Goal: Task Accomplishment & Management: Manage account settings

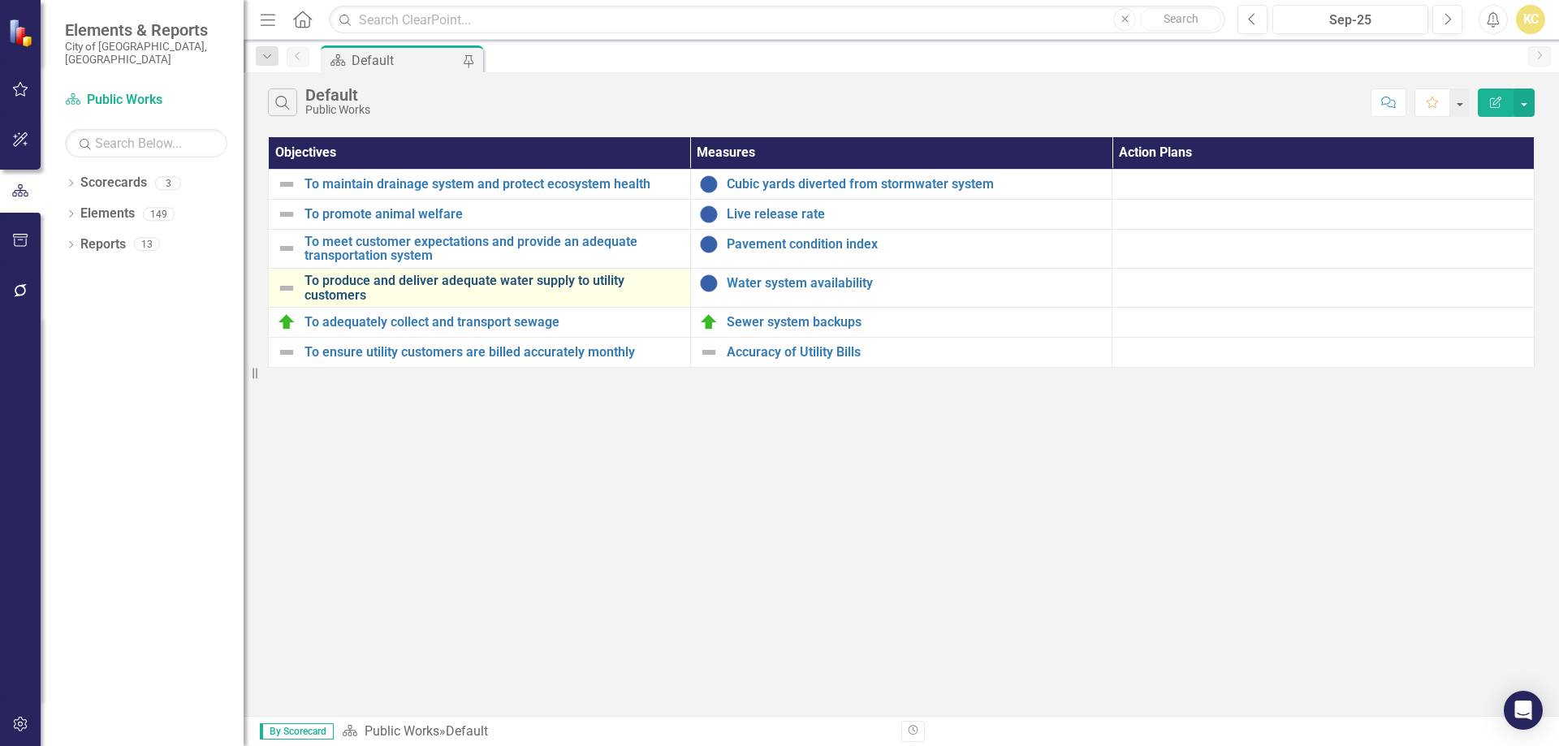
click at [438, 286] on link "To produce and deliver adequate water supply to utility customers" at bounding box center [494, 288] width 378 height 28
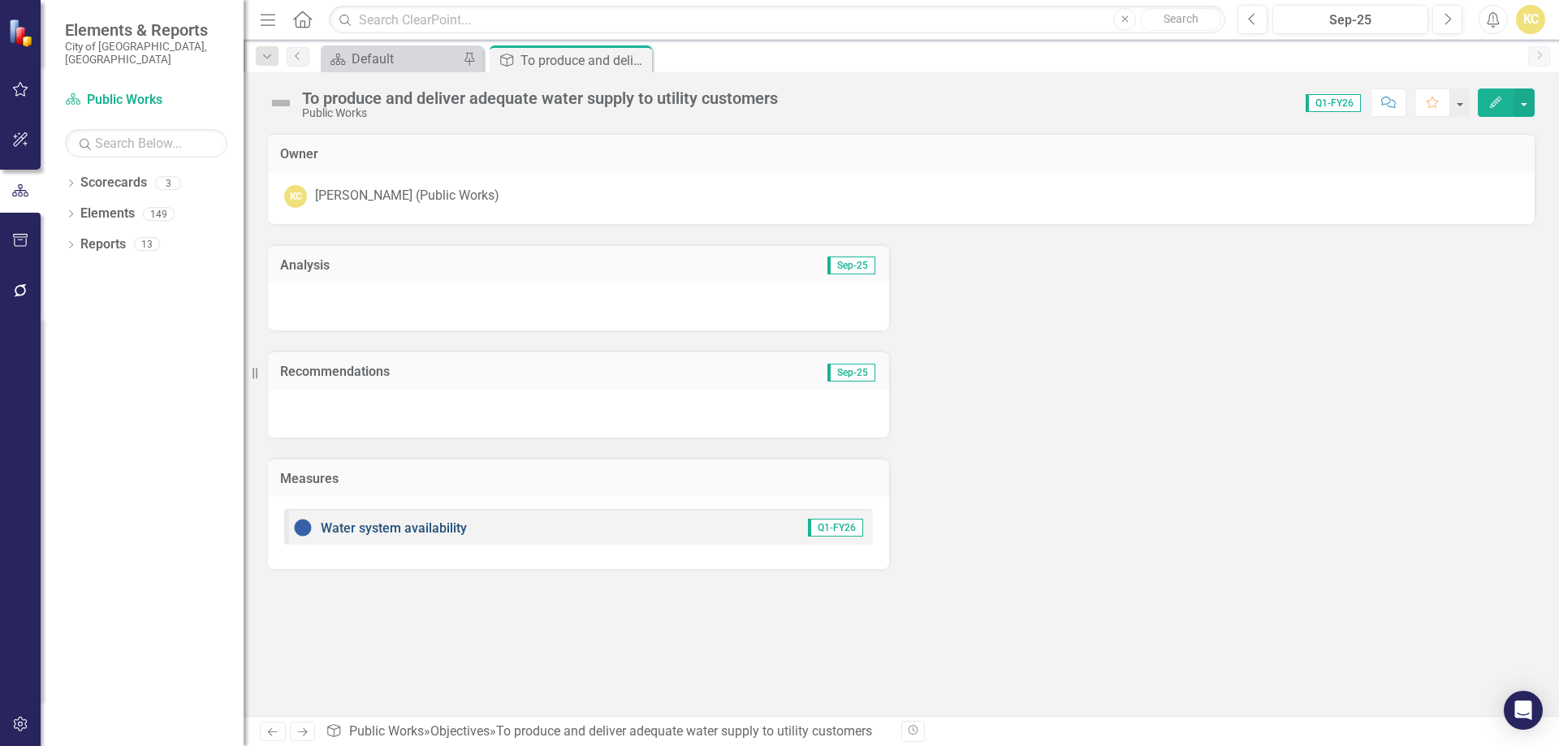
click at [378, 525] on link "Water system availability" at bounding box center [394, 528] width 146 height 15
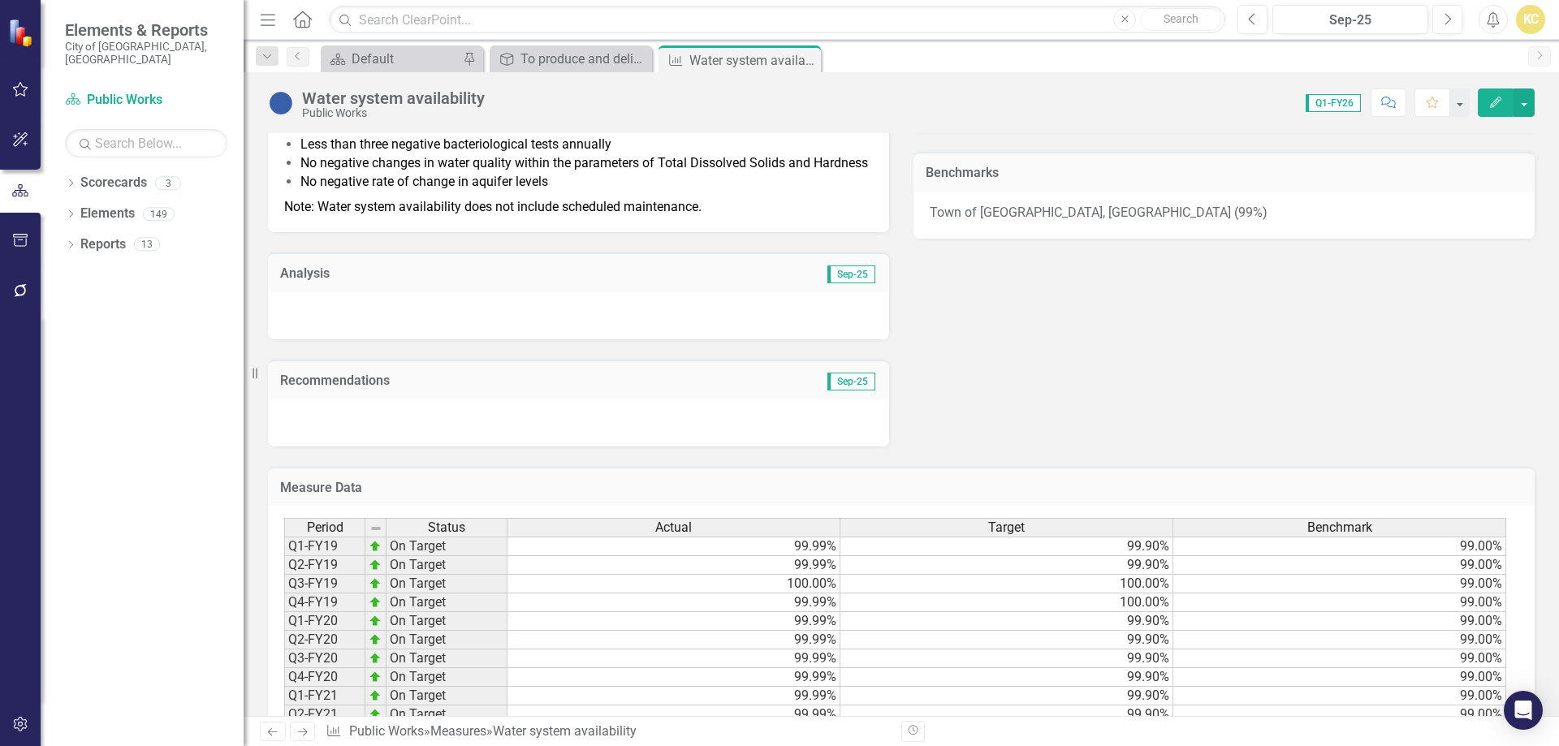
scroll to position [406, 0]
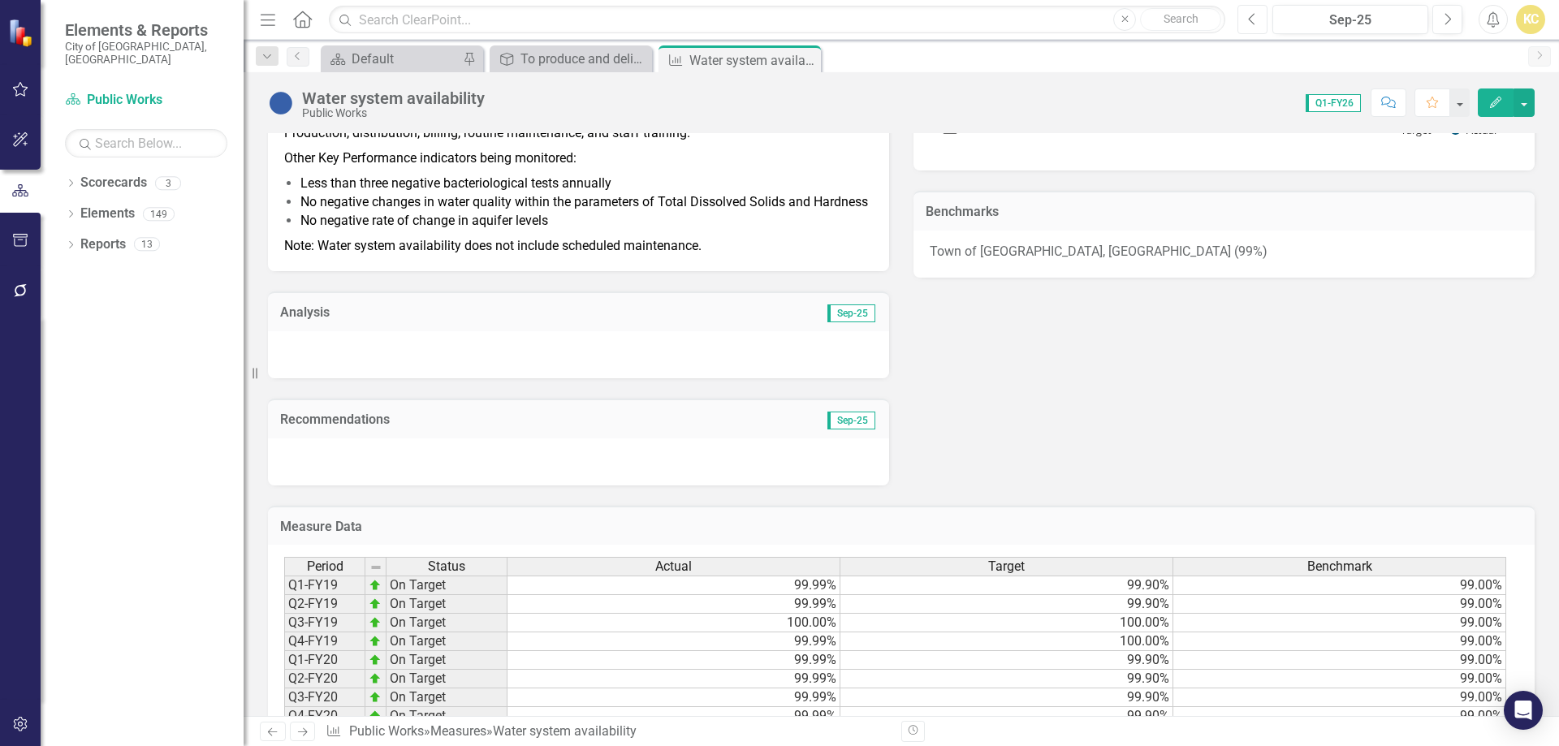
click at [1252, 19] on icon "Previous" at bounding box center [1252, 19] width 9 height 15
click at [1253, 18] on icon "Previous" at bounding box center [1252, 19] width 9 height 15
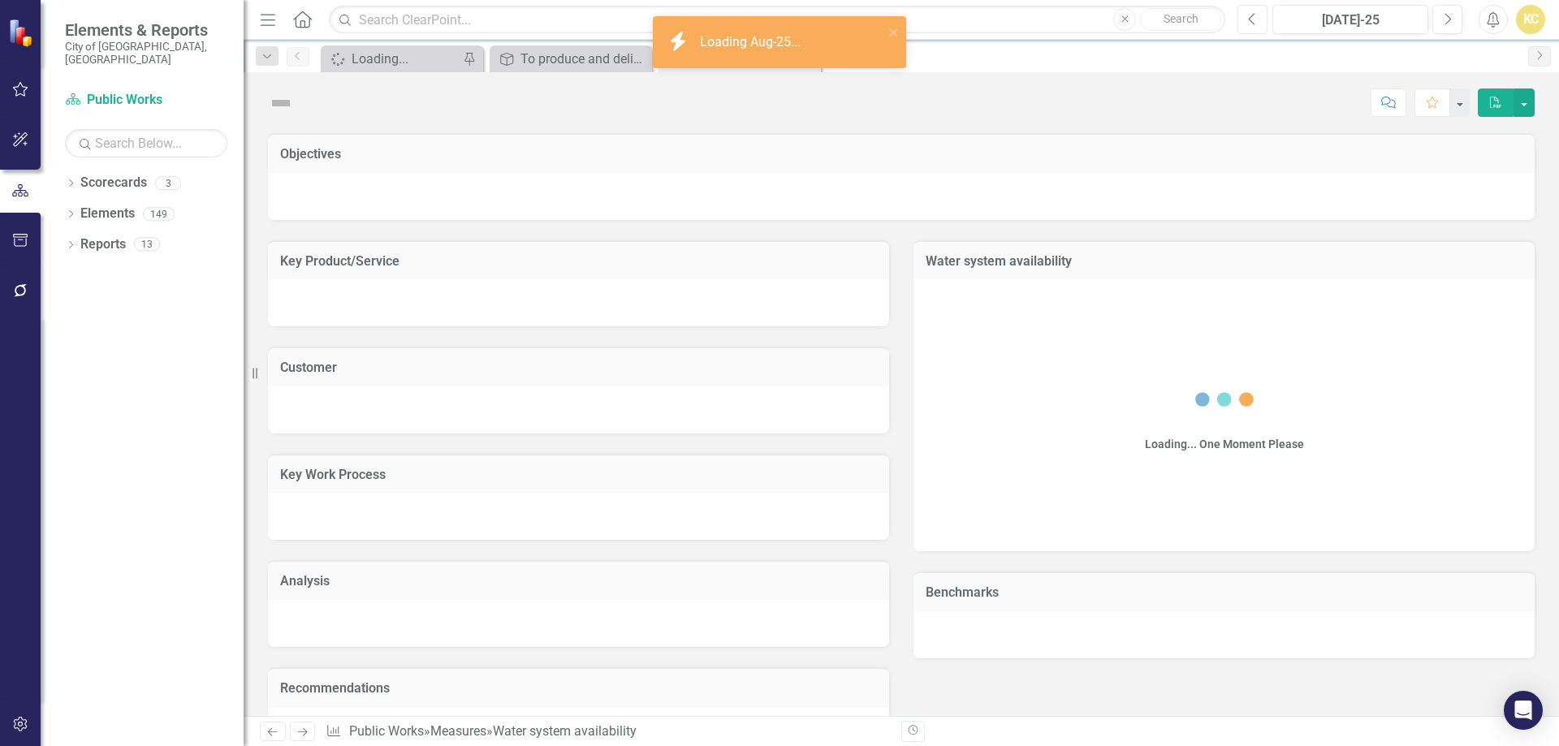
click at [1253, 19] on icon "Previous" at bounding box center [1252, 19] width 9 height 15
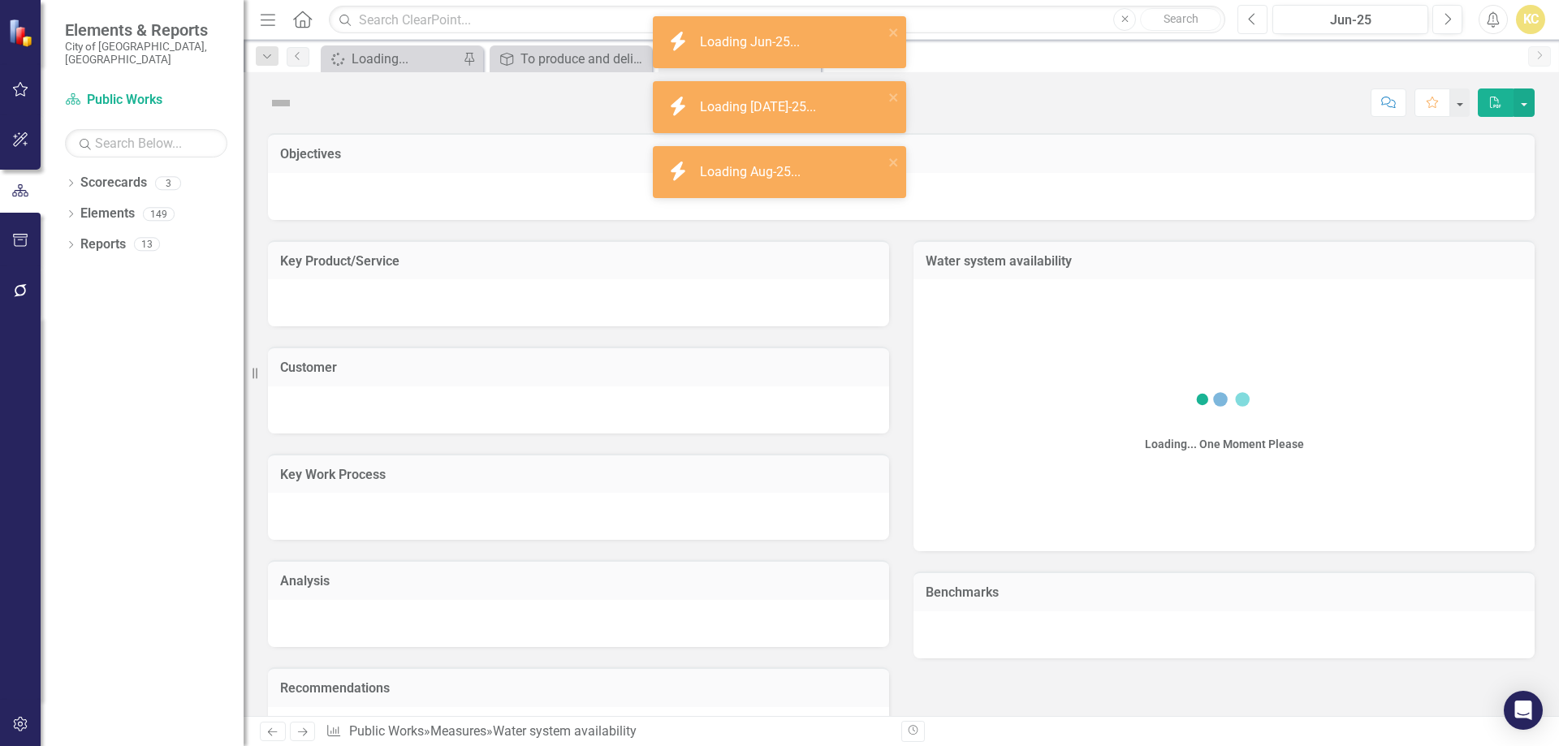
click at [1253, 19] on icon "Previous" at bounding box center [1252, 19] width 9 height 15
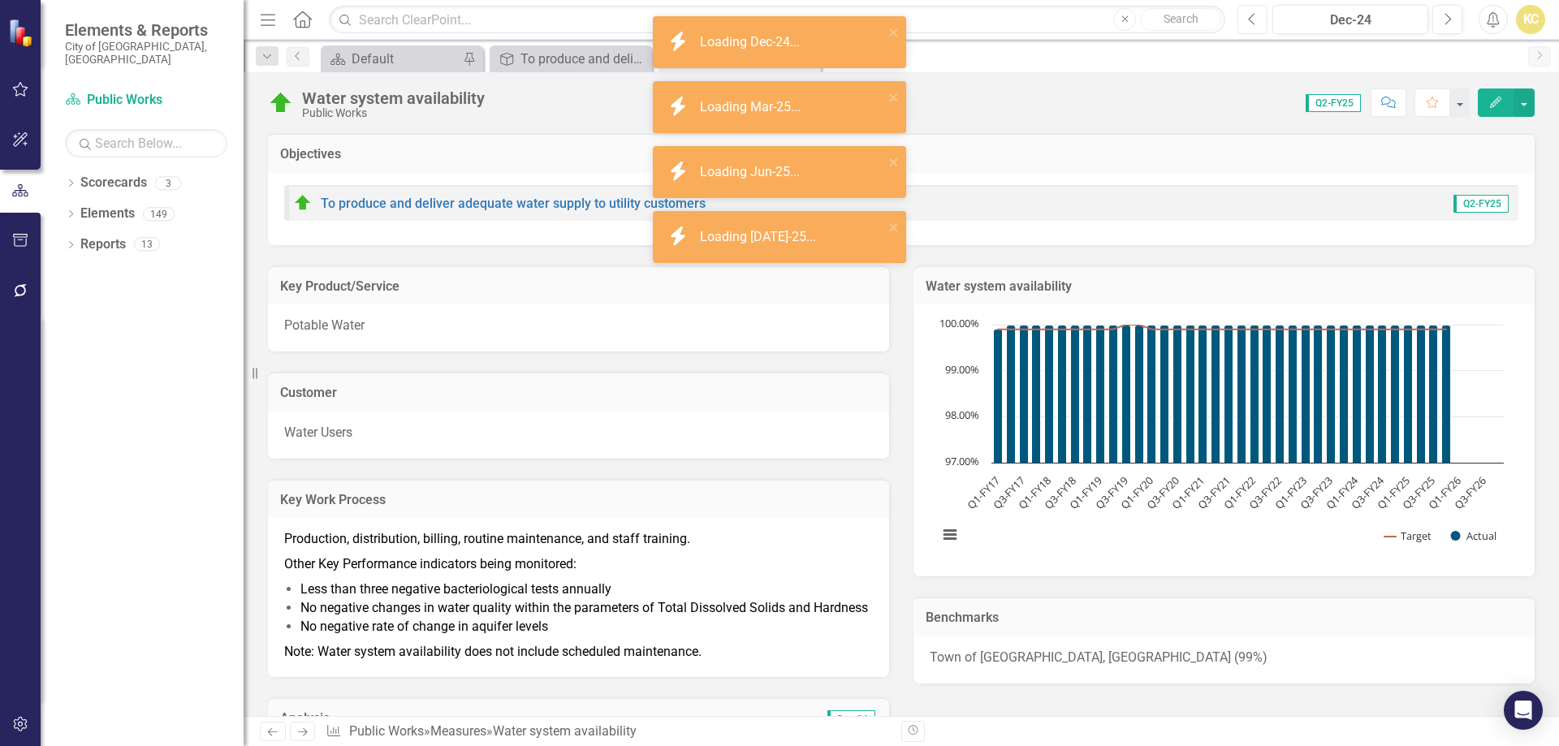
click at [1253, 19] on icon "Previous" at bounding box center [1252, 19] width 9 height 15
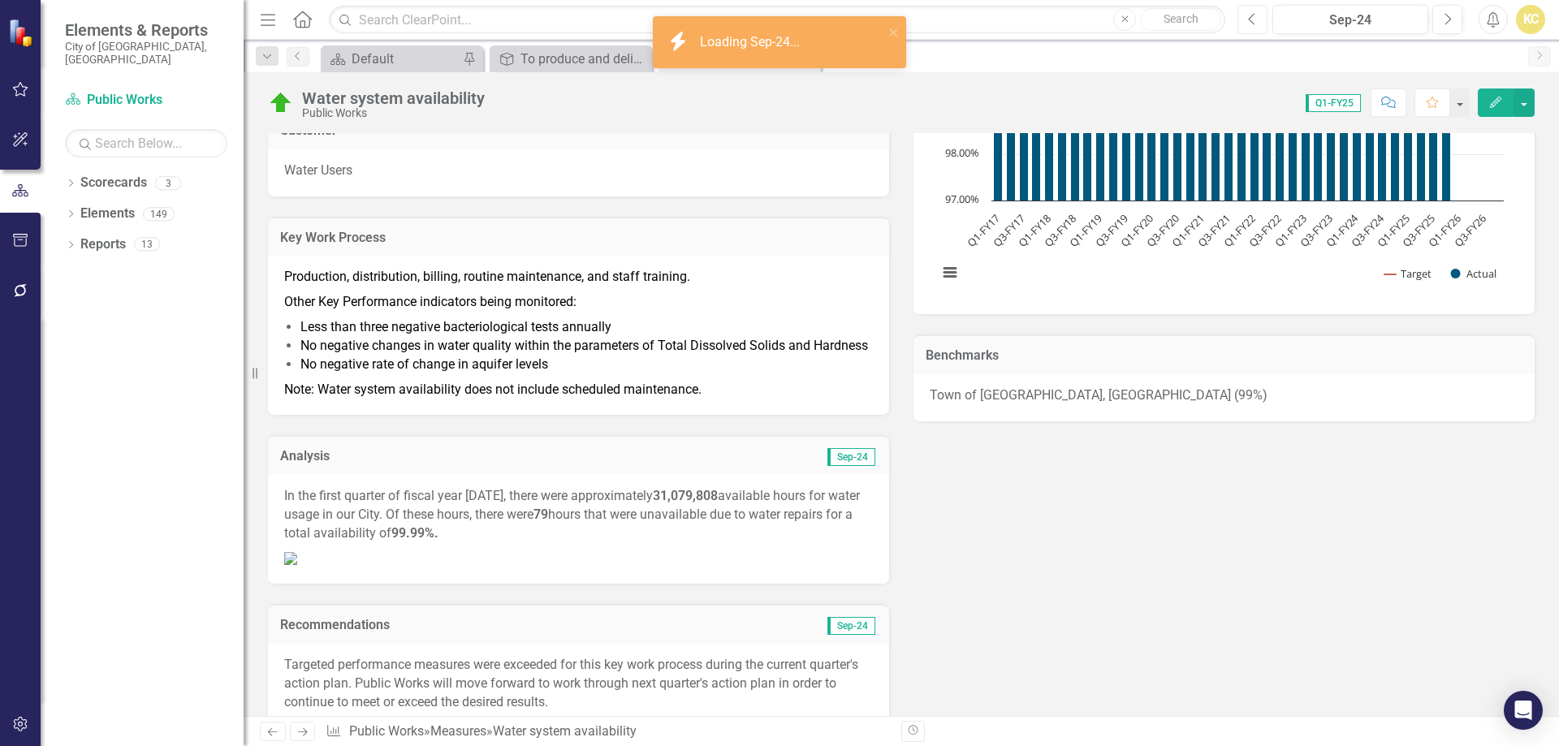
scroll to position [325, 0]
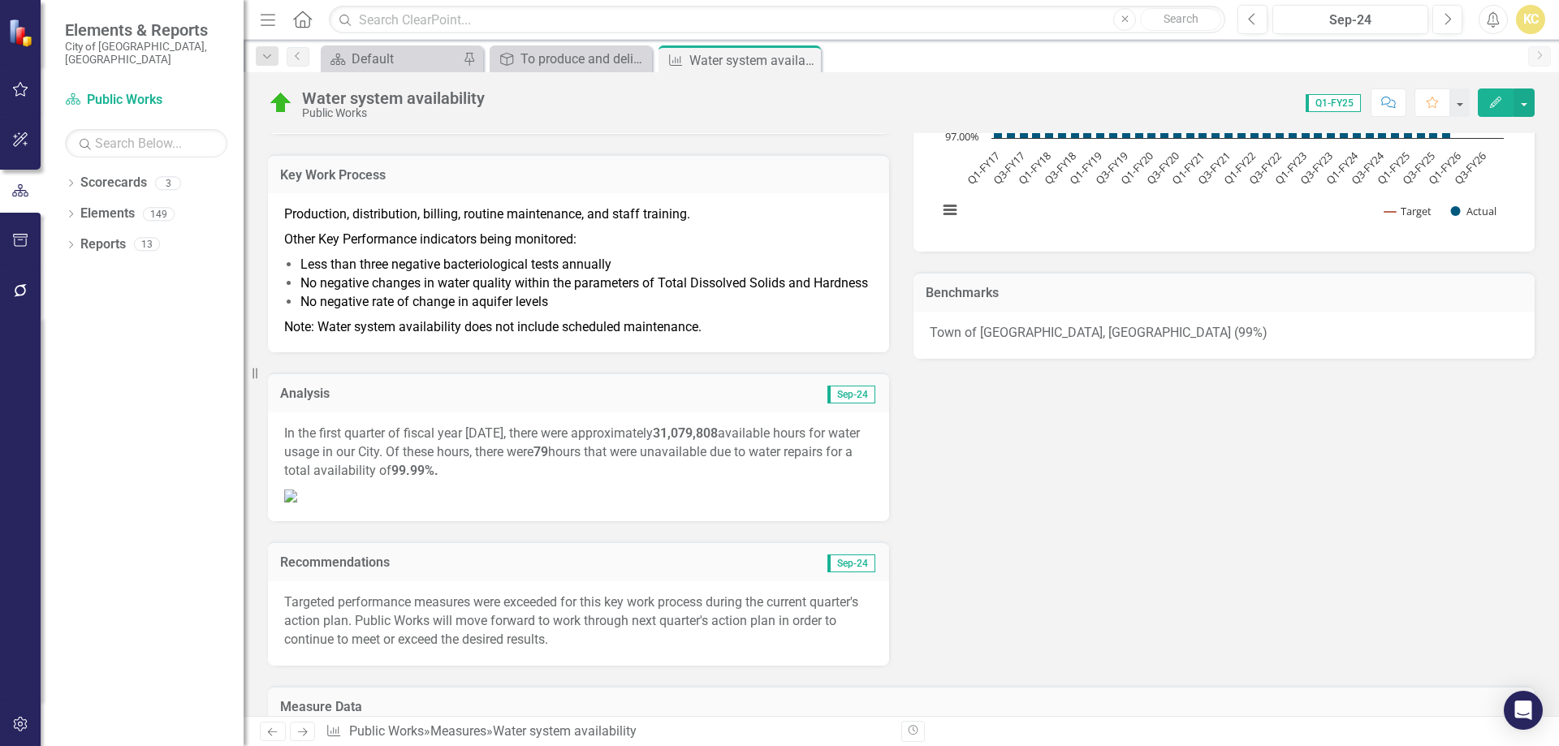
click at [320, 446] on p "In the first quarter of fiscal year [DATE], there were approximately 31,079,808…" at bounding box center [578, 454] width 589 height 59
click at [324, 453] on p "In the first quarter of fiscal year [DATE], there were approximately 31,079,808…" at bounding box center [578, 454] width 589 height 59
click at [324, 452] on p "In the first quarter of fiscal year [DATE], there were approximately 31,079,808…" at bounding box center [578, 454] width 589 height 59
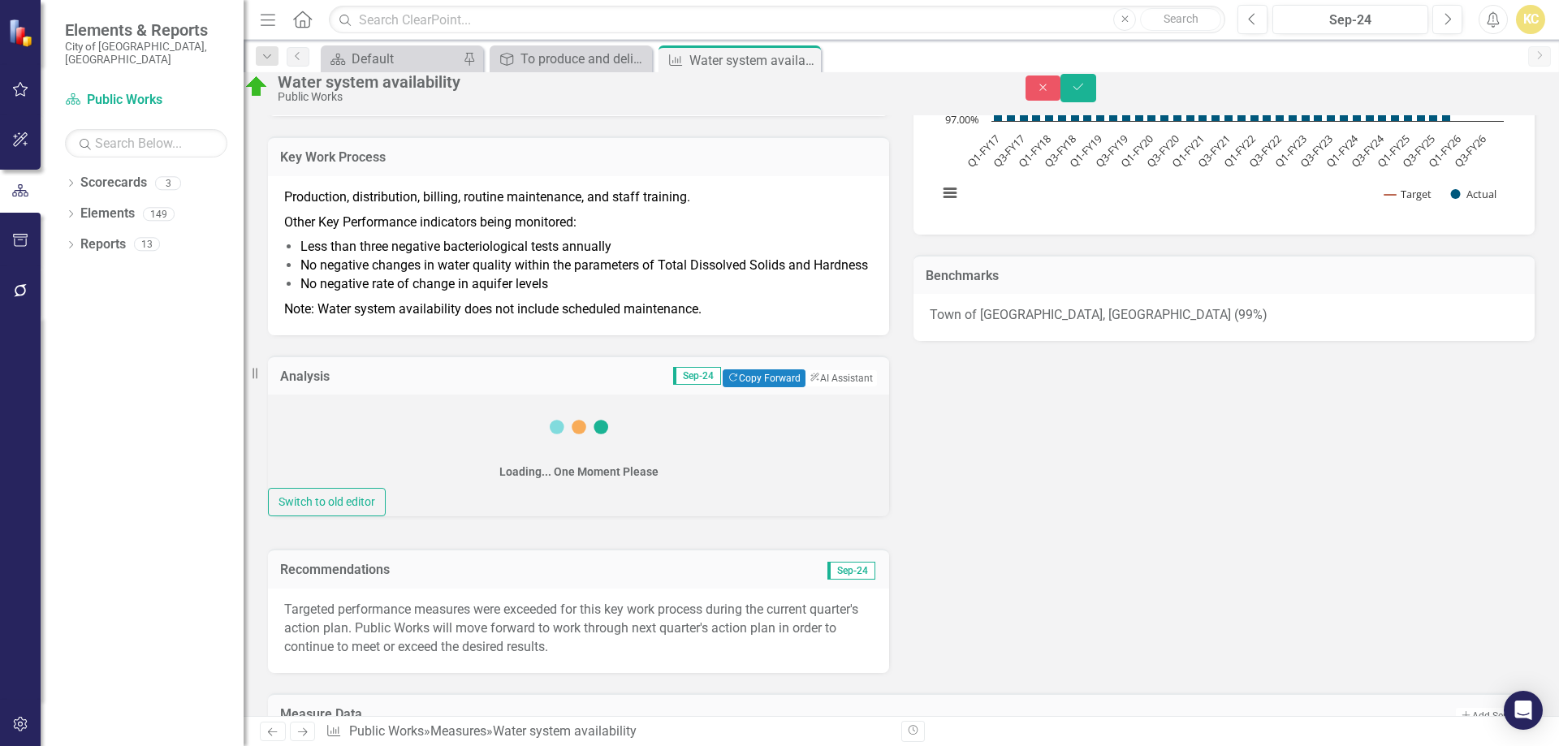
click at [324, 452] on div "Loading... One Moment Please" at bounding box center [578, 441] width 621 height 93
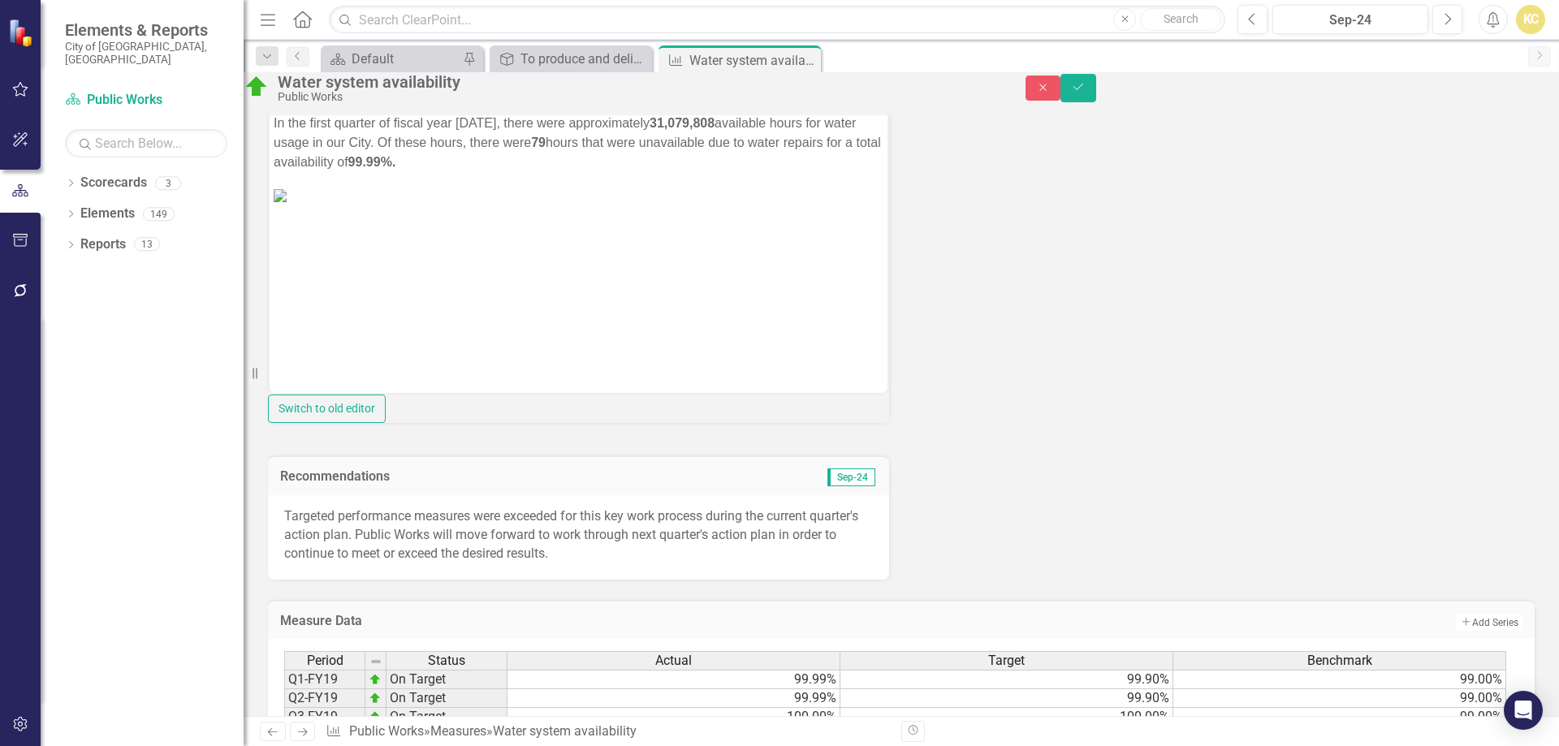
scroll to position [569, 0]
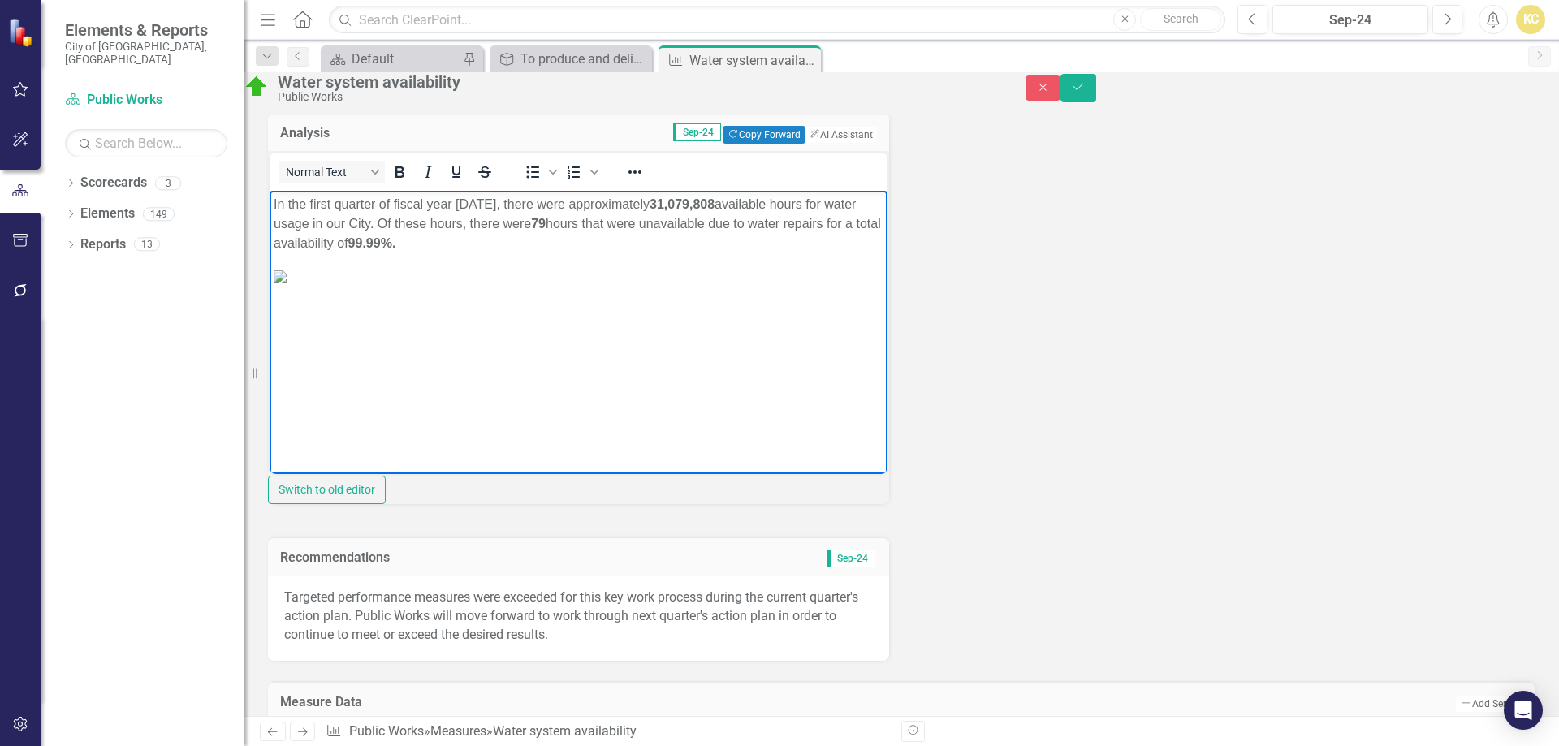
click at [311, 208] on p "In the first quarter of fiscal year [DATE], there were approximately 31,079,808…" at bounding box center [579, 224] width 610 height 58
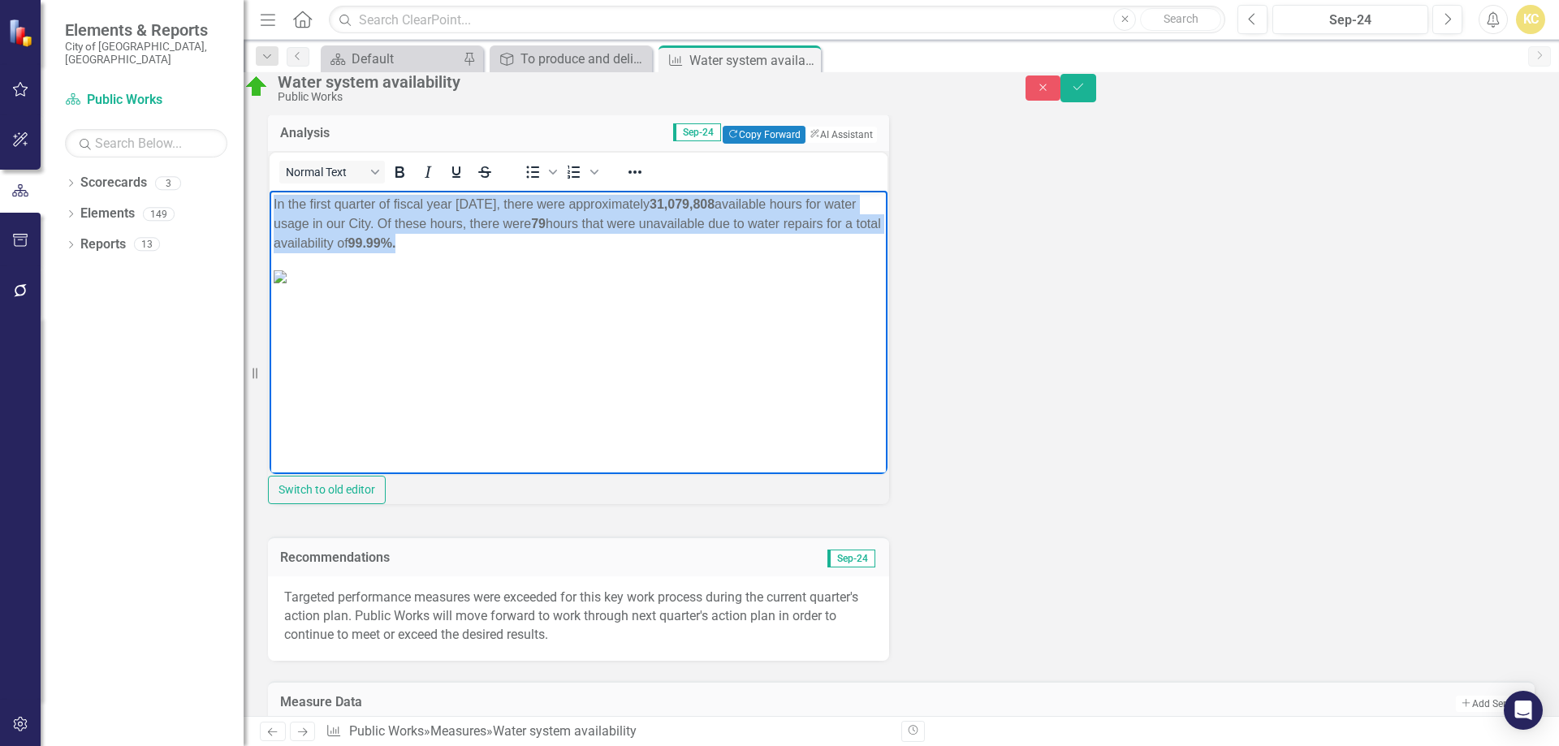
click at [311, 209] on p "In the first quarter of fiscal year [DATE], there were approximately 31,079,808…" at bounding box center [579, 224] width 610 height 58
click at [312, 210] on p "In the first quarter of fiscal year [DATE], there were approximately 31,079,808…" at bounding box center [579, 224] width 610 height 58
copy p "In the first quarter of fiscal year [DATE], there were approximately 31,079,808…"
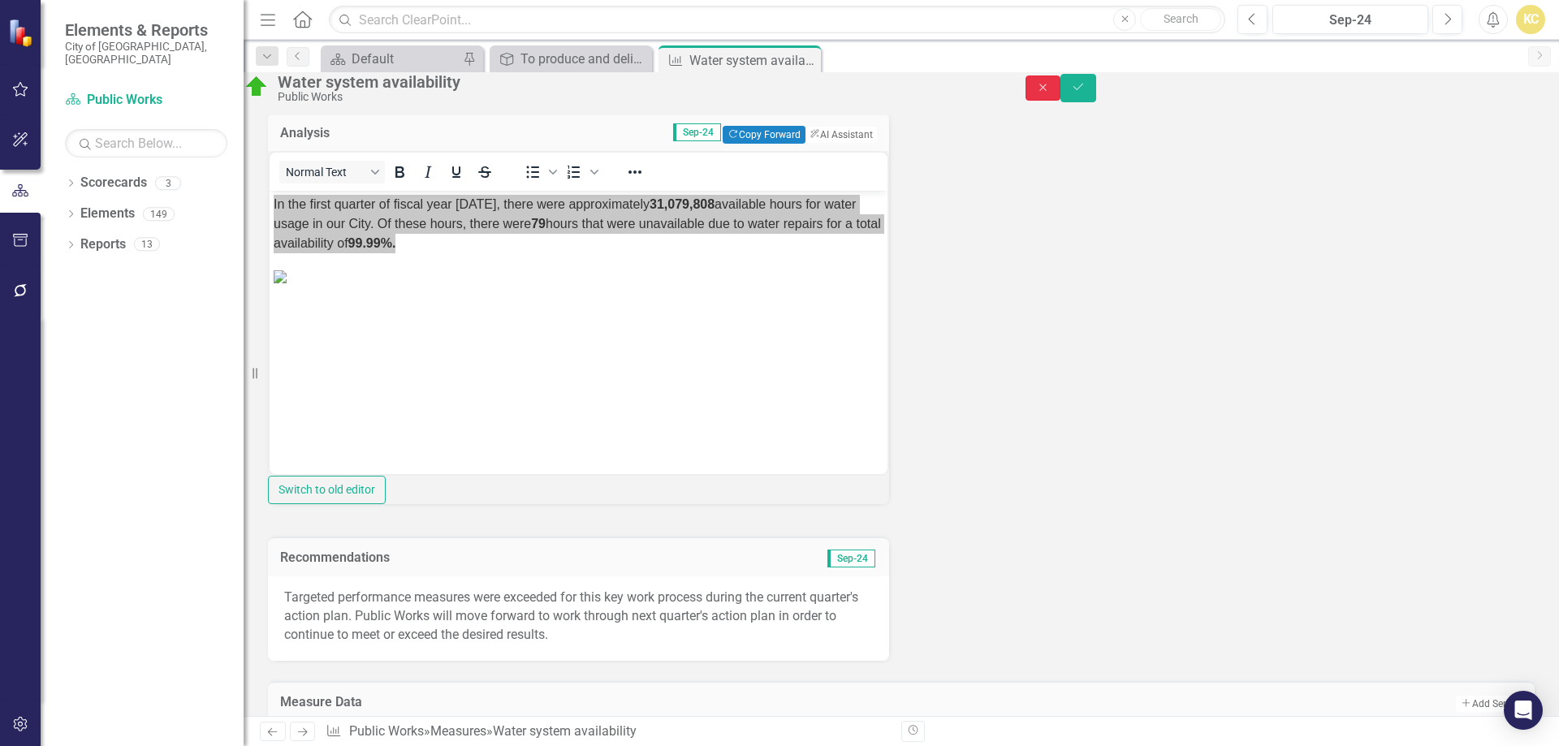
click at [1051, 93] on icon "Close" at bounding box center [1043, 87] width 15 height 11
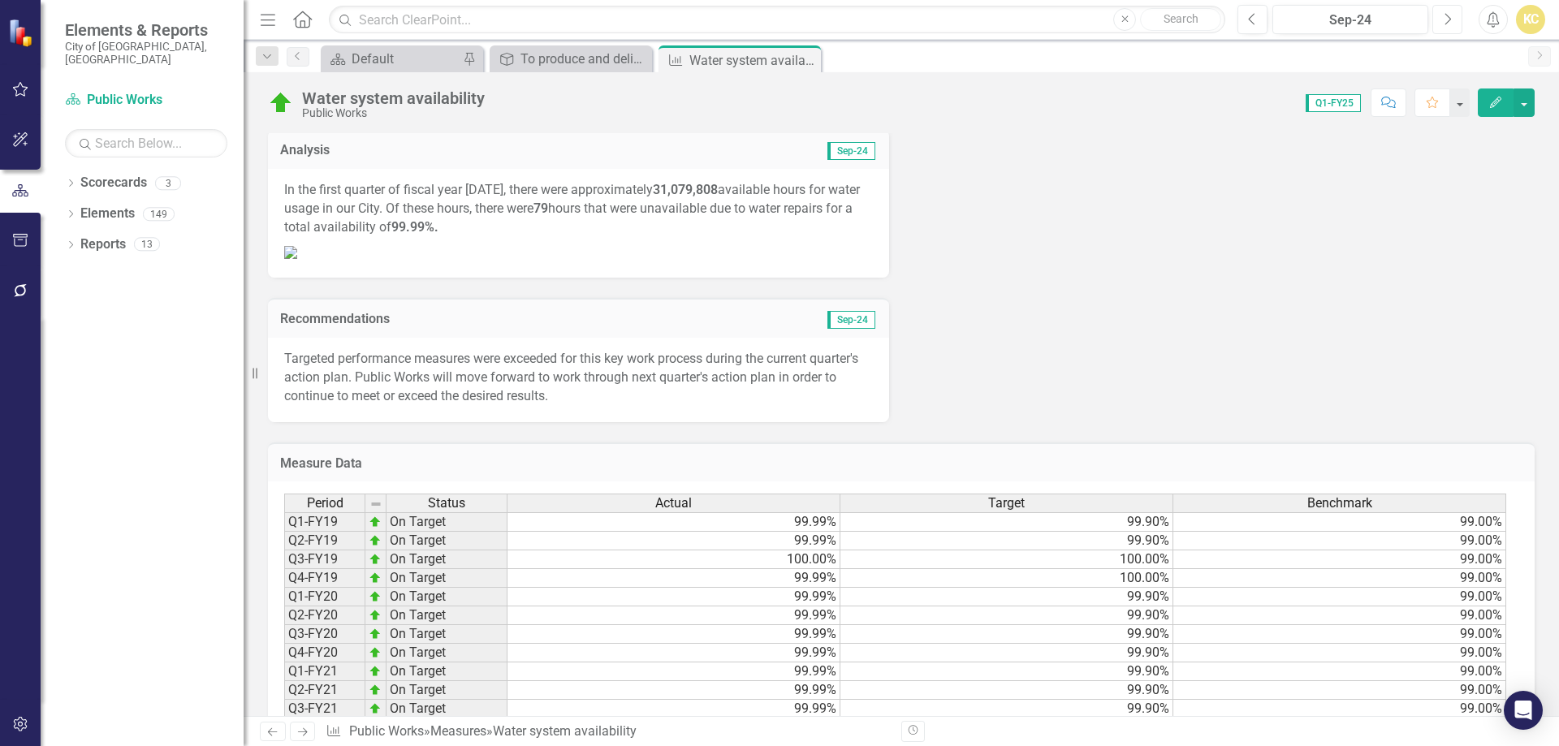
click at [1449, 24] on icon "Next" at bounding box center [1447, 19] width 9 height 15
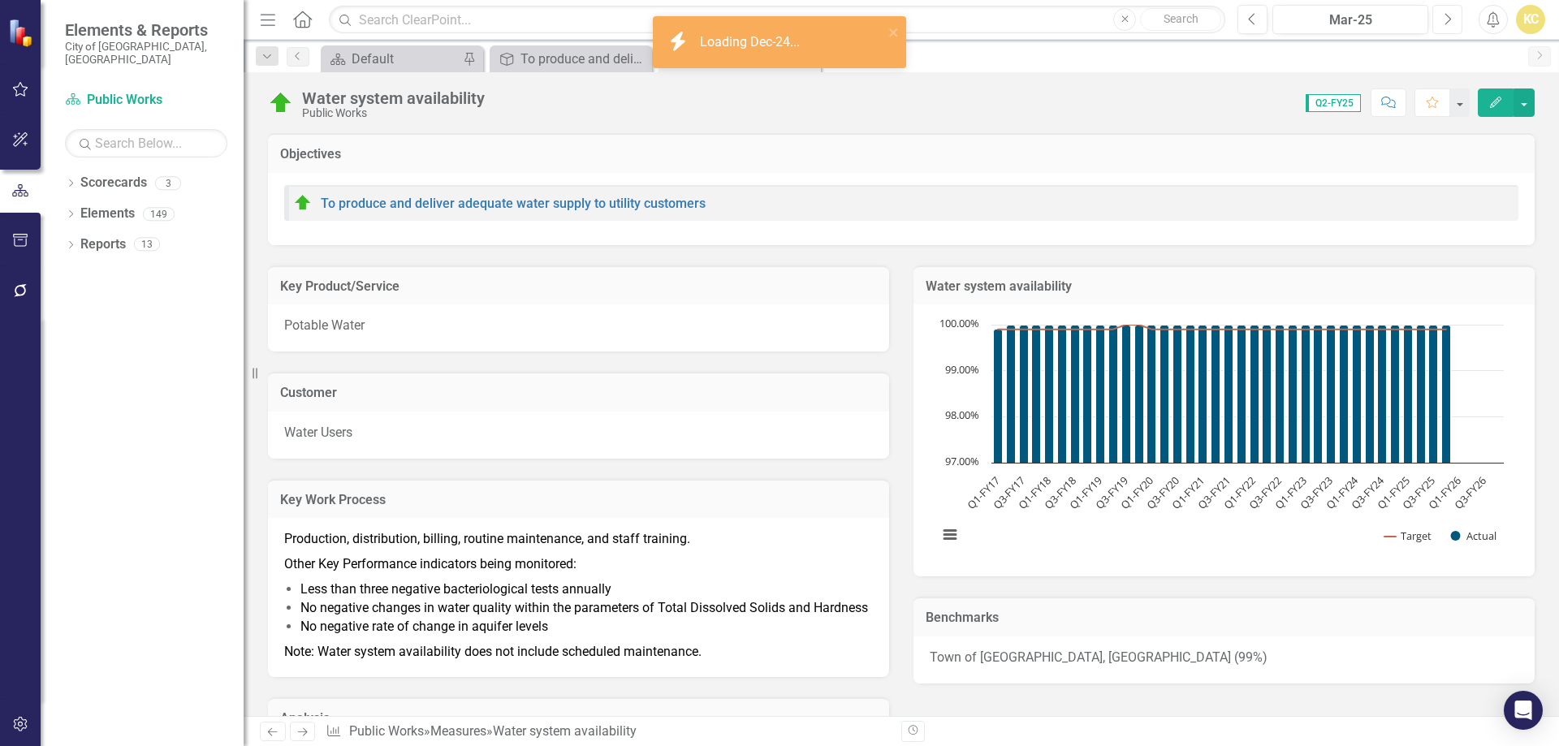
click at [1449, 24] on icon "Next" at bounding box center [1447, 19] width 9 height 15
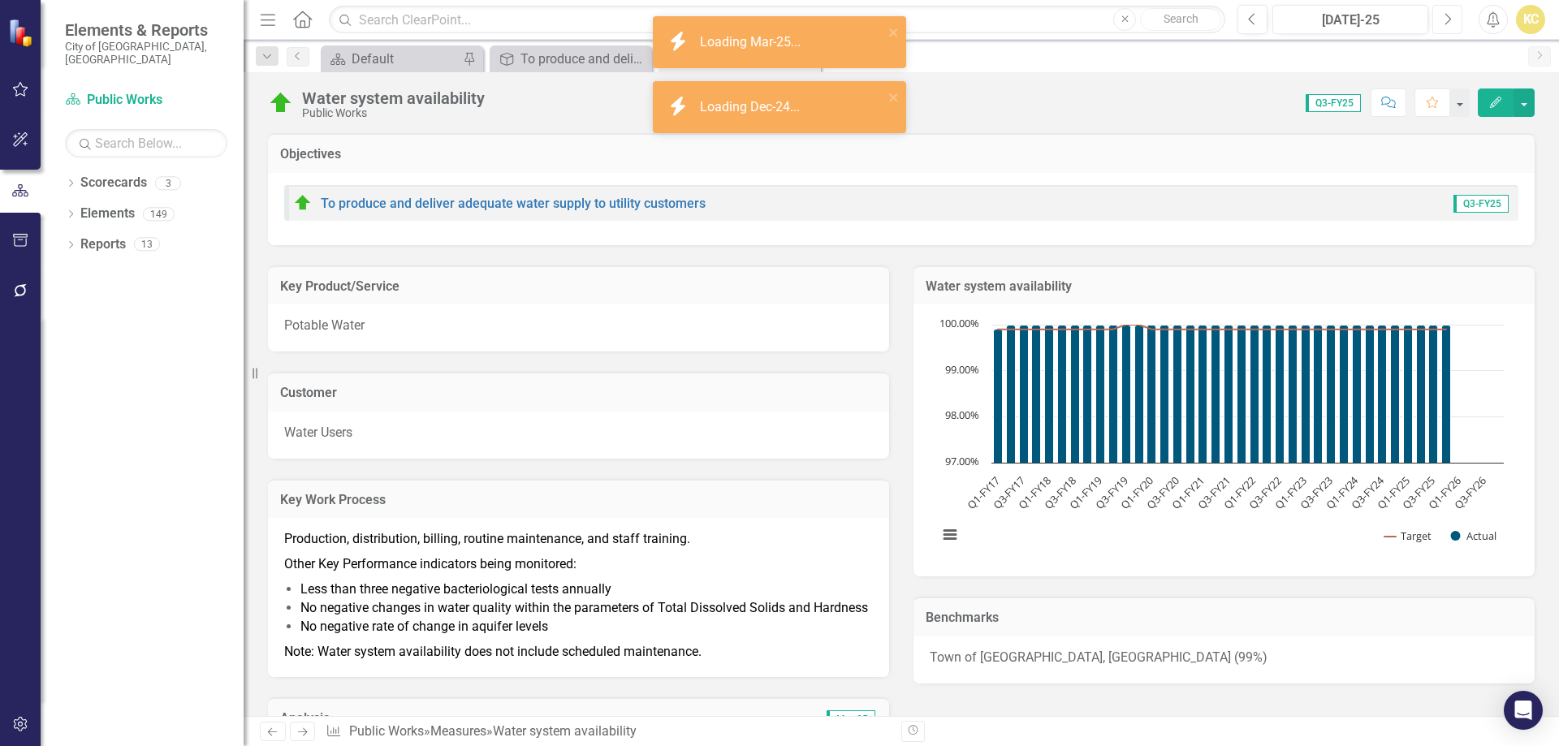
click at [1449, 24] on icon "Next" at bounding box center [1447, 19] width 9 height 15
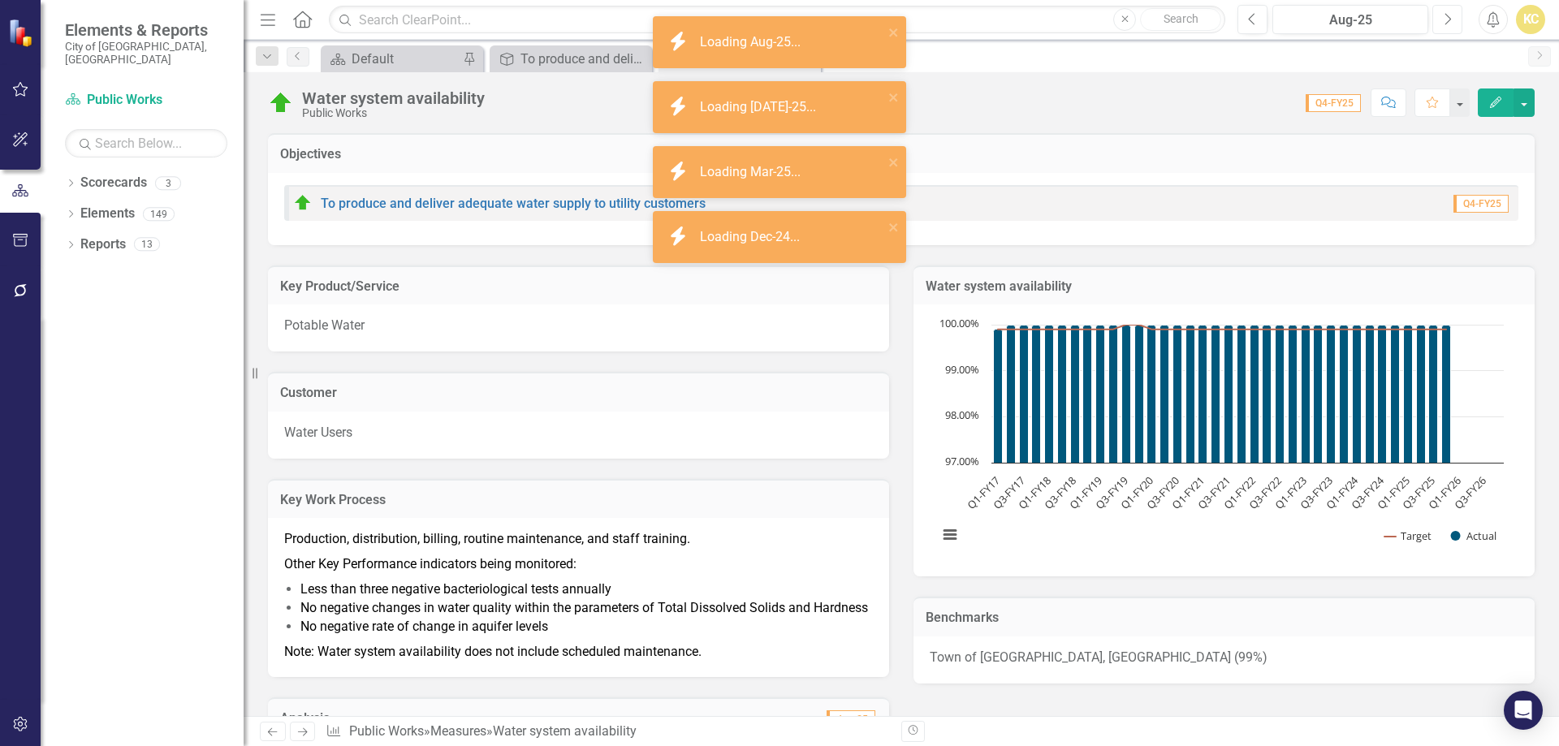
drag, startPoint x: 1449, startPoint y: 24, endPoint x: 1461, endPoint y: 25, distance: 12.3
click at [1458, 24] on button "Next" at bounding box center [1448, 19] width 30 height 29
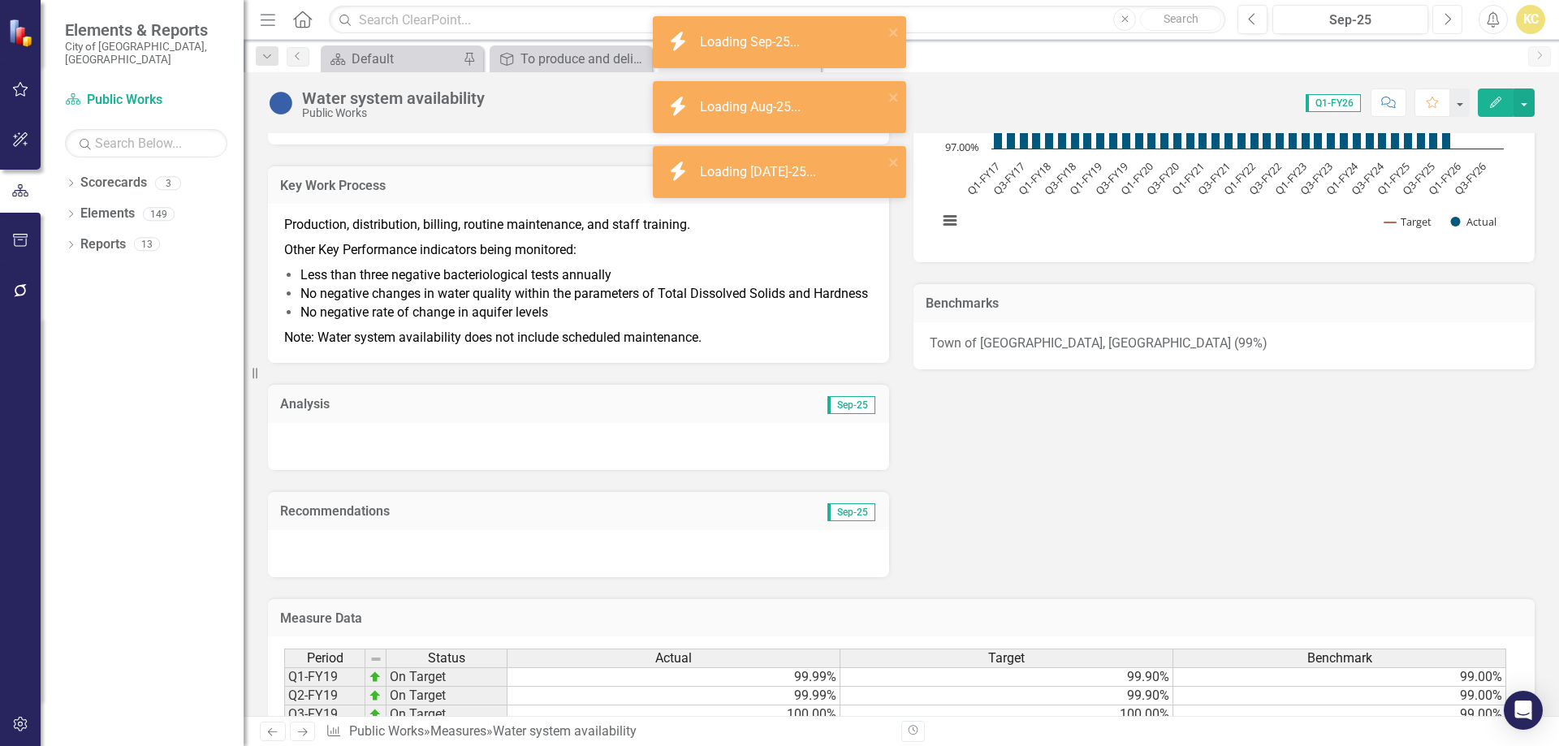
scroll to position [325, 0]
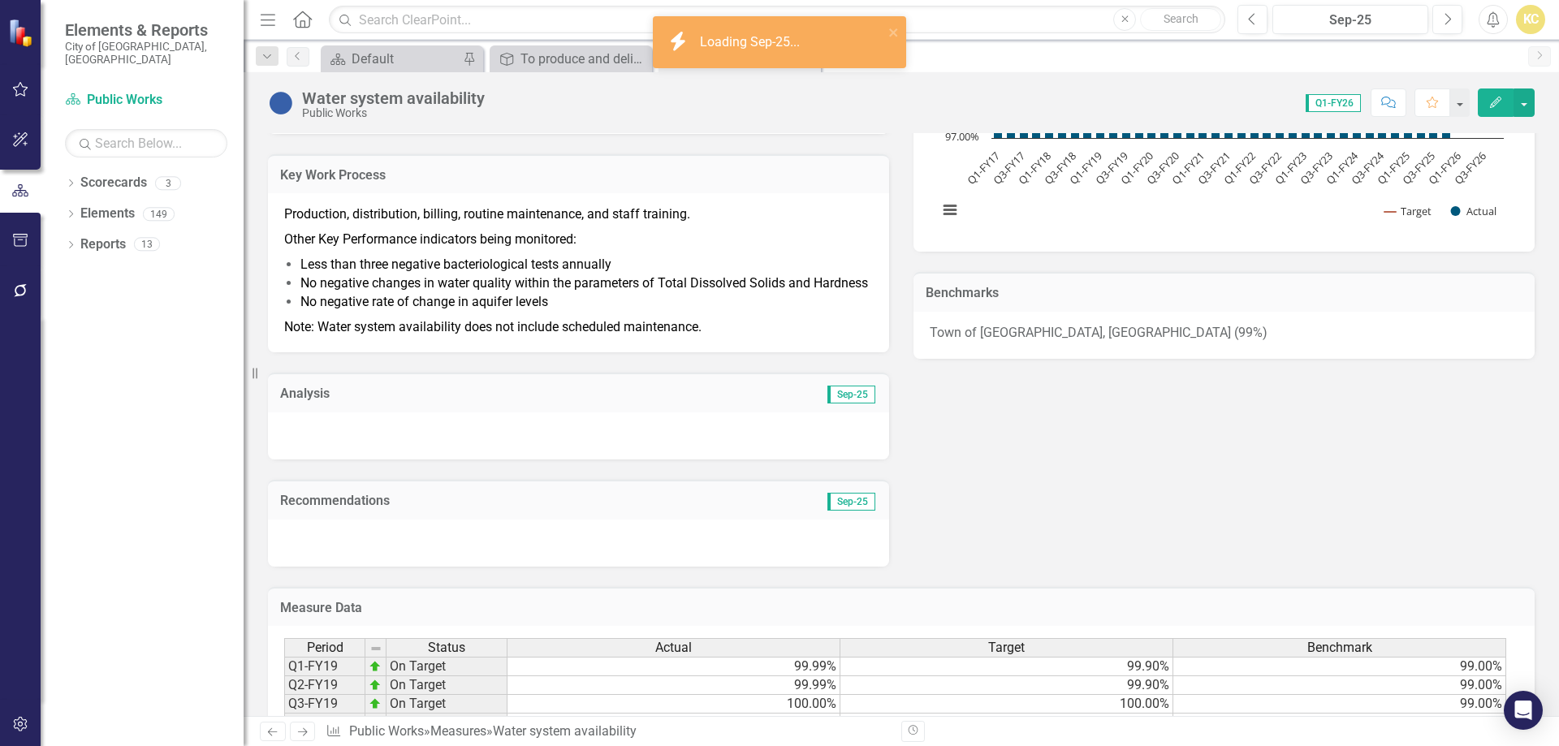
click at [385, 457] on div at bounding box center [578, 436] width 621 height 47
click at [385, 458] on div at bounding box center [578, 436] width 621 height 47
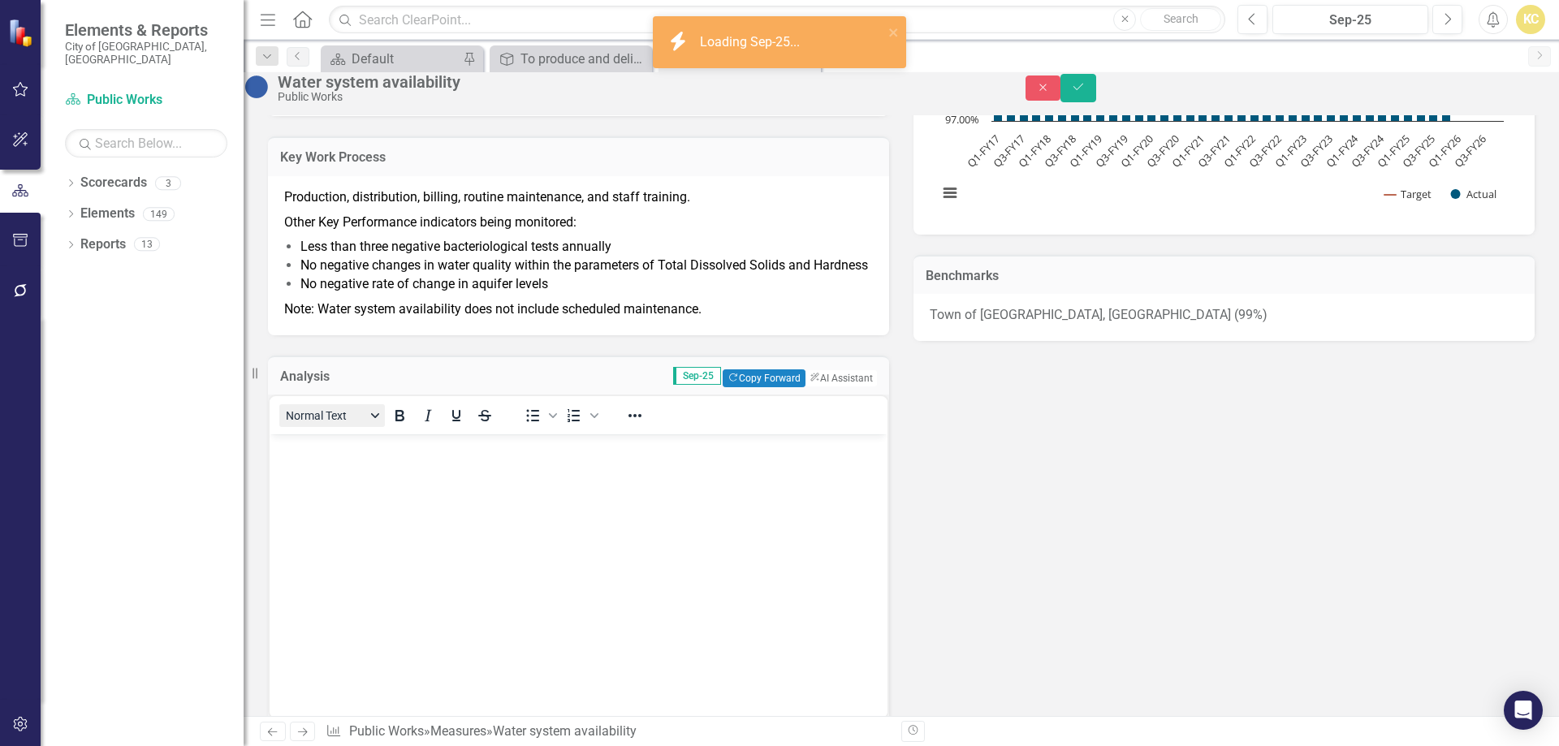
scroll to position [0, 0]
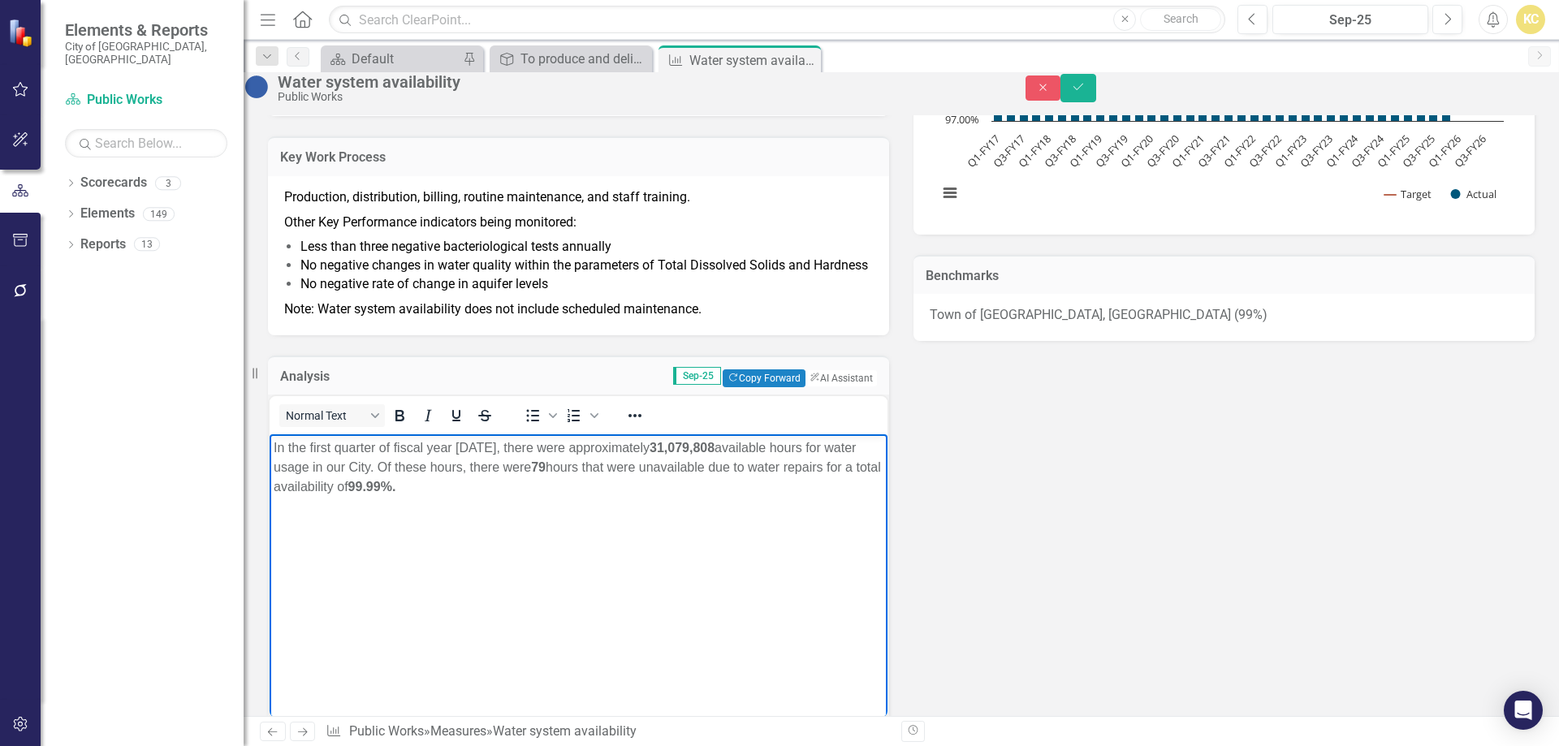
click at [409, 452] on p "In the first quarter of fiscal year [DATE], there were approximately 31,079,808…" at bounding box center [579, 468] width 610 height 58
drag, startPoint x: 409, startPoint y: 452, endPoint x: 475, endPoint y: 449, distance: 66.6
click at [475, 448] on p "In the first quarter of fiscal year [DATE], there were approximately 31,079,808…" at bounding box center [579, 468] width 610 height 58
drag, startPoint x: 326, startPoint y: 515, endPoint x: 331, endPoint y: 508, distance: 8.8
click at [328, 511] on body "In the first quarter of FY26, there were approximately 31,079,808 available hou…" at bounding box center [579, 557] width 618 height 244
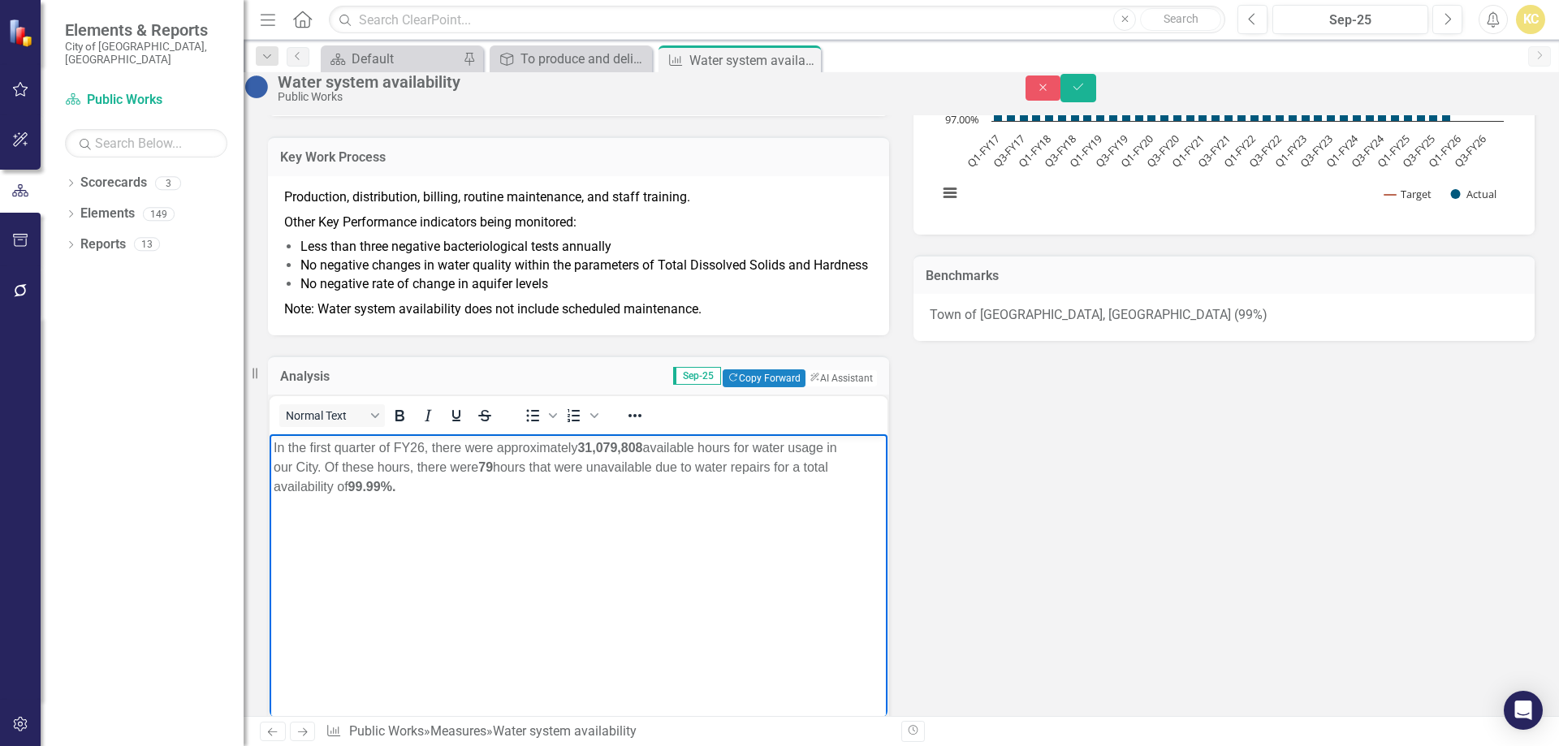
click at [427, 491] on p "In the first quarter of FY26, there were approximately 31,079,808 available hou…" at bounding box center [579, 468] width 610 height 58
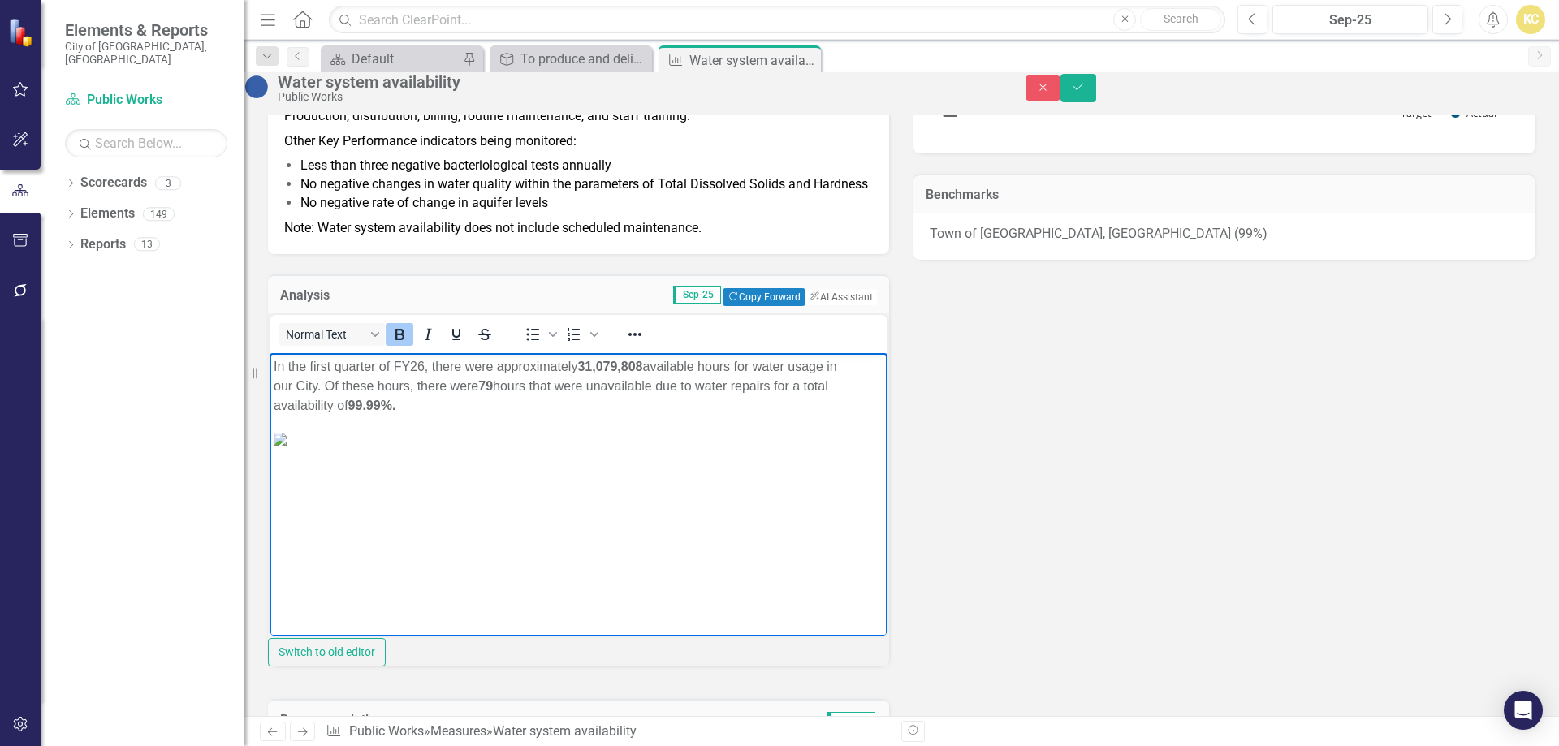
click at [287, 446] on img "Rich Text Area. Press ALT-0 for help." at bounding box center [280, 439] width 13 height 13
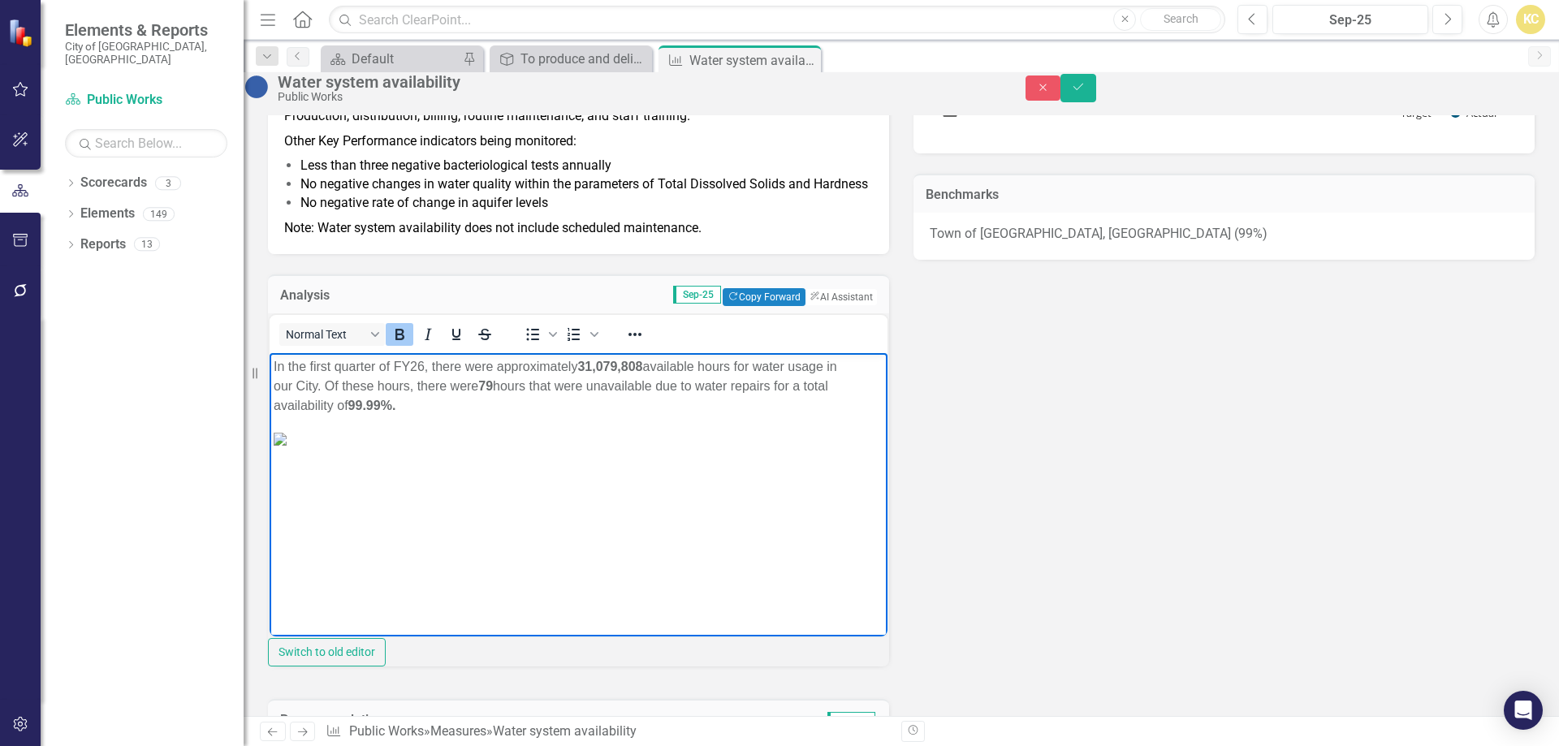
drag, startPoint x: 600, startPoint y: 365, endPoint x: 649, endPoint y: 365, distance: 48.7
click at [642, 365] on strong "31,079,808" at bounding box center [609, 367] width 65 height 14
click at [316, 384] on p "In the first quarter of FY26, there were approximately 31,170,336 available hou…" at bounding box center [579, 386] width 610 height 58
click at [468, 383] on strong "79" at bounding box center [460, 386] width 15 height 14
click at [1086, 93] on icon "Save" at bounding box center [1078, 86] width 15 height 11
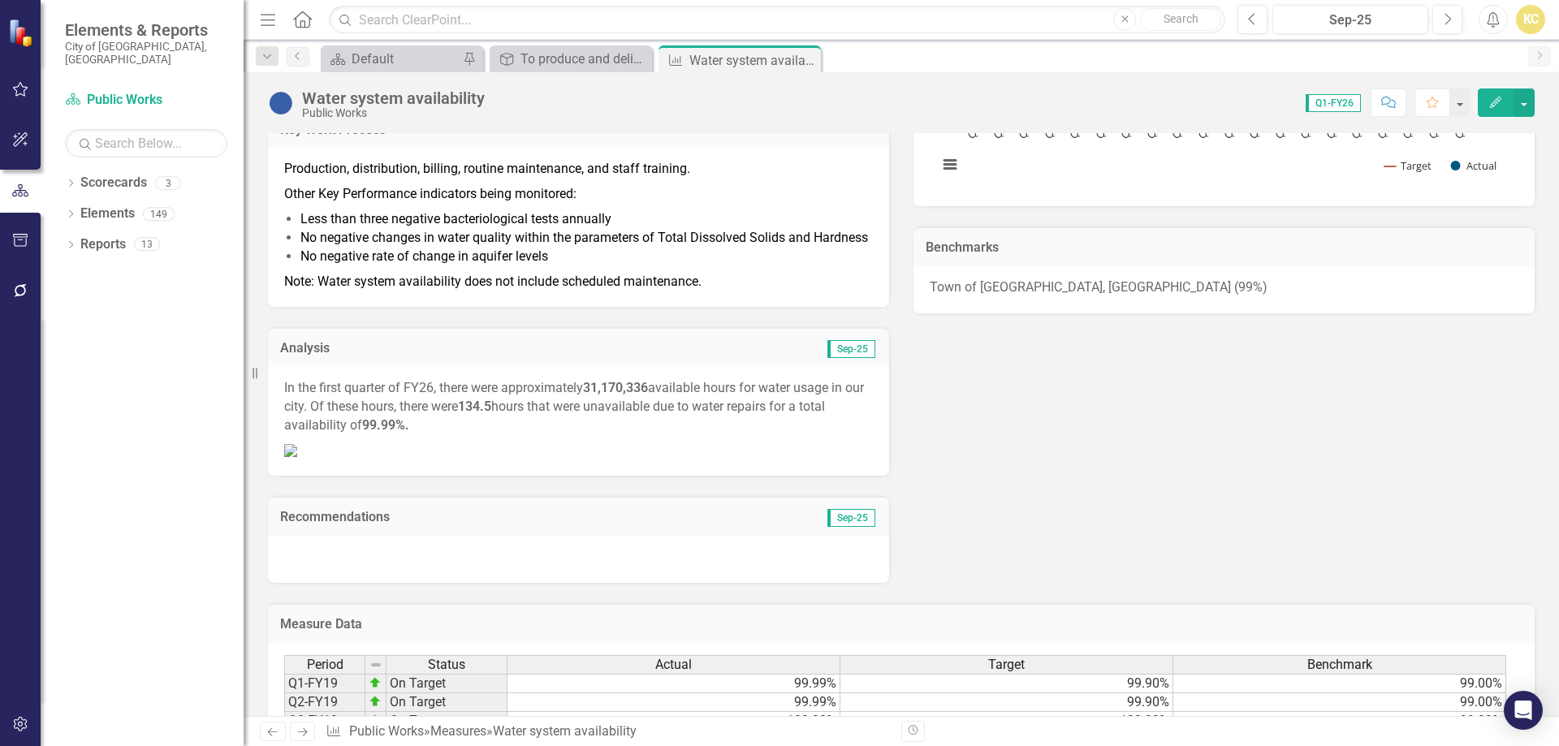
scroll to position [569, 0]
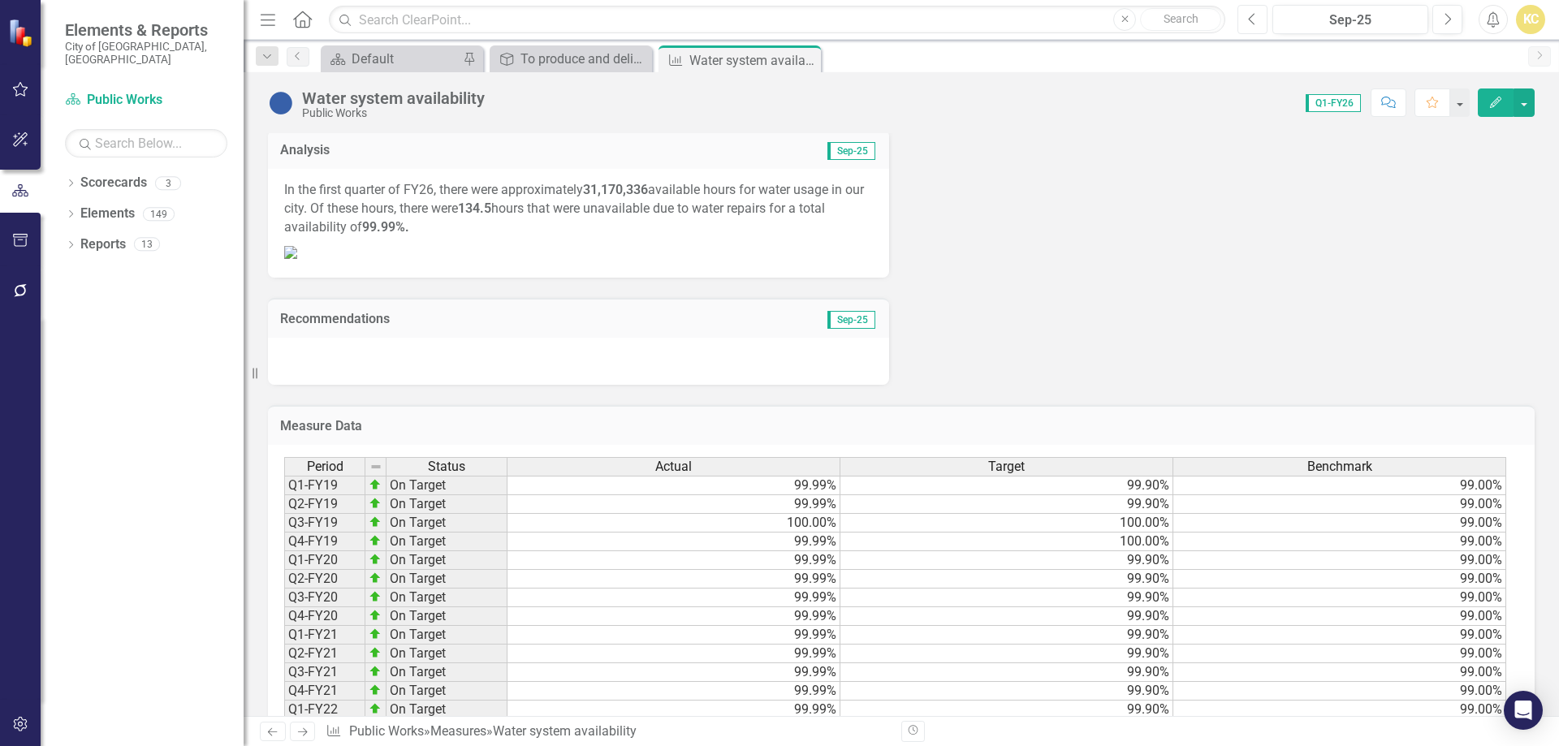
click at [1252, 21] on icon "button" at bounding box center [1252, 18] width 6 height 11
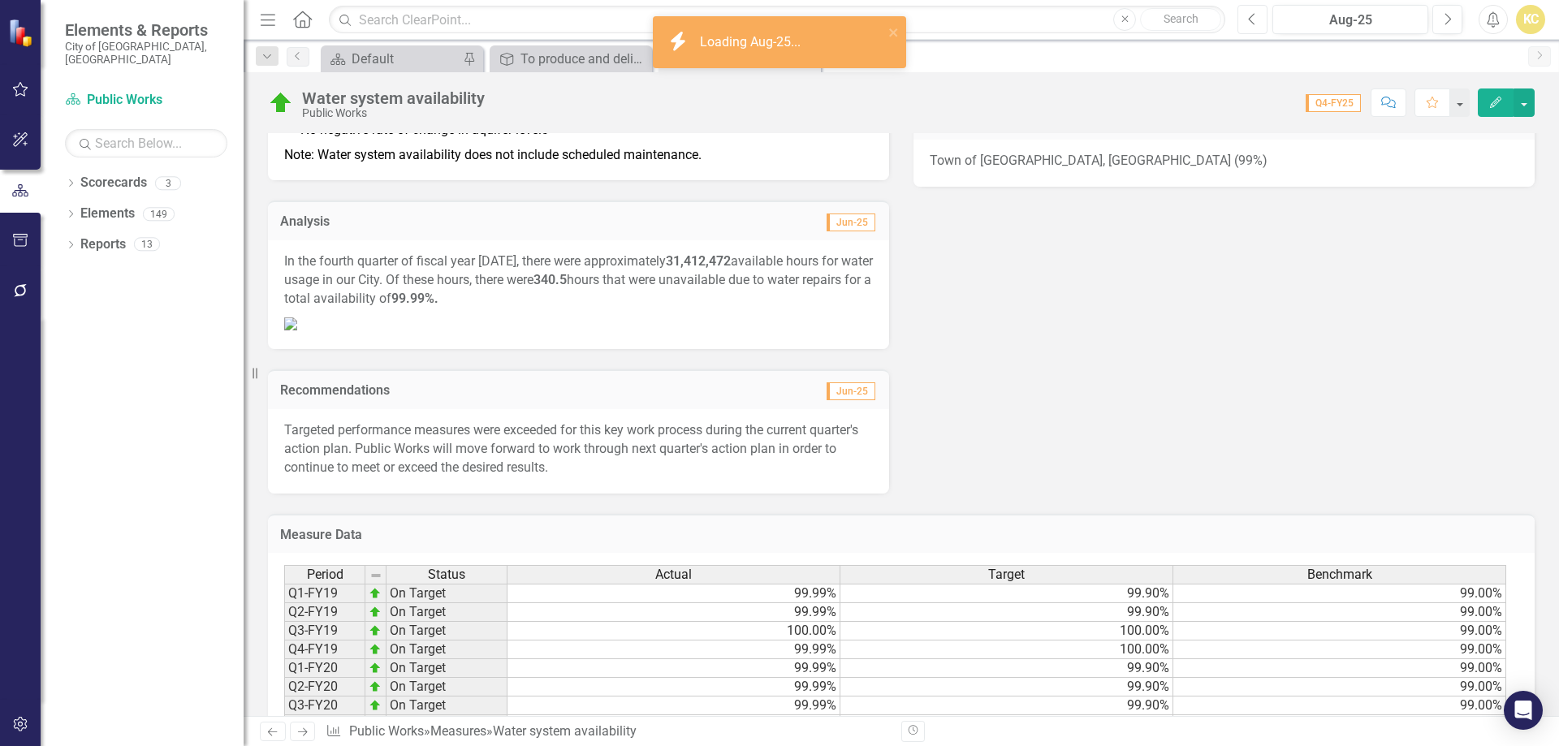
scroll to position [731, 0]
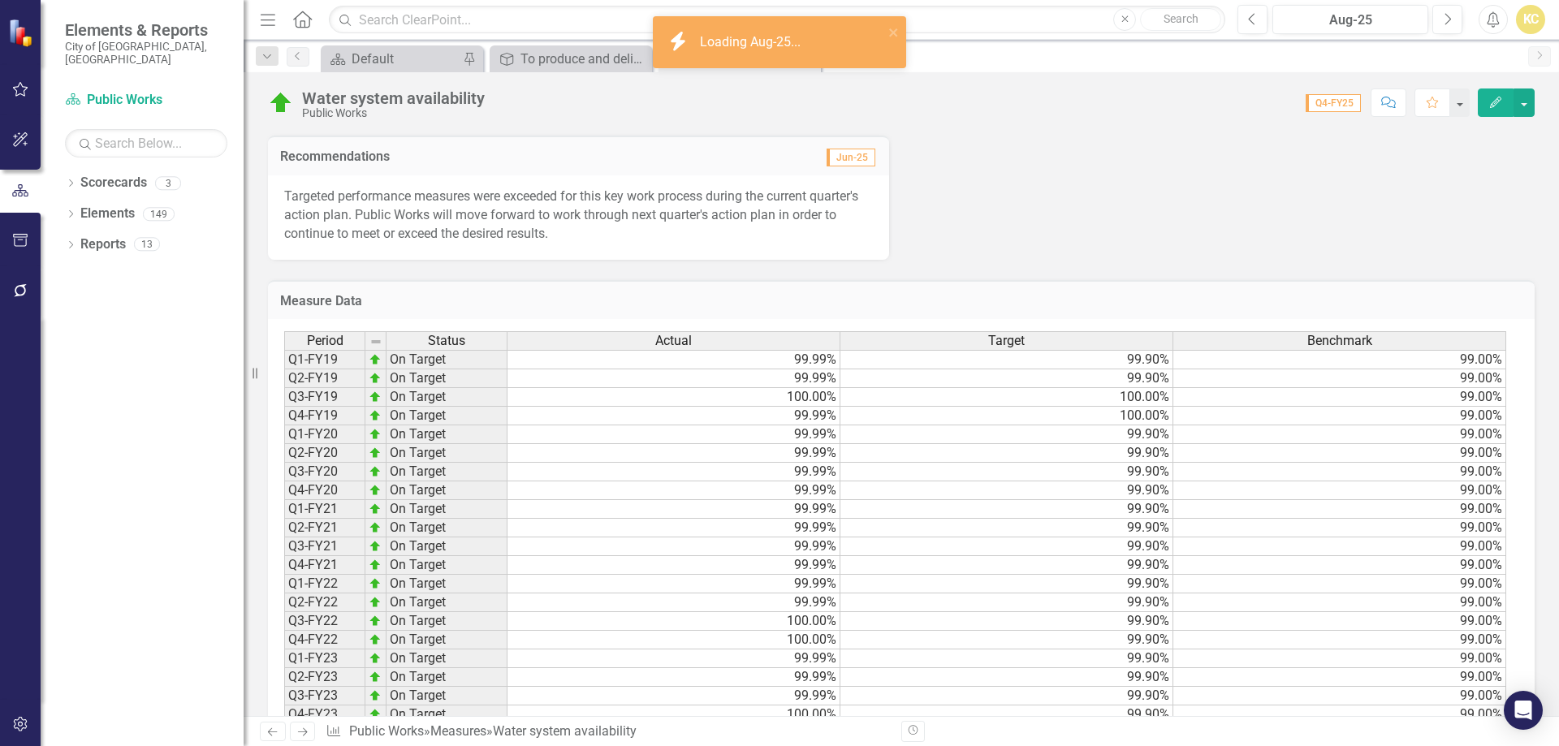
click at [357, 244] on p "Targeted performance measures were exceeded for this key work process during th…" at bounding box center [578, 216] width 589 height 56
click at [354, 244] on p "Targeted performance measures were exceeded for this key work process during th…" at bounding box center [578, 216] width 589 height 56
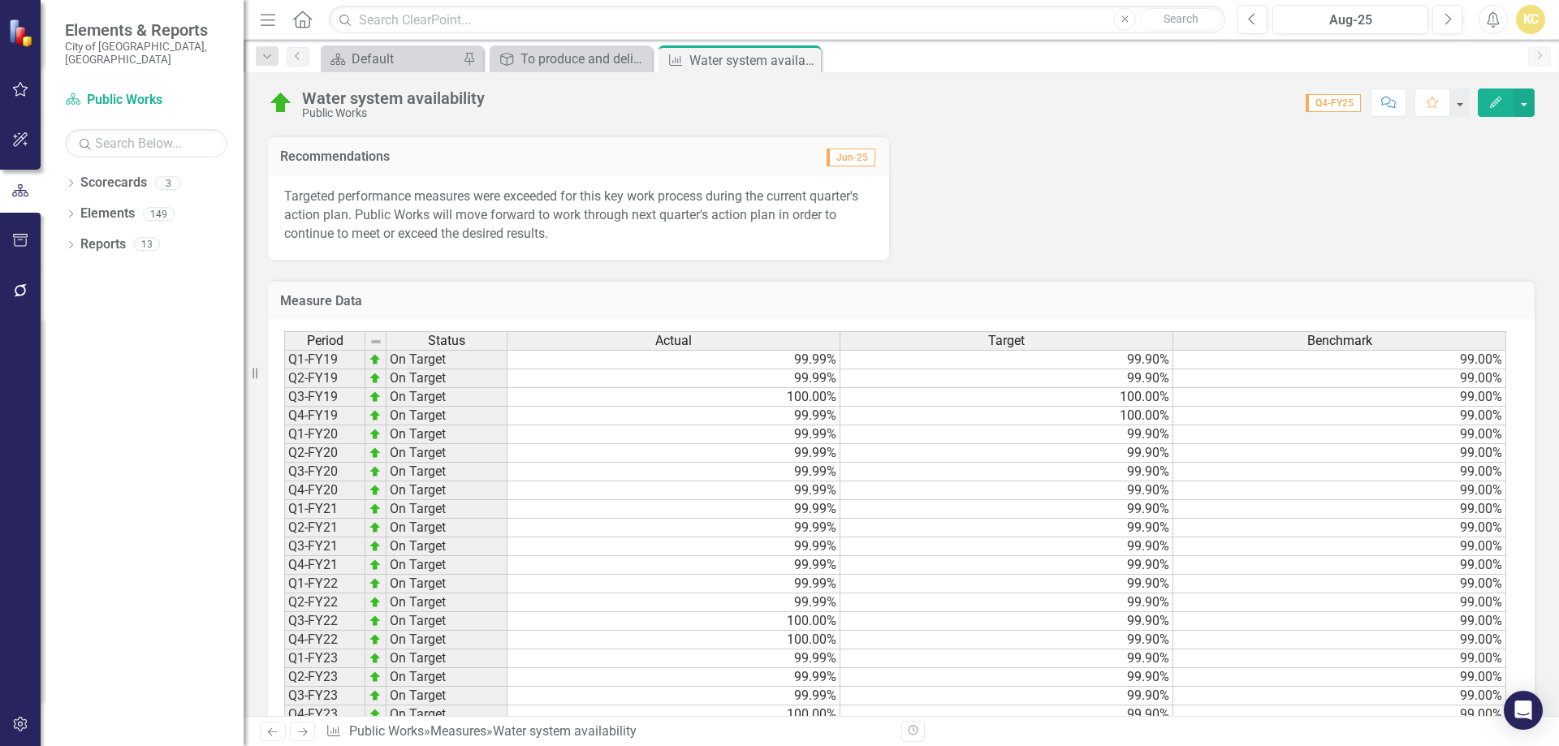
click at [357, 244] on p "Targeted performance measures were exceeded for this key work process during th…" at bounding box center [578, 216] width 589 height 56
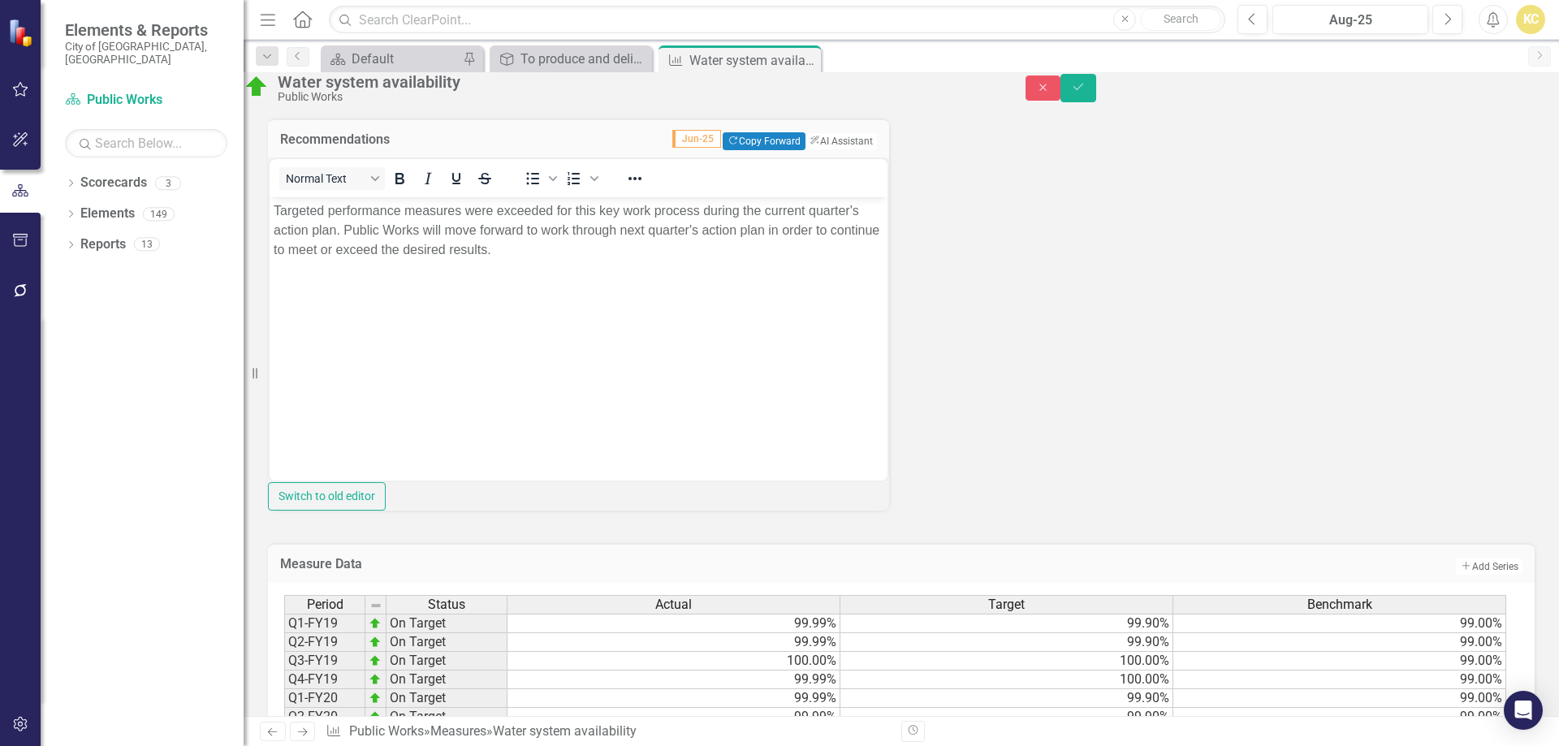
scroll to position [0, 0]
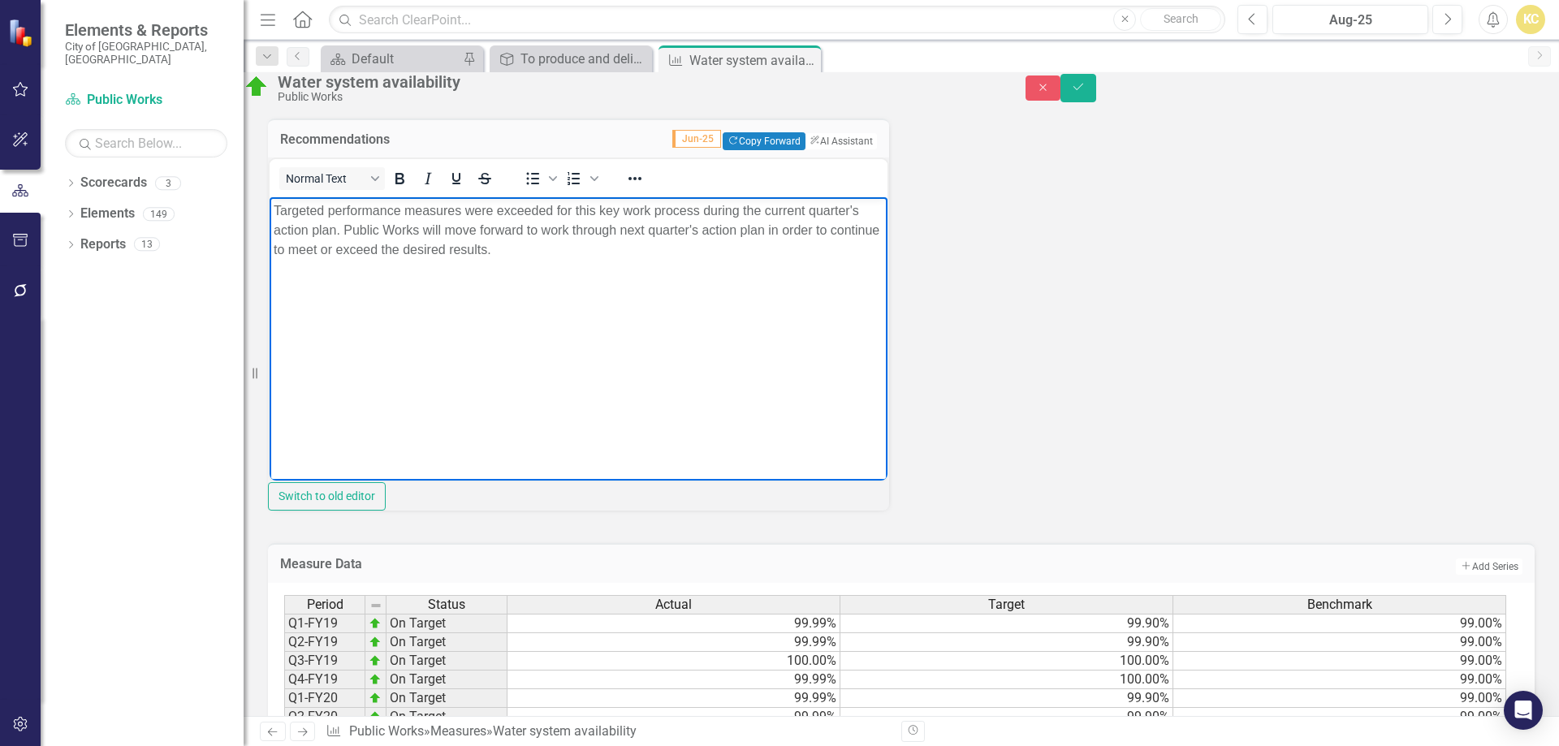
click at [287, 223] on p "Targeted performance measures were exceeded for this key work process during th…" at bounding box center [579, 230] width 610 height 58
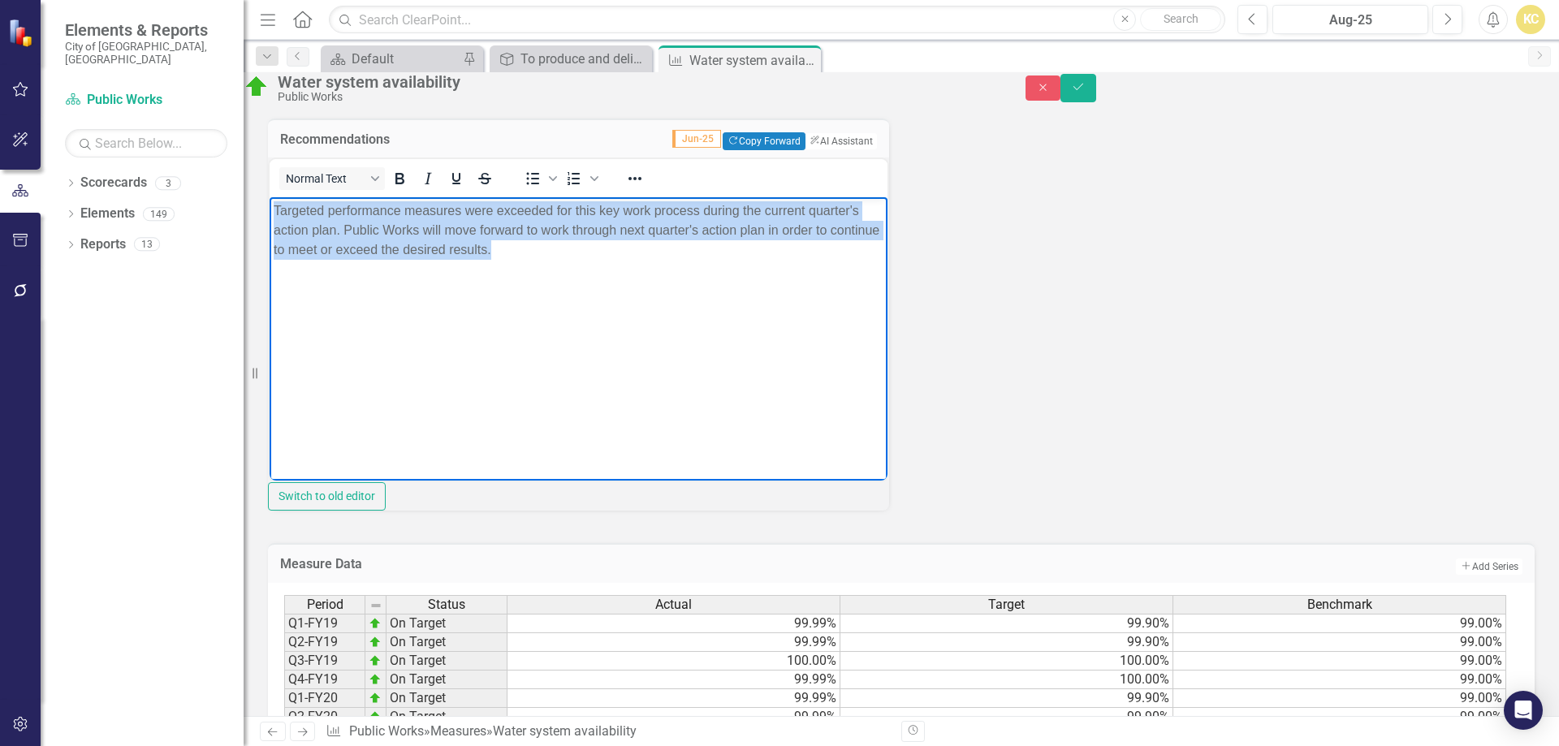
click at [287, 223] on p "Targeted performance measures were exceeded for this key work process during th…" at bounding box center [579, 230] width 610 height 58
copy p "Targeted performance measures were exceeded for this key work process during th…"
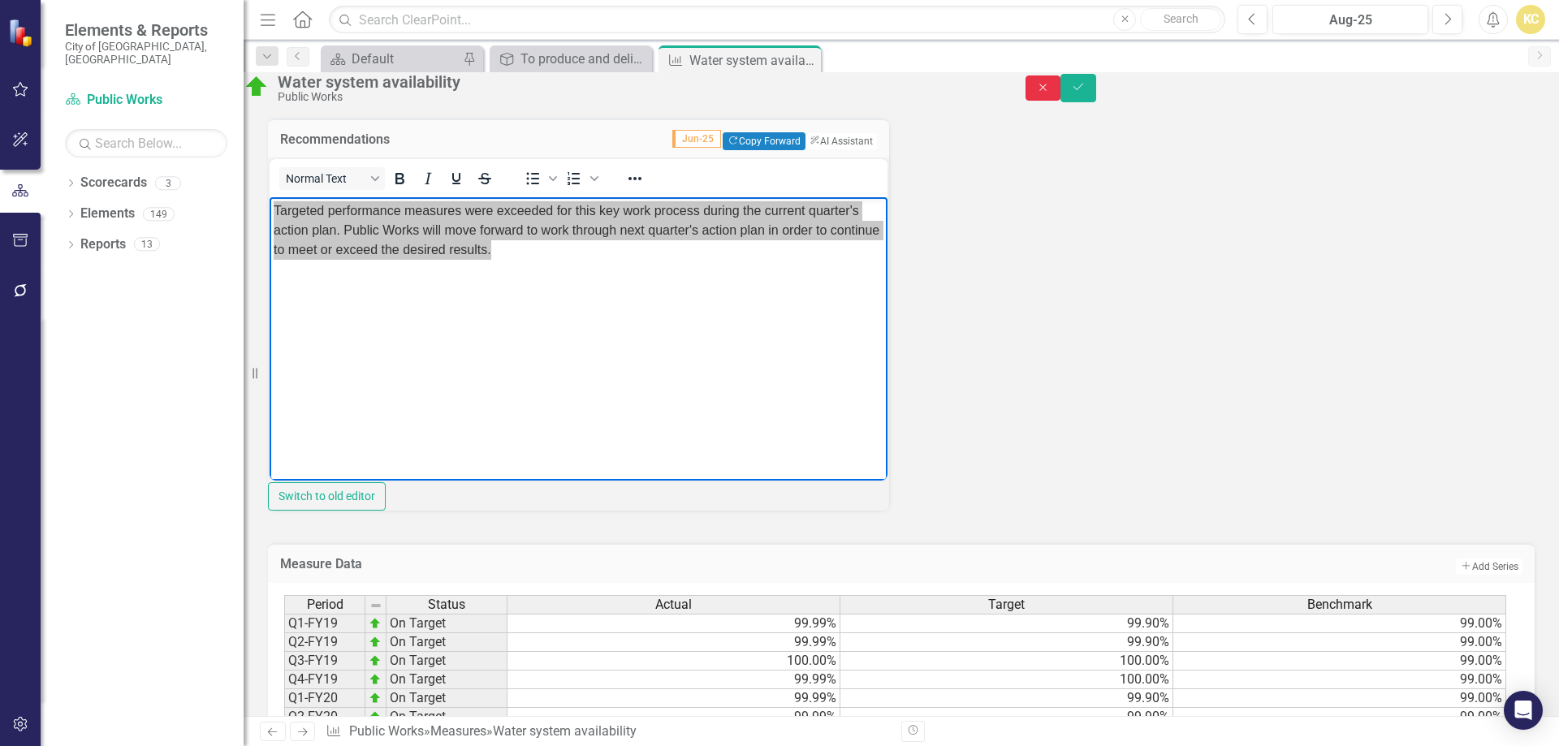
drag, startPoint x: 1472, startPoint y: 102, endPoint x: 1464, endPoint y: 47, distance: 54.9
click at [1061, 101] on button "Close" at bounding box center [1044, 88] width 36 height 25
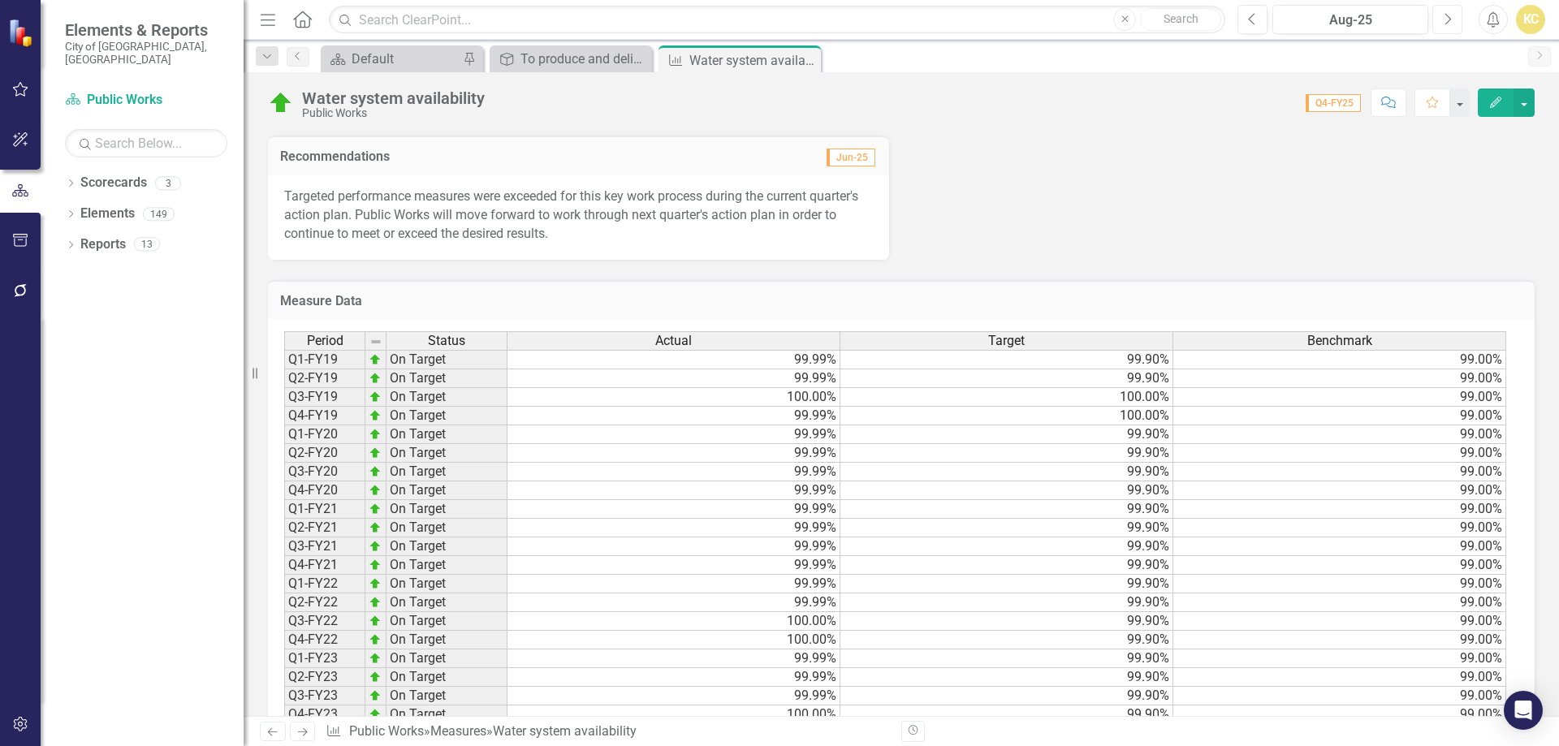
click at [1446, 20] on icon "Next" at bounding box center [1447, 19] width 9 height 15
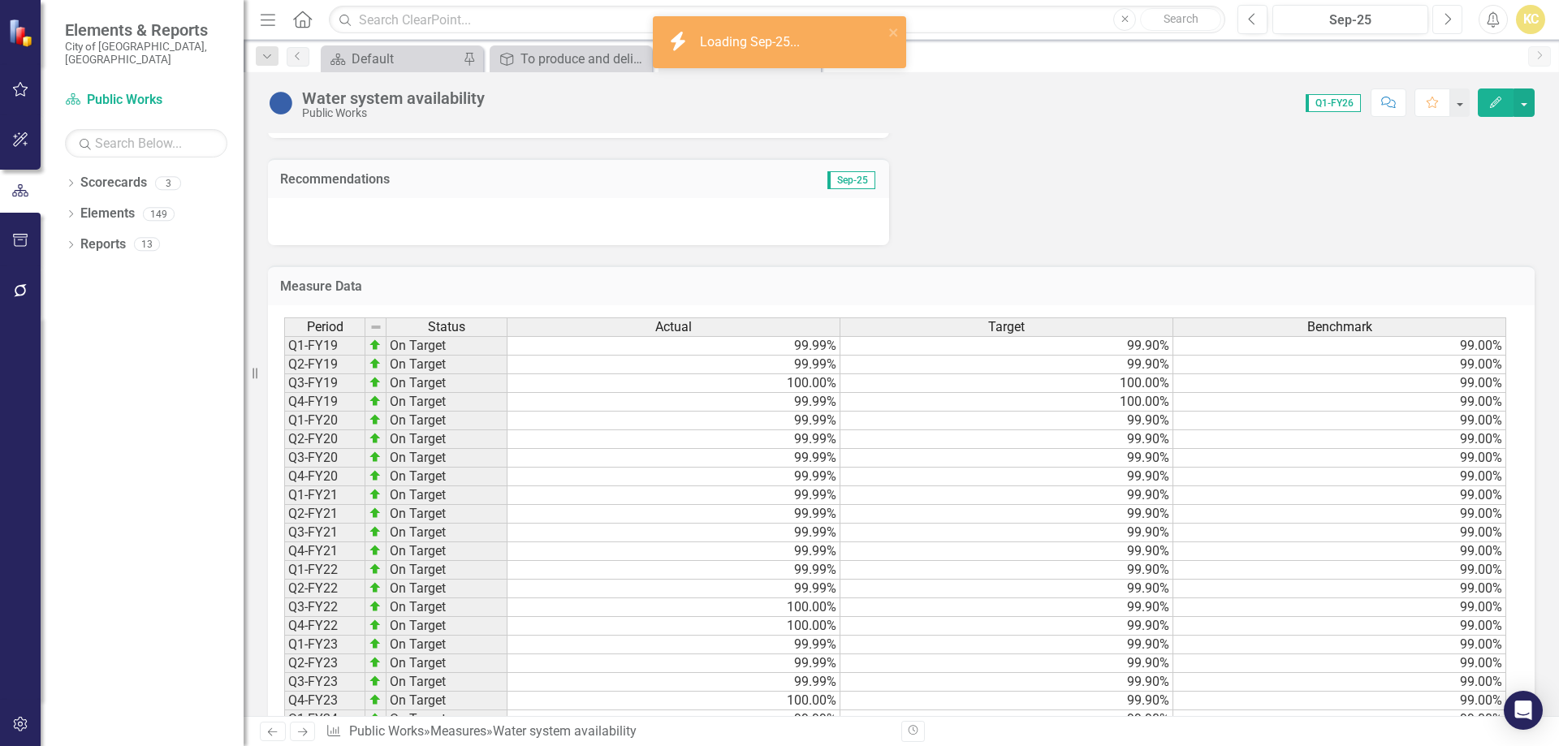
scroll to position [731, 0]
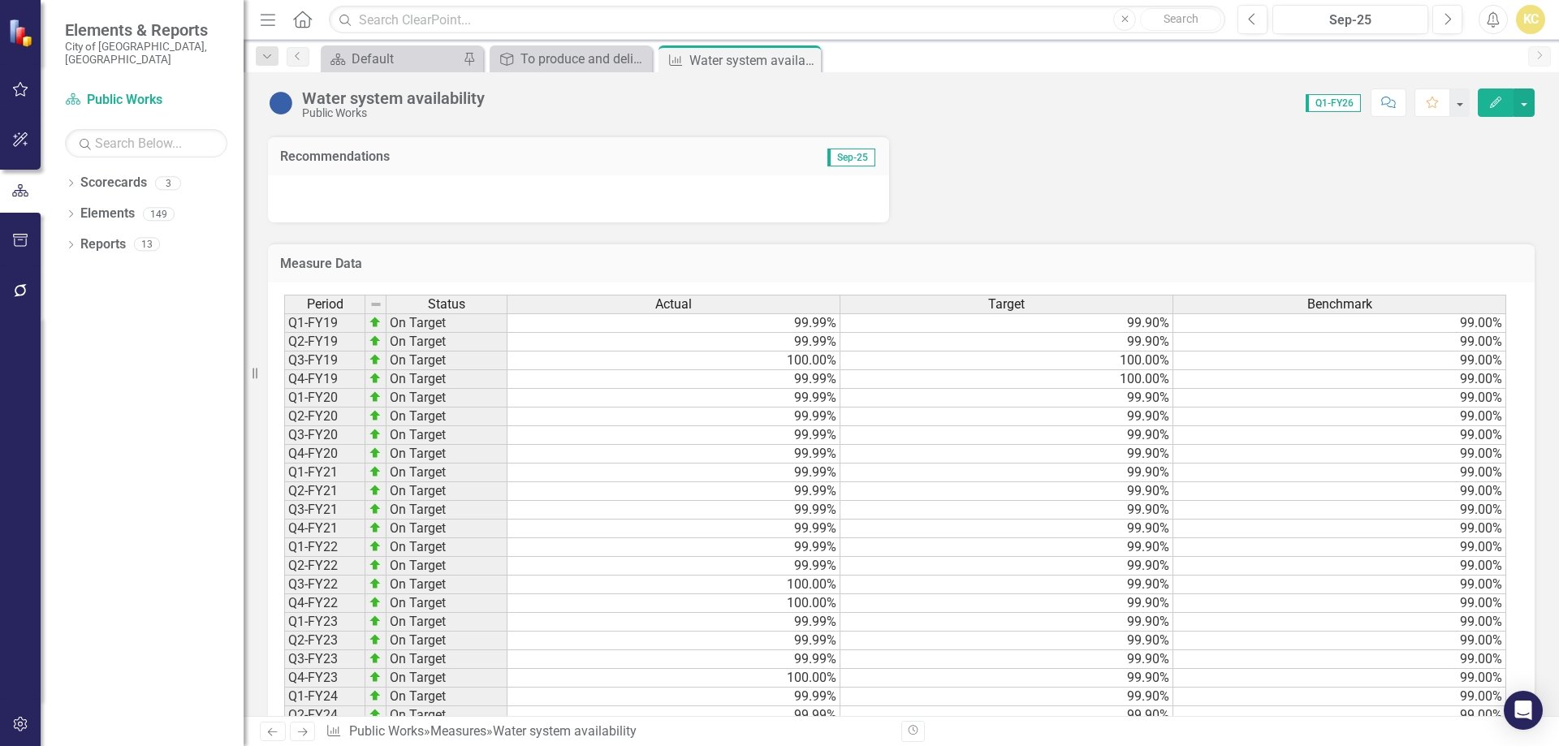
click at [447, 223] on div at bounding box center [578, 198] width 621 height 47
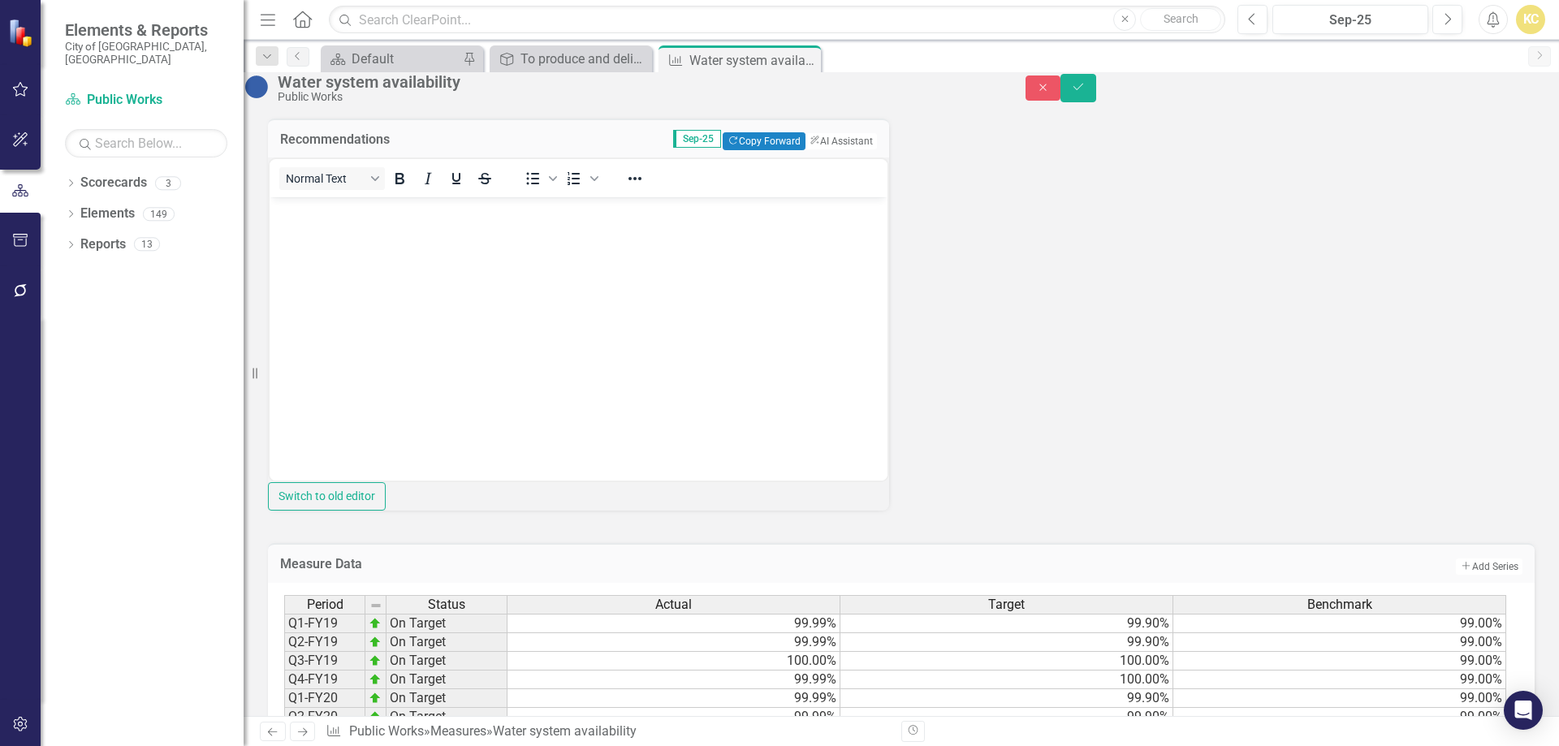
scroll to position [0, 0]
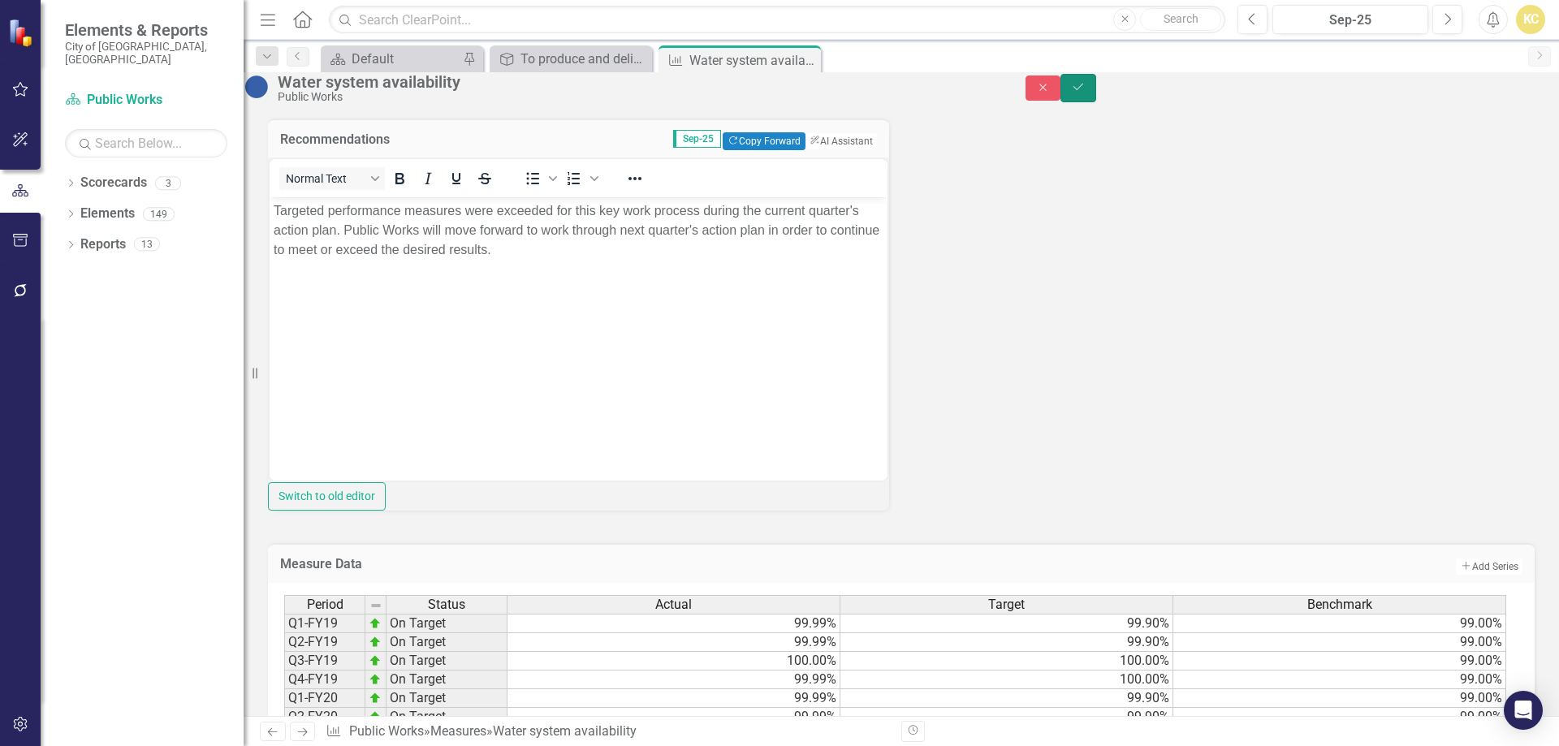
click at [1086, 93] on icon "Save" at bounding box center [1078, 86] width 15 height 11
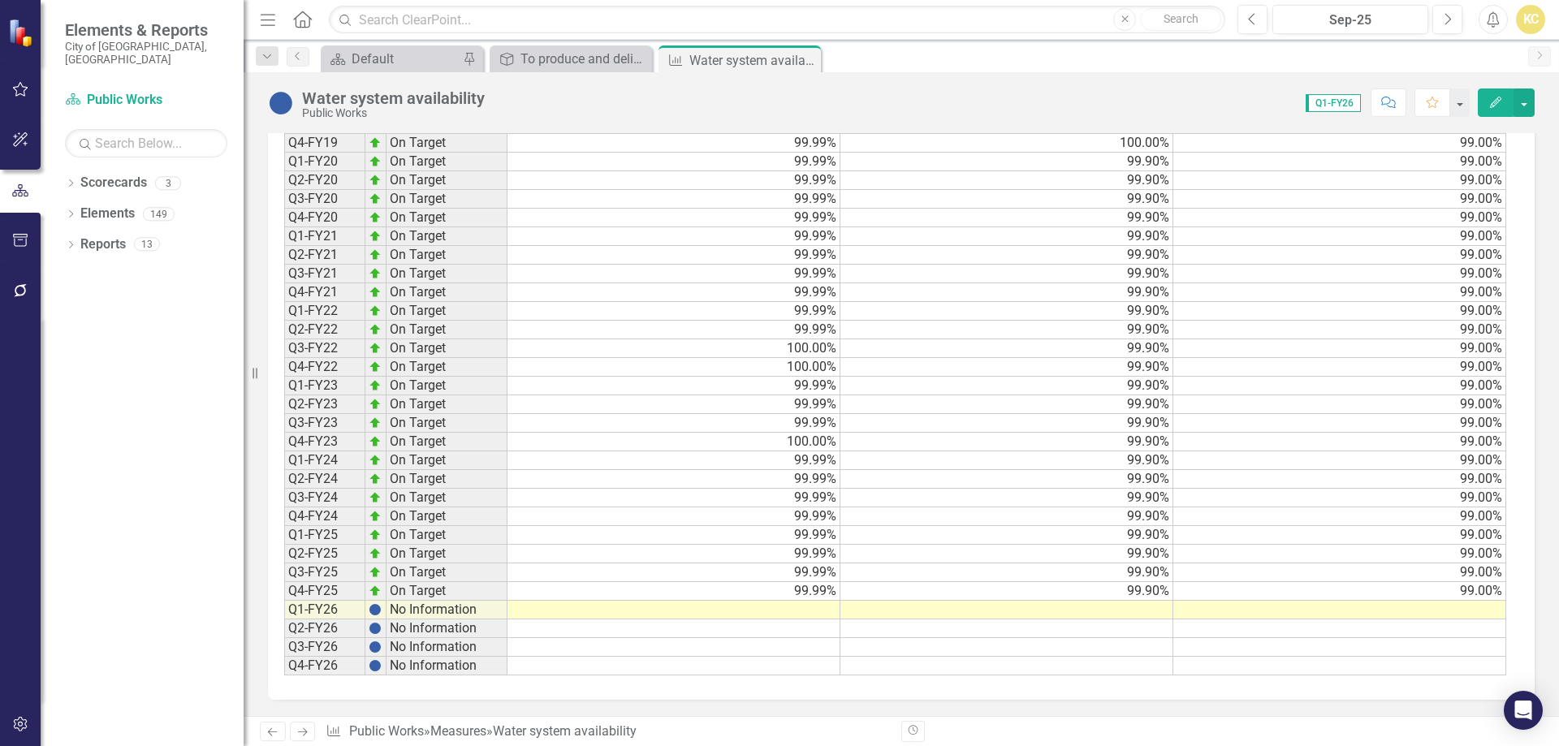
scroll to position [1200, 0]
click at [792, 614] on td at bounding box center [674, 610] width 333 height 19
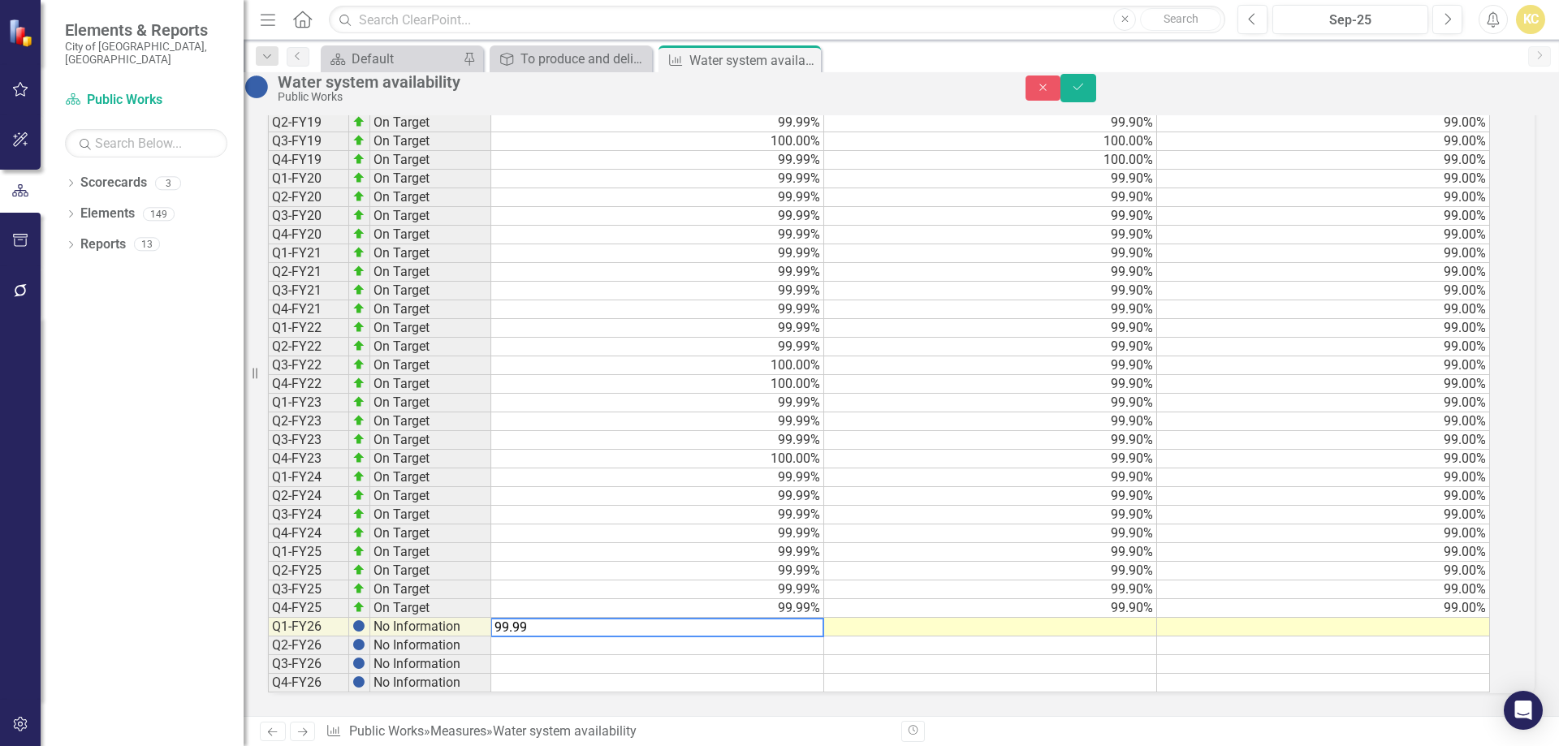
click at [1157, 618] on td at bounding box center [990, 627] width 333 height 19
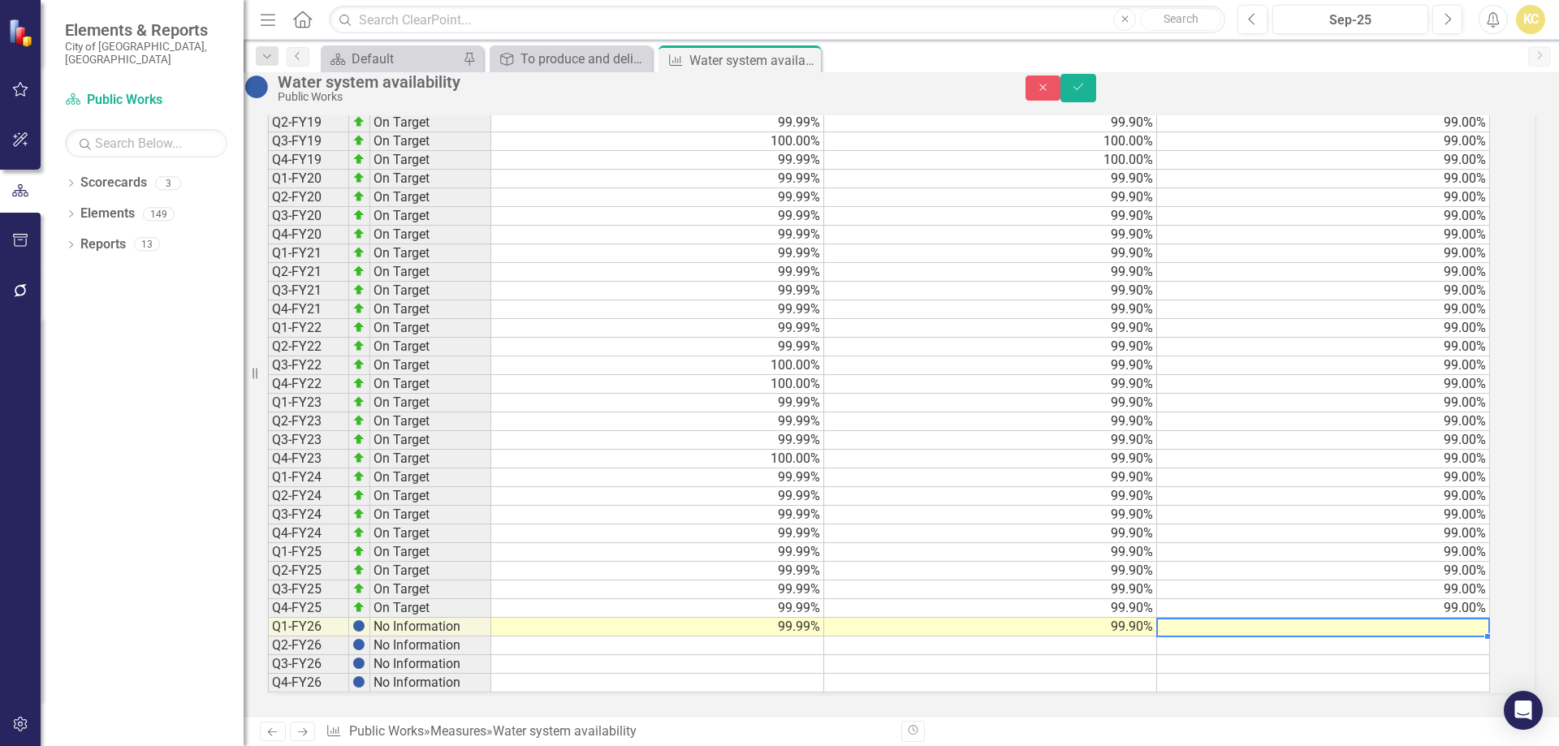
click at [1428, 618] on td at bounding box center [1323, 627] width 333 height 19
type textarea "99.90"
click at [1367, 655] on td at bounding box center [1323, 664] width 333 height 19
click at [1086, 93] on icon "Save" at bounding box center [1078, 86] width 15 height 11
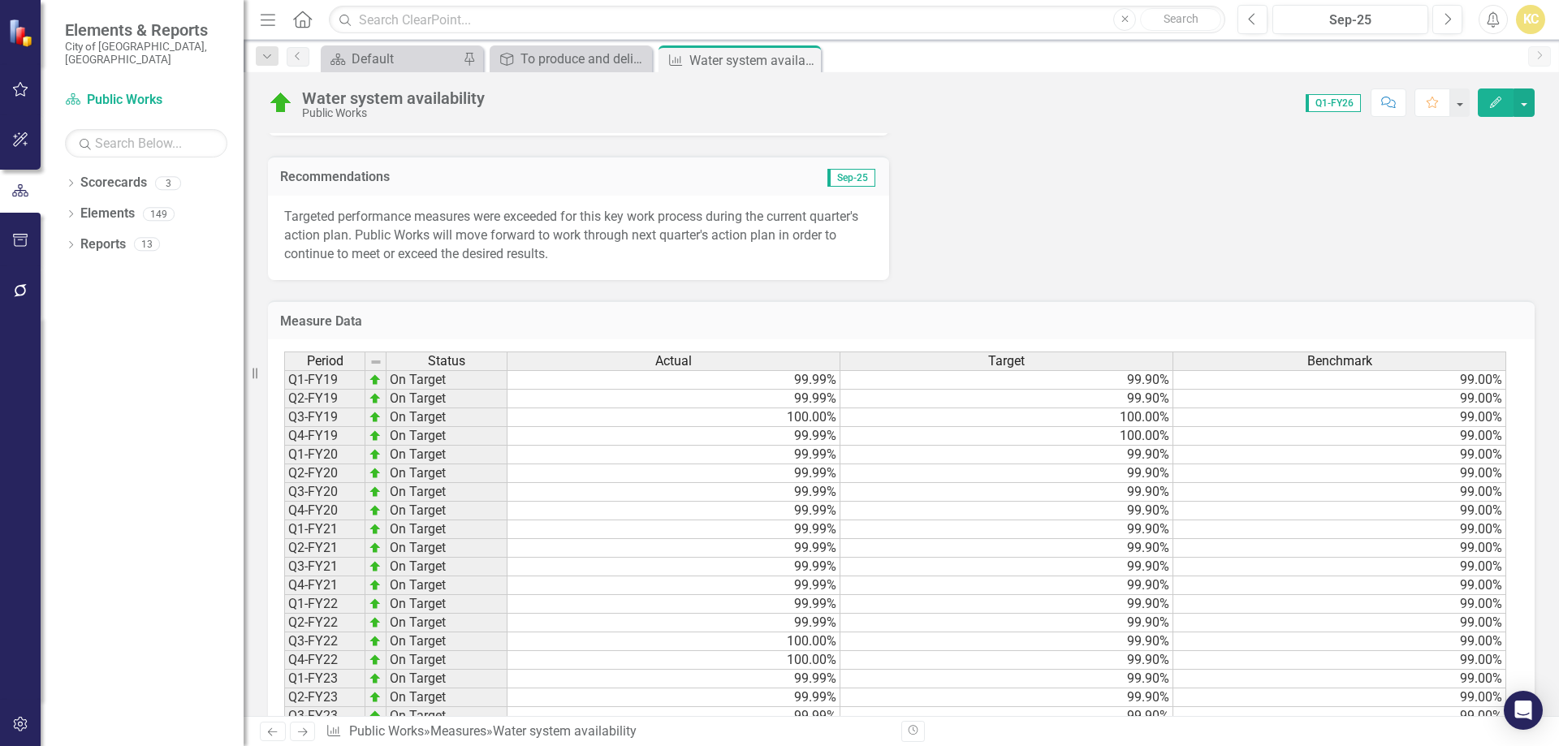
scroll to position [551, 0]
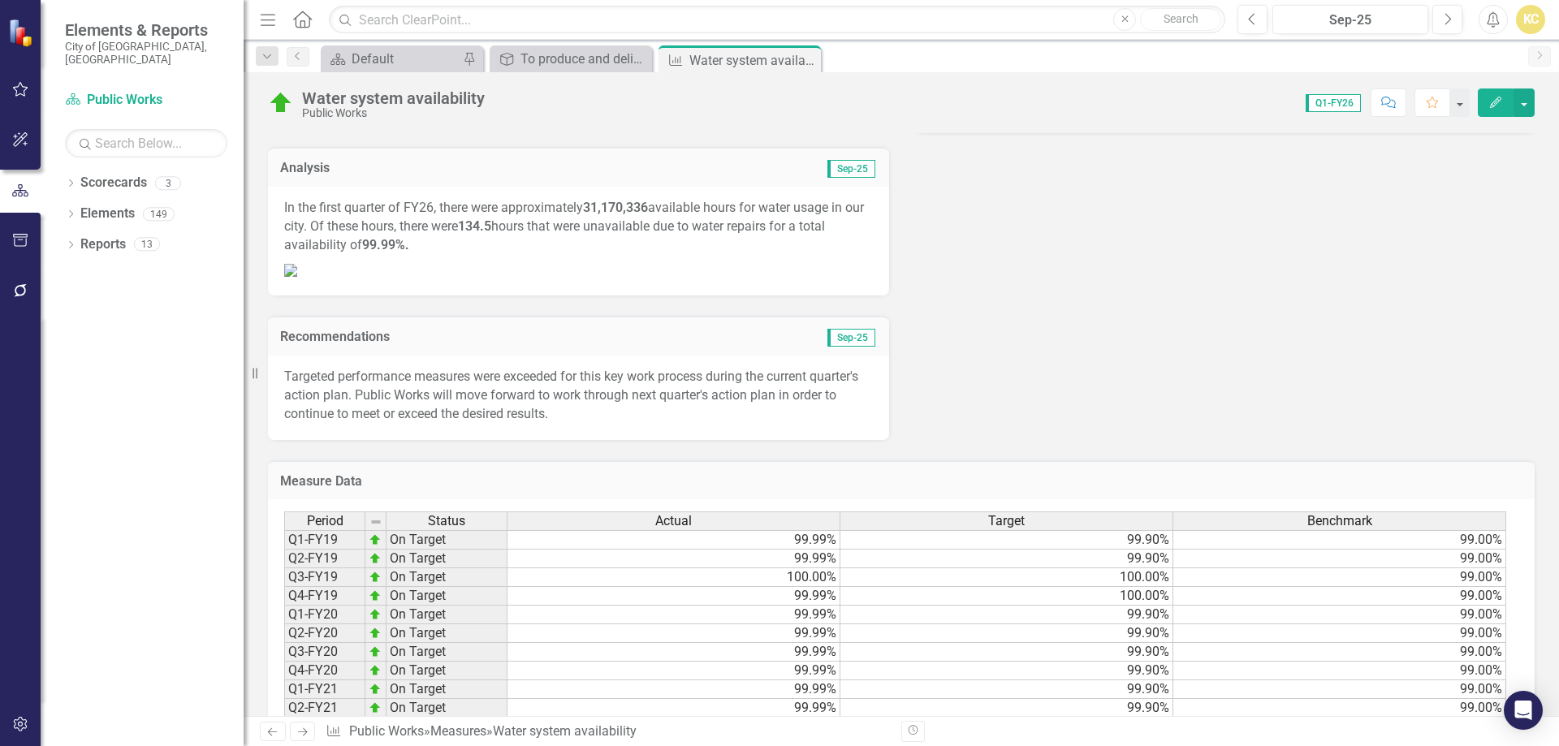
click at [297, 277] on img at bounding box center [290, 270] width 13 height 13
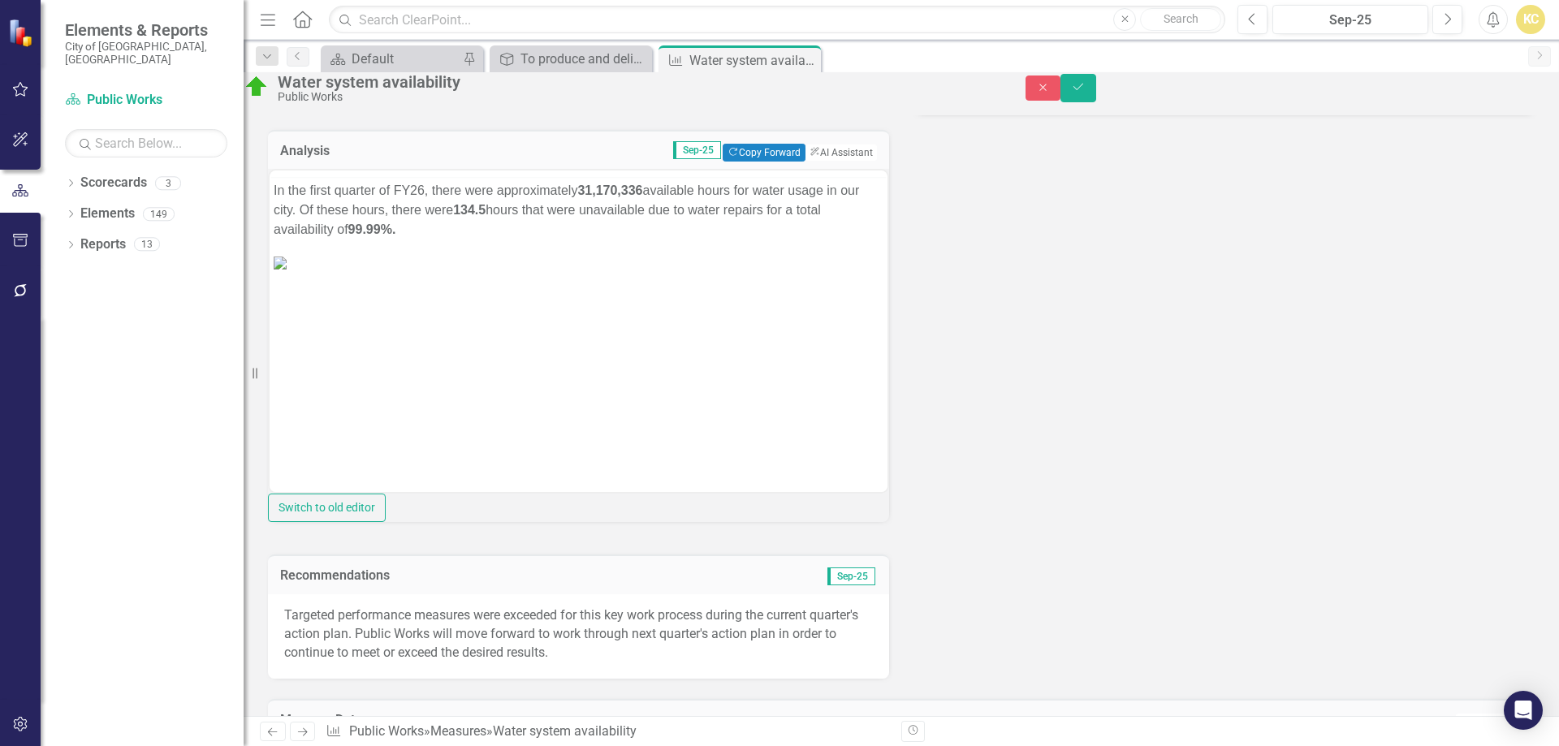
scroll to position [0, 0]
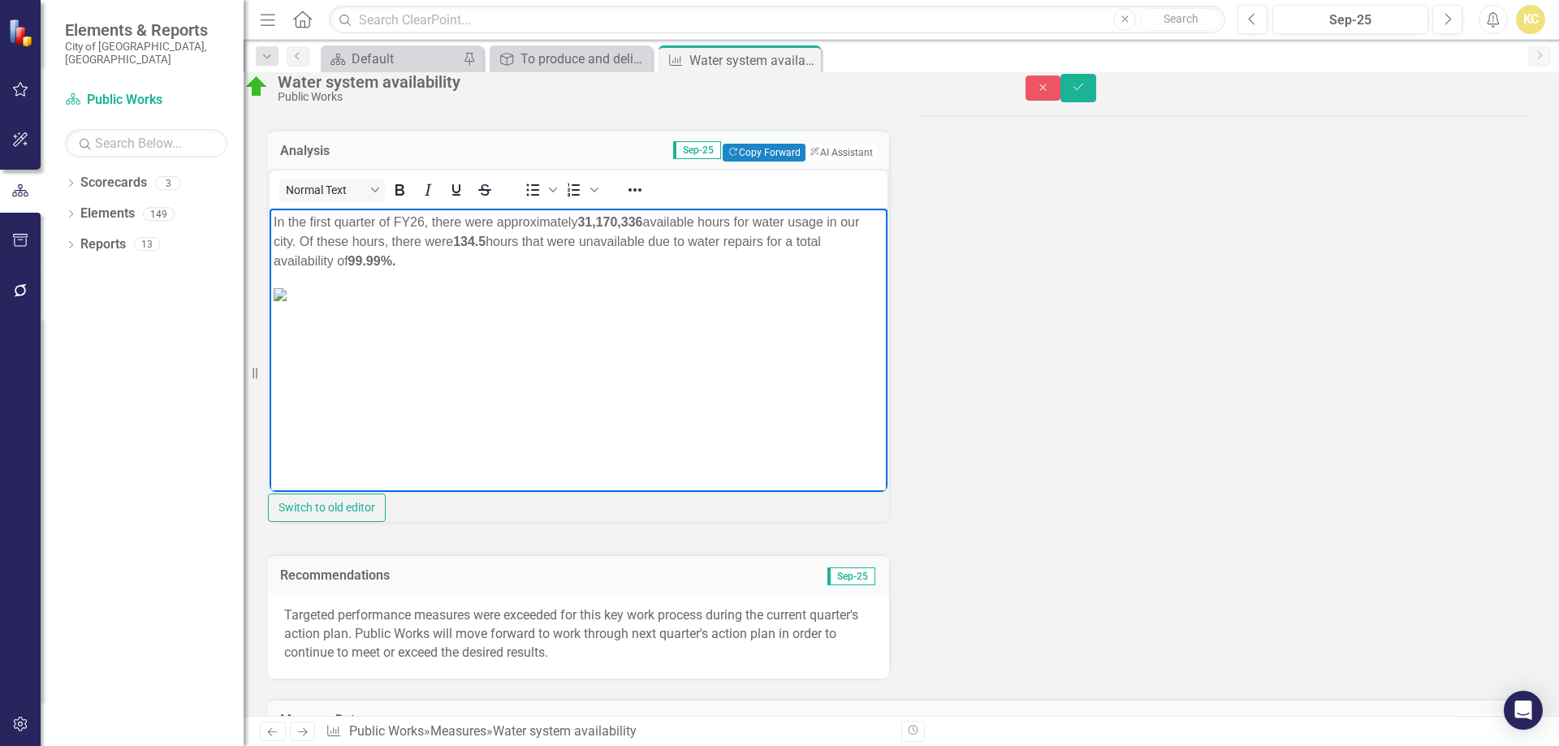
click at [287, 301] on img "Rich Text Area. Press ALT-0 for help." at bounding box center [280, 294] width 13 height 13
drag, startPoint x: 623, startPoint y: 362, endPoint x: 531, endPoint y: 361, distance: 91.8
click at [287, 301] on img "Rich Text Area. Press ALT-0 for help." at bounding box center [280, 294] width 13 height 13
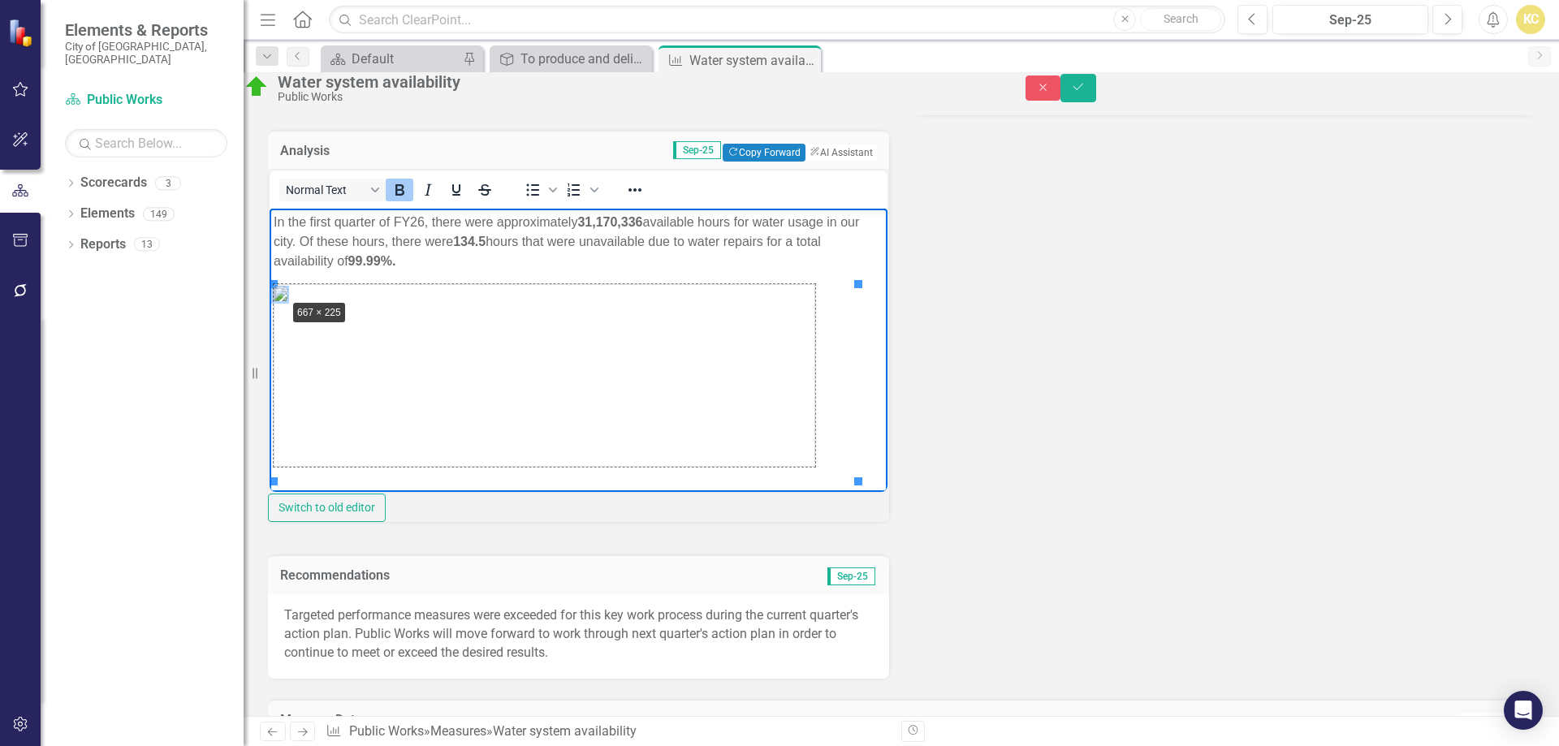
drag, startPoint x: 272, startPoint y: 285, endPoint x: 283, endPoint y: 300, distance: 18.5
click at [353, 334] on img "Rich Text Area. Press ALT-0 for help." at bounding box center [545, 375] width 542 height 183
click at [643, 200] on icon "Reveal or hide additional toolbar items" at bounding box center [634, 189] width 19 height 19
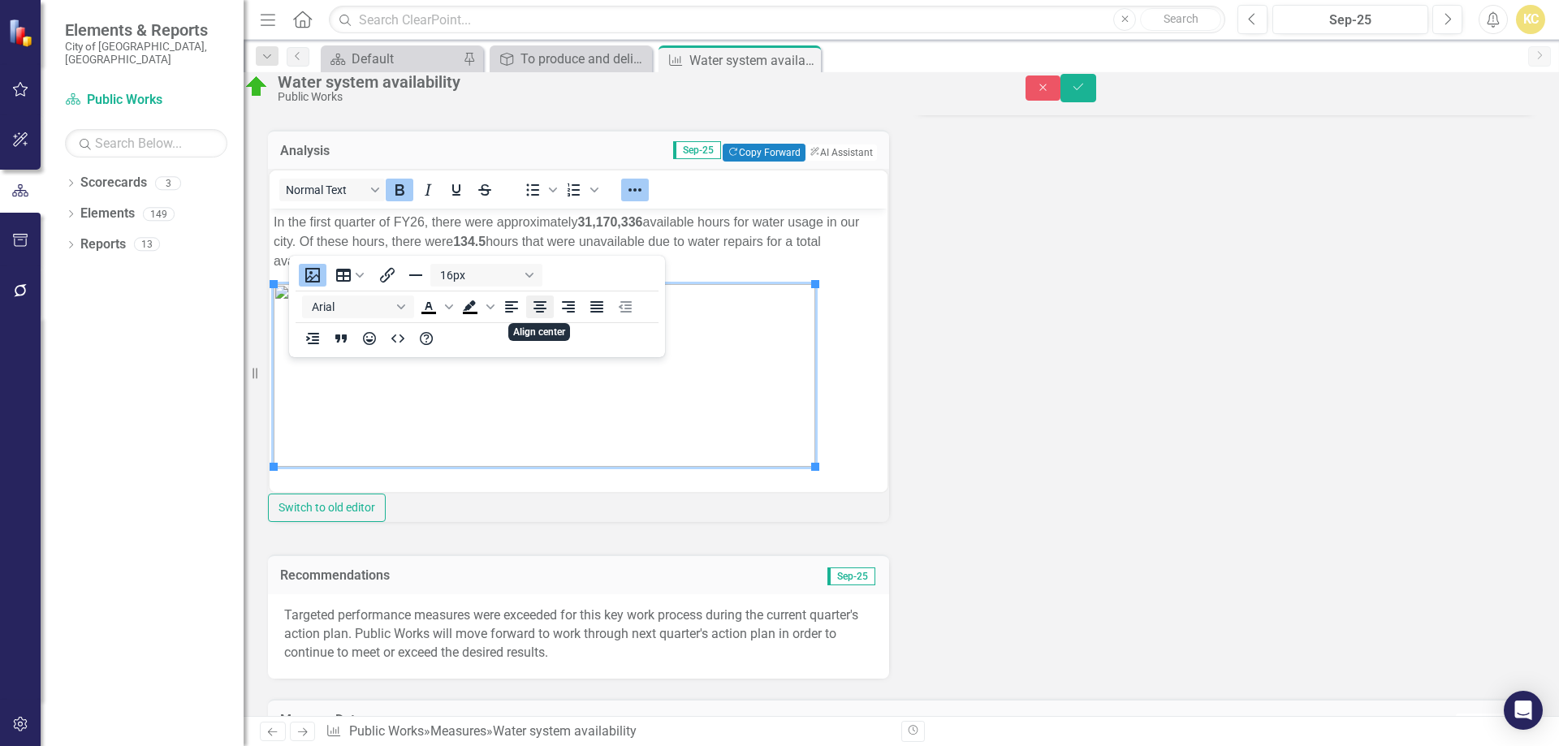
click at [538, 305] on icon "Align center" at bounding box center [540, 306] width 13 height 11
click at [924, 387] on div "Key Product/Service Potable Water Customer Water Users Key Work Process Product…" at bounding box center [901, 178] width 1291 height 1002
click at [1086, 90] on icon "Save" at bounding box center [1078, 86] width 15 height 11
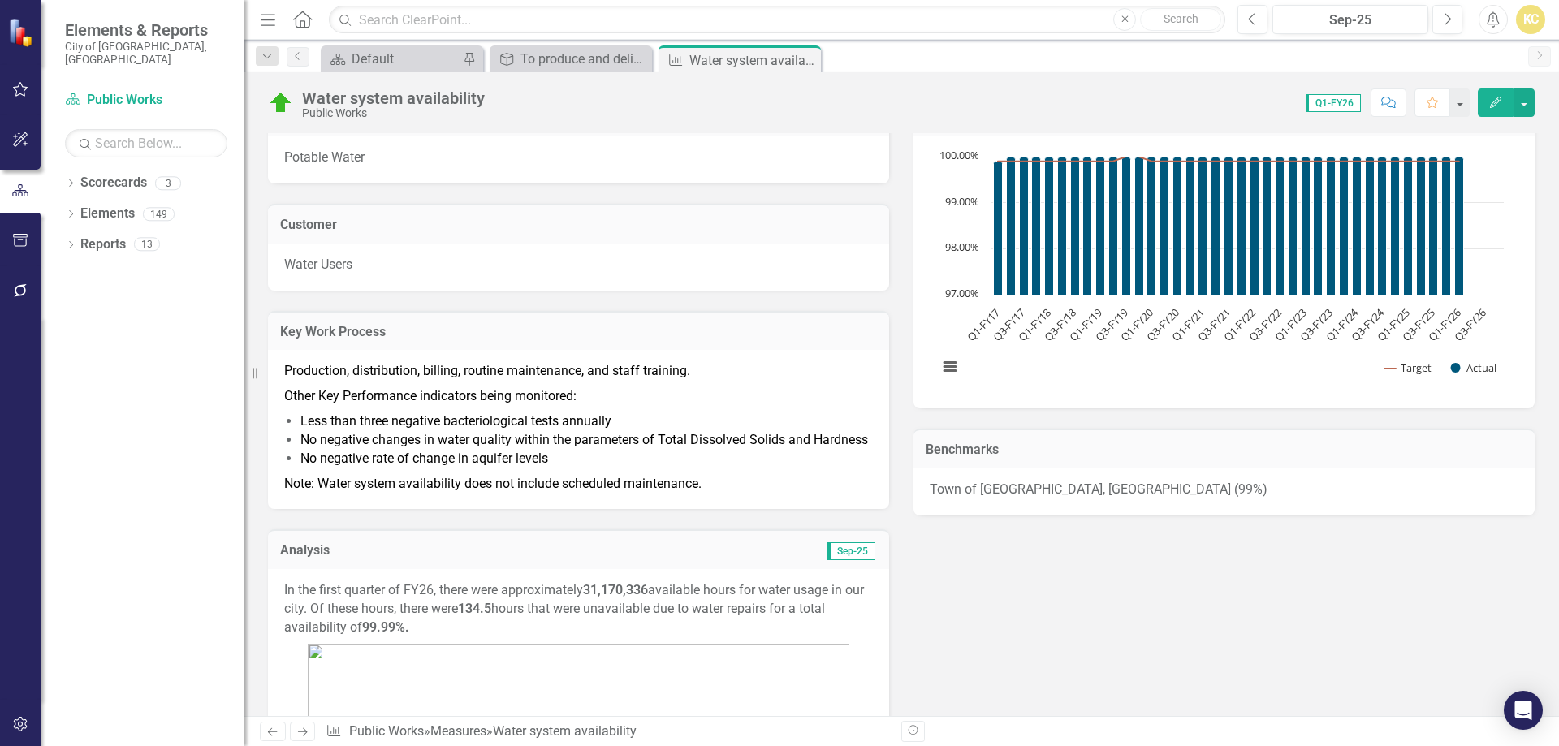
scroll to position [406, 0]
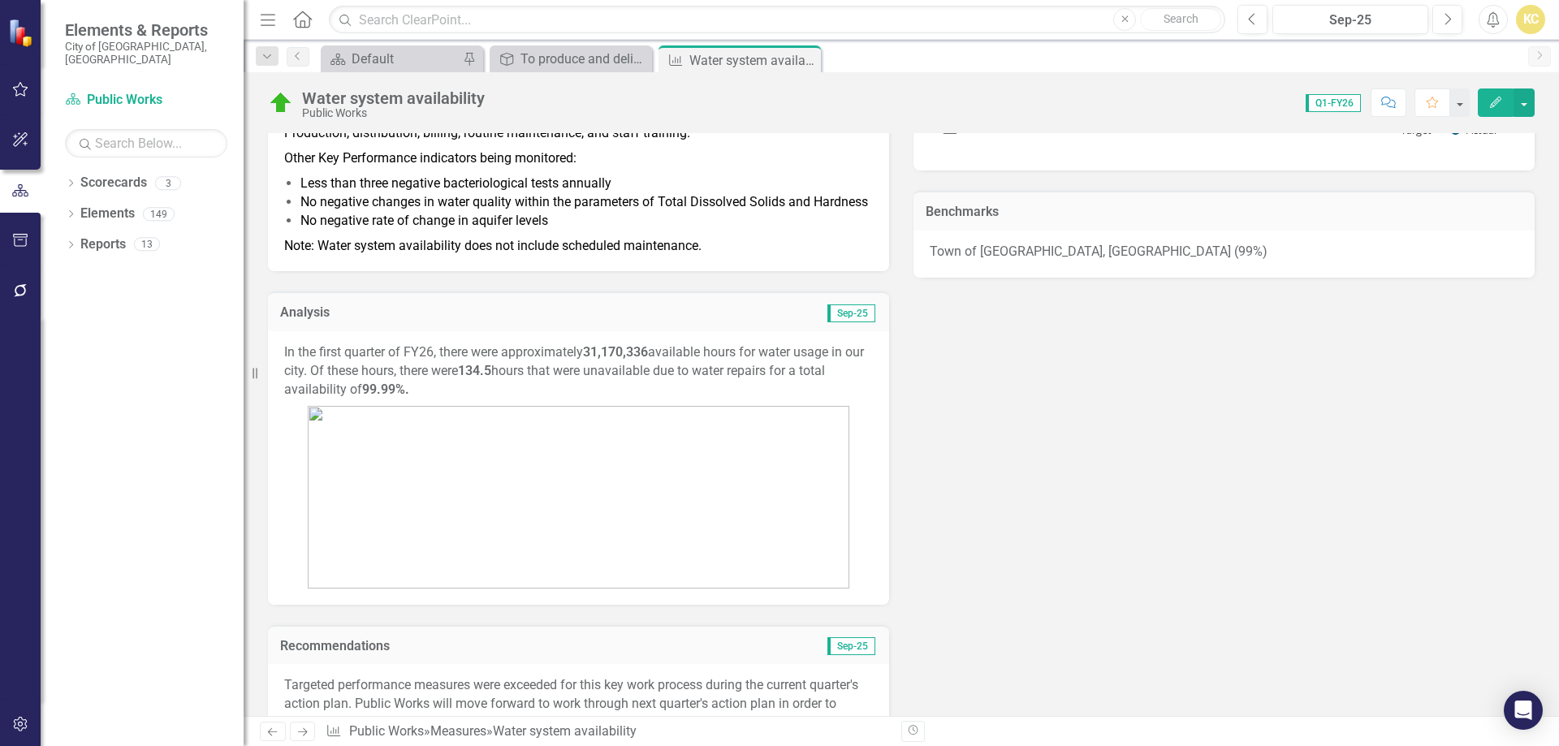
click at [548, 516] on img at bounding box center [579, 497] width 542 height 183
click at [549, 514] on img at bounding box center [579, 497] width 542 height 183
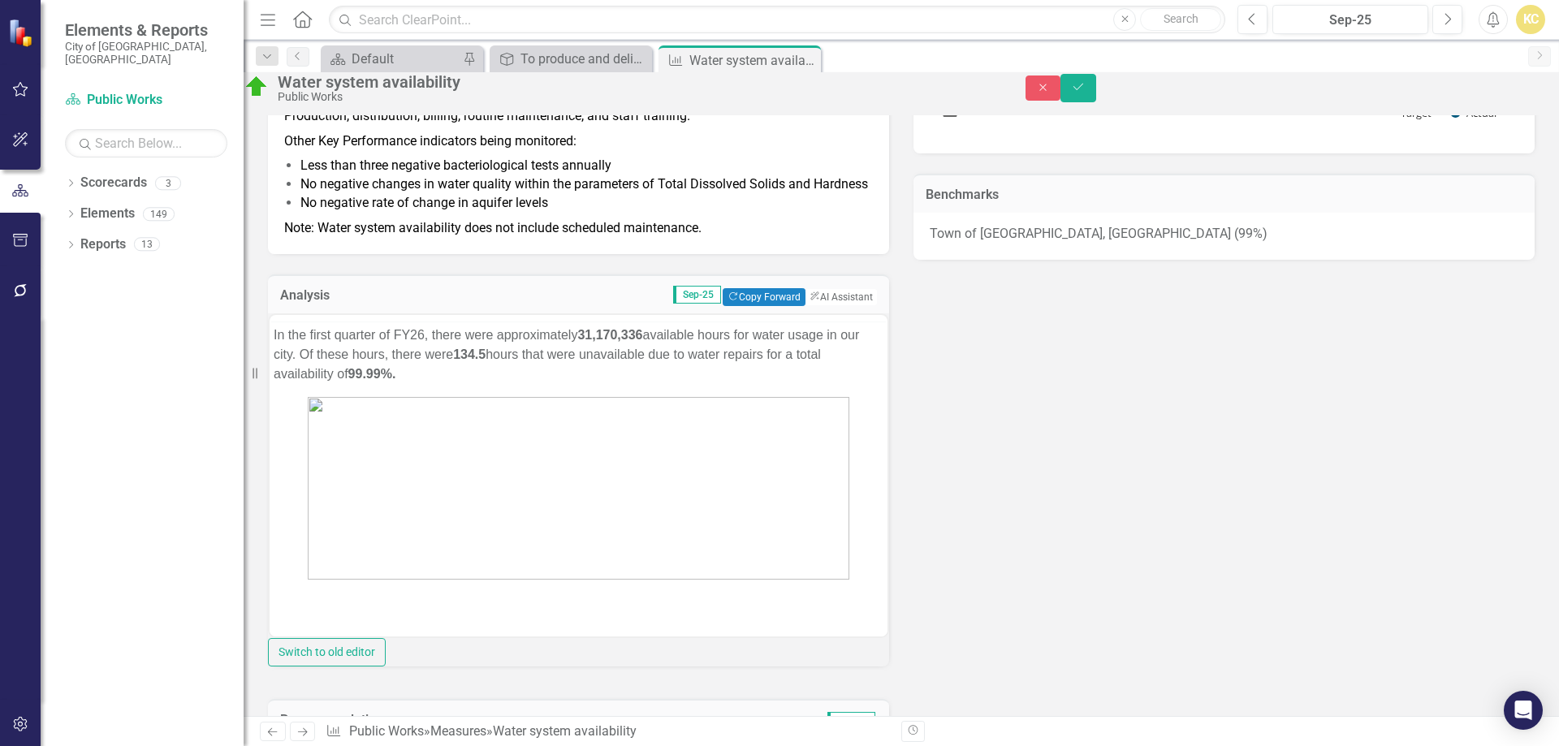
scroll to position [0, 0]
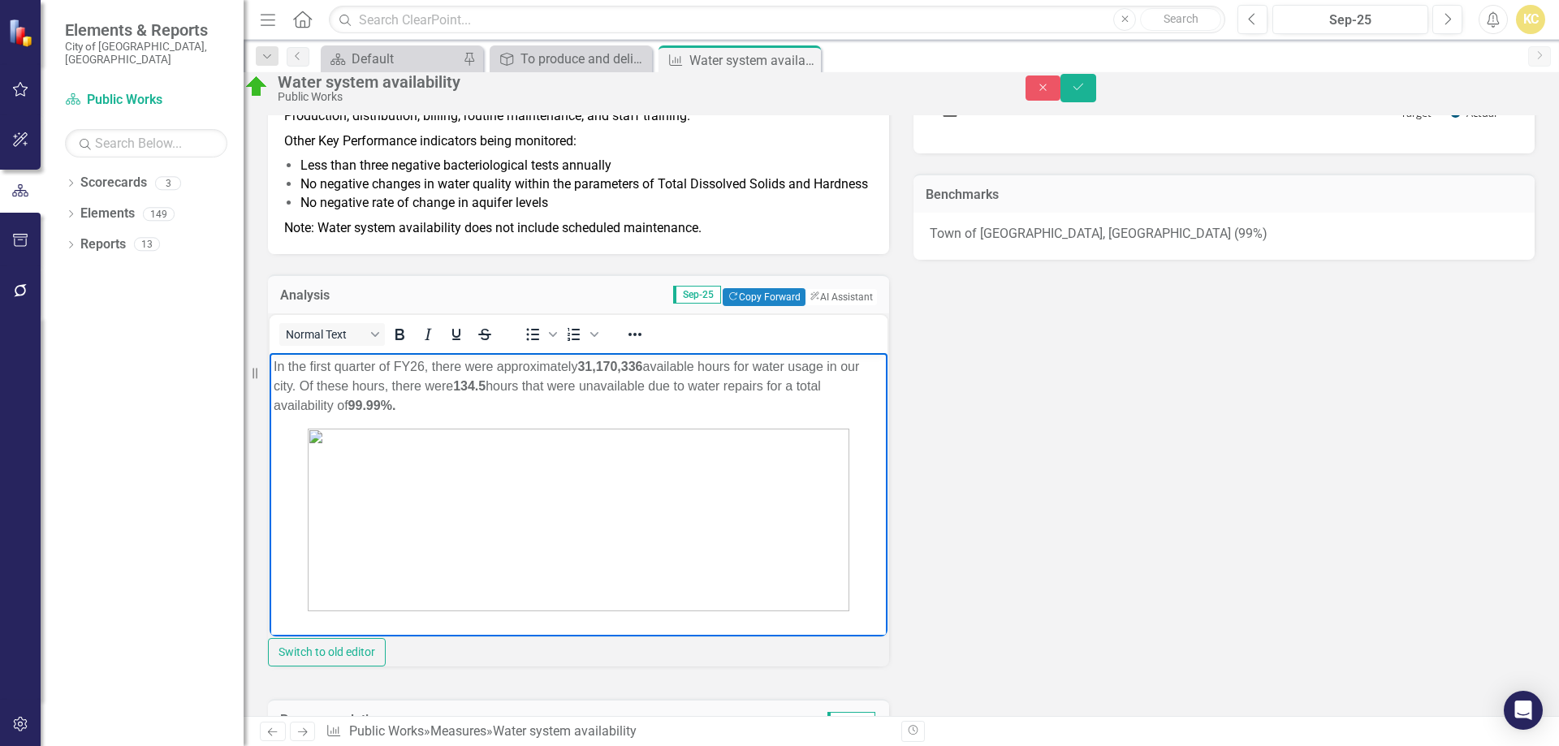
click at [525, 468] on img "Rich Text Area. Press ALT-0 for help." at bounding box center [579, 520] width 542 height 183
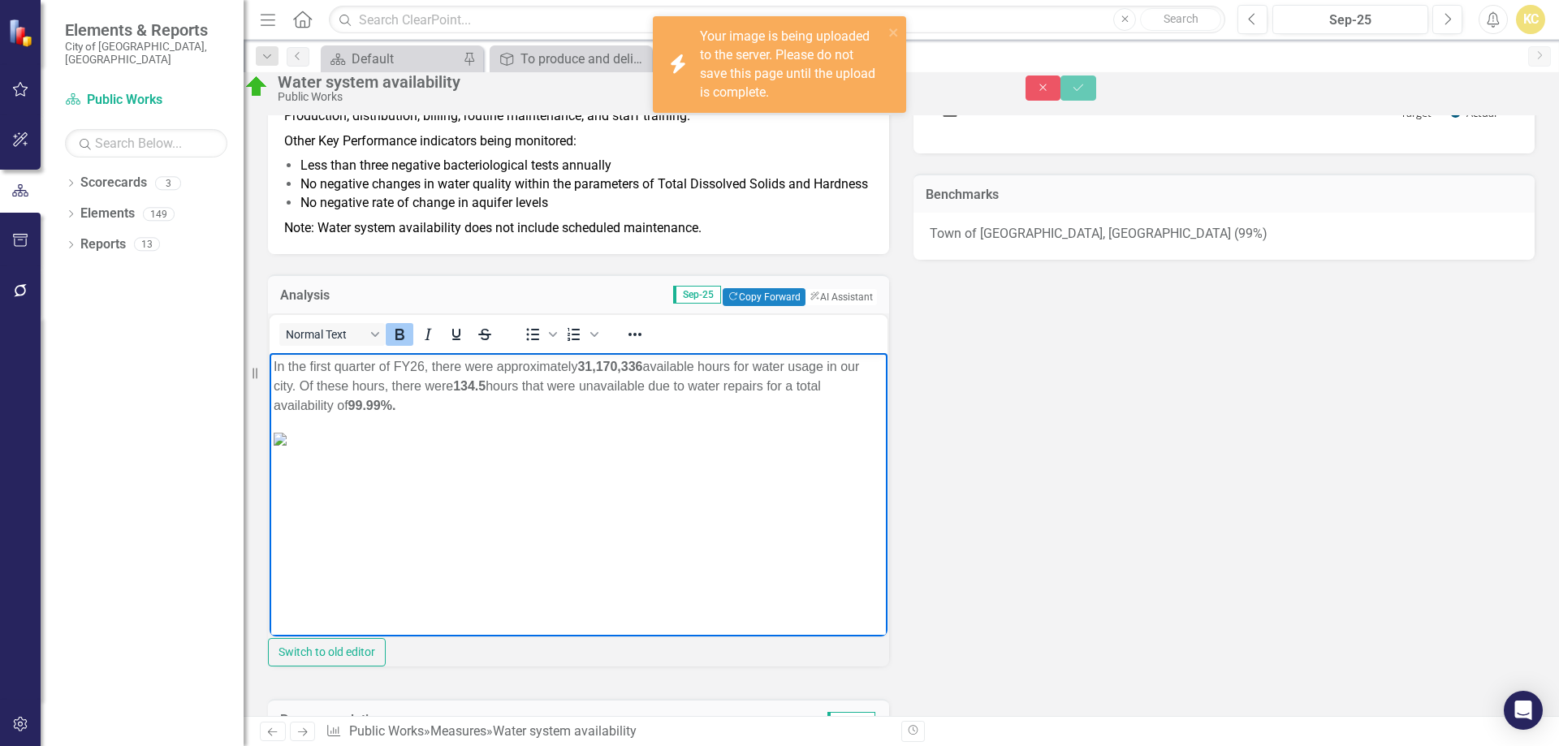
scroll to position [36, 0]
click at [287, 445] on img "Rich Text Area. Press ALT-0 for help." at bounding box center [280, 439] width 13 height 13
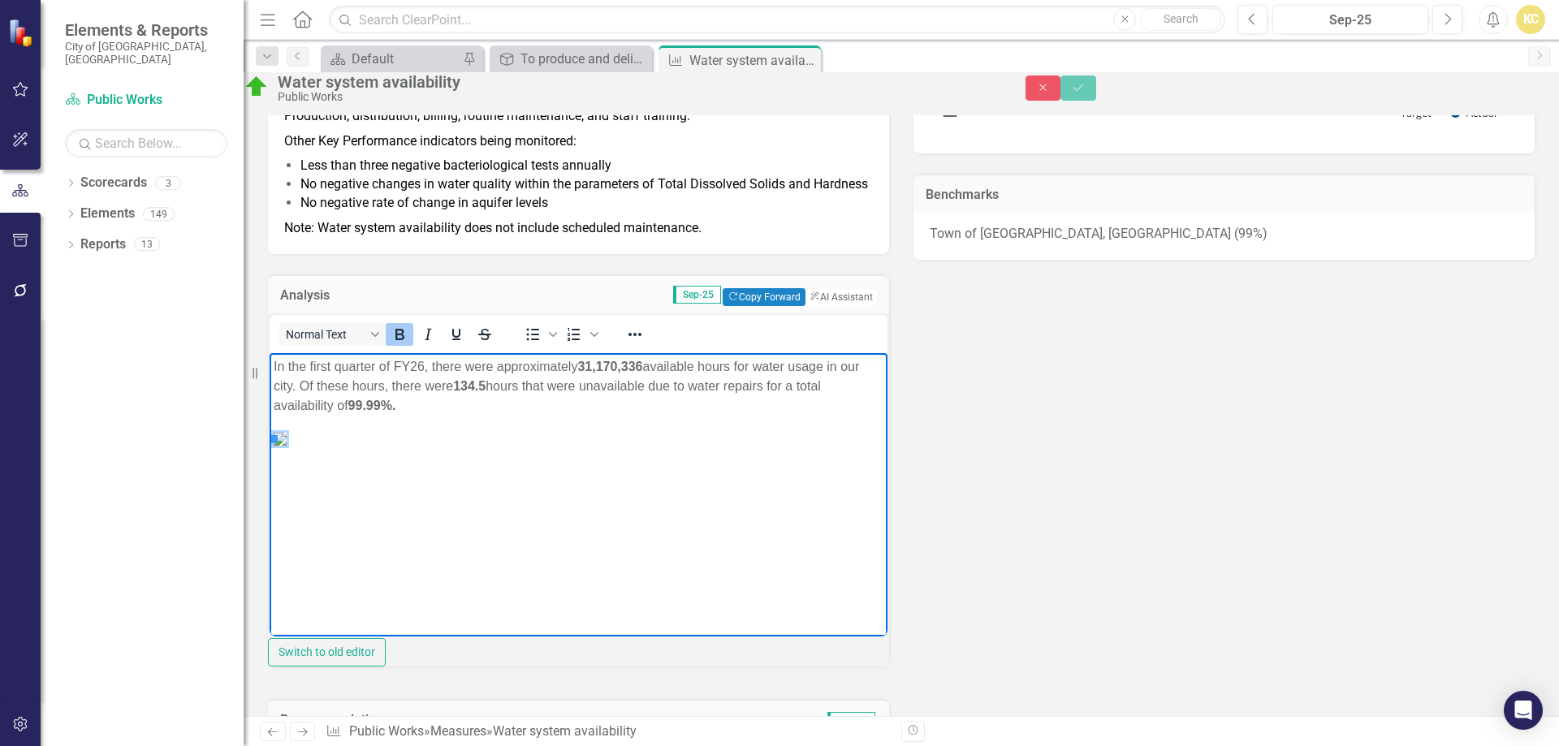
scroll to position [0, 0]
drag, startPoint x: 274, startPoint y: 426, endPoint x: 286, endPoint y: 432, distance: 13.4
click at [705, 520] on img "Rich Text Area. Press ALT-0 for help." at bounding box center [585, 534] width 623 height 210
click at [460, 408] on p "In the first quarter of FY26, there were approximately 31,170,336 available hou…" at bounding box center [579, 386] width 610 height 58
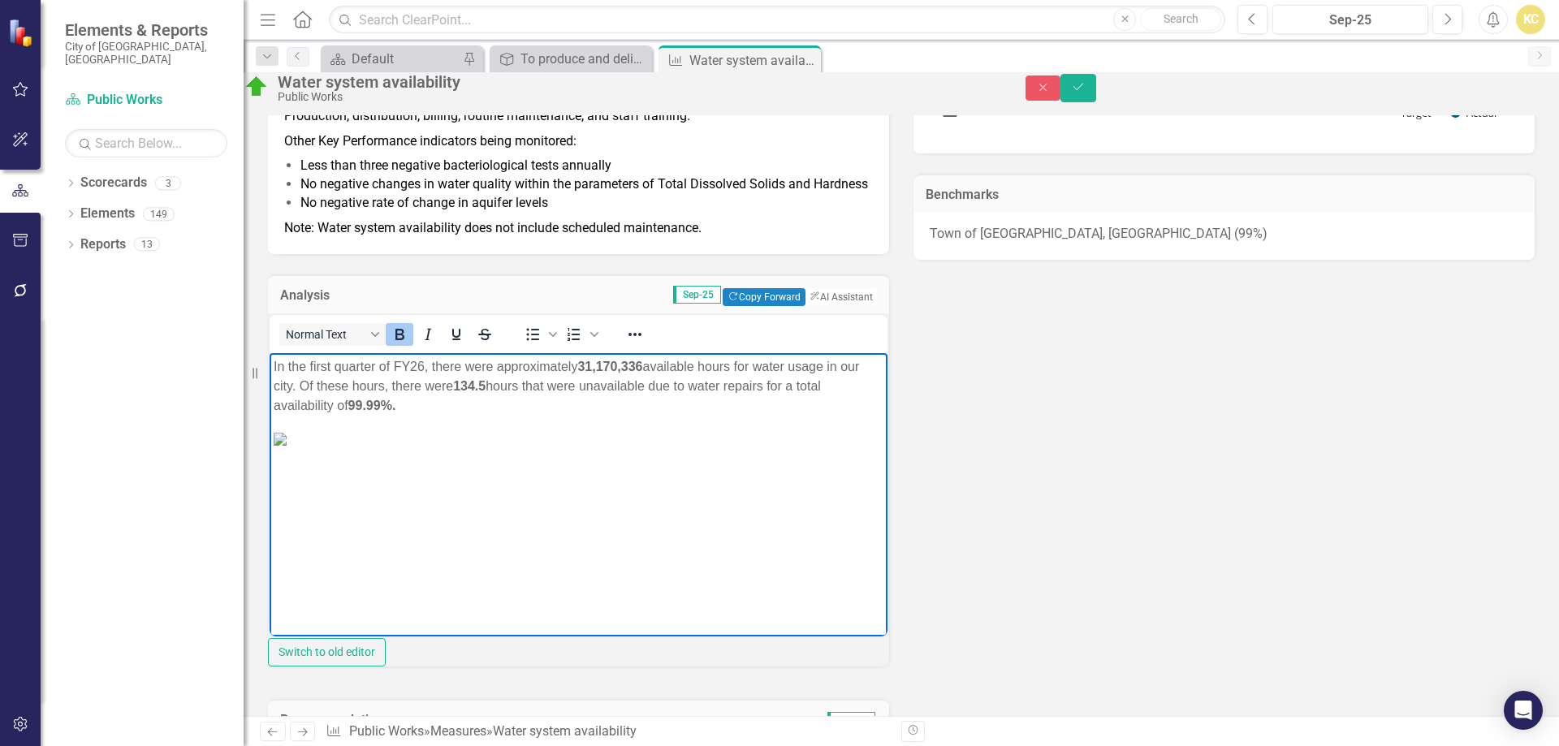
click at [287, 446] on img "Rich Text Area. Press ALT-0 for help." at bounding box center [280, 439] width 13 height 13
drag, startPoint x: 833, startPoint y: 429, endPoint x: 807, endPoint y: 441, distance: 28.7
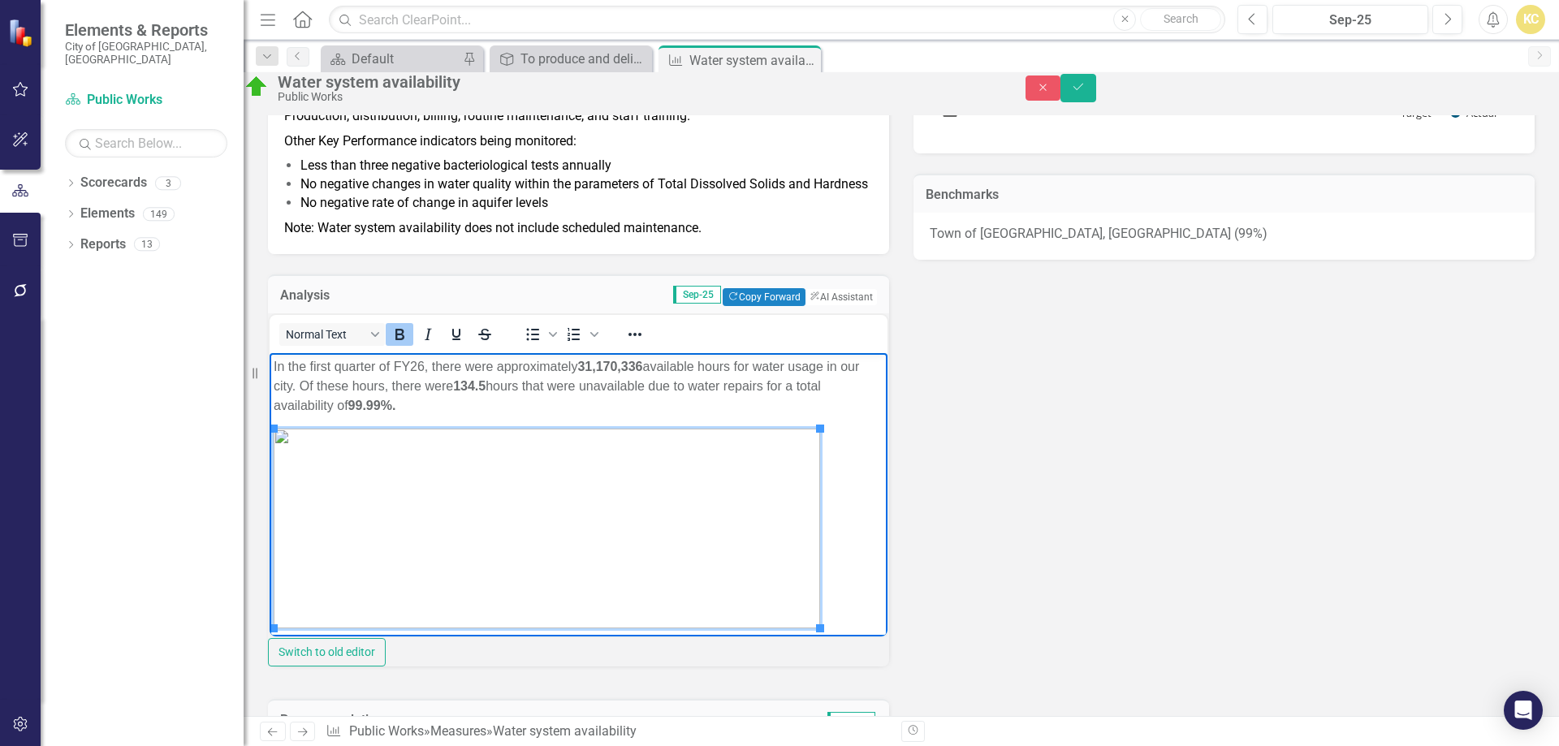
click at [702, 480] on img "Rich Text Area. Press ALT-0 for help." at bounding box center [547, 529] width 547 height 200
click at [645, 344] on icon "Reveal or hide additional toolbar items" at bounding box center [634, 334] width 19 height 19
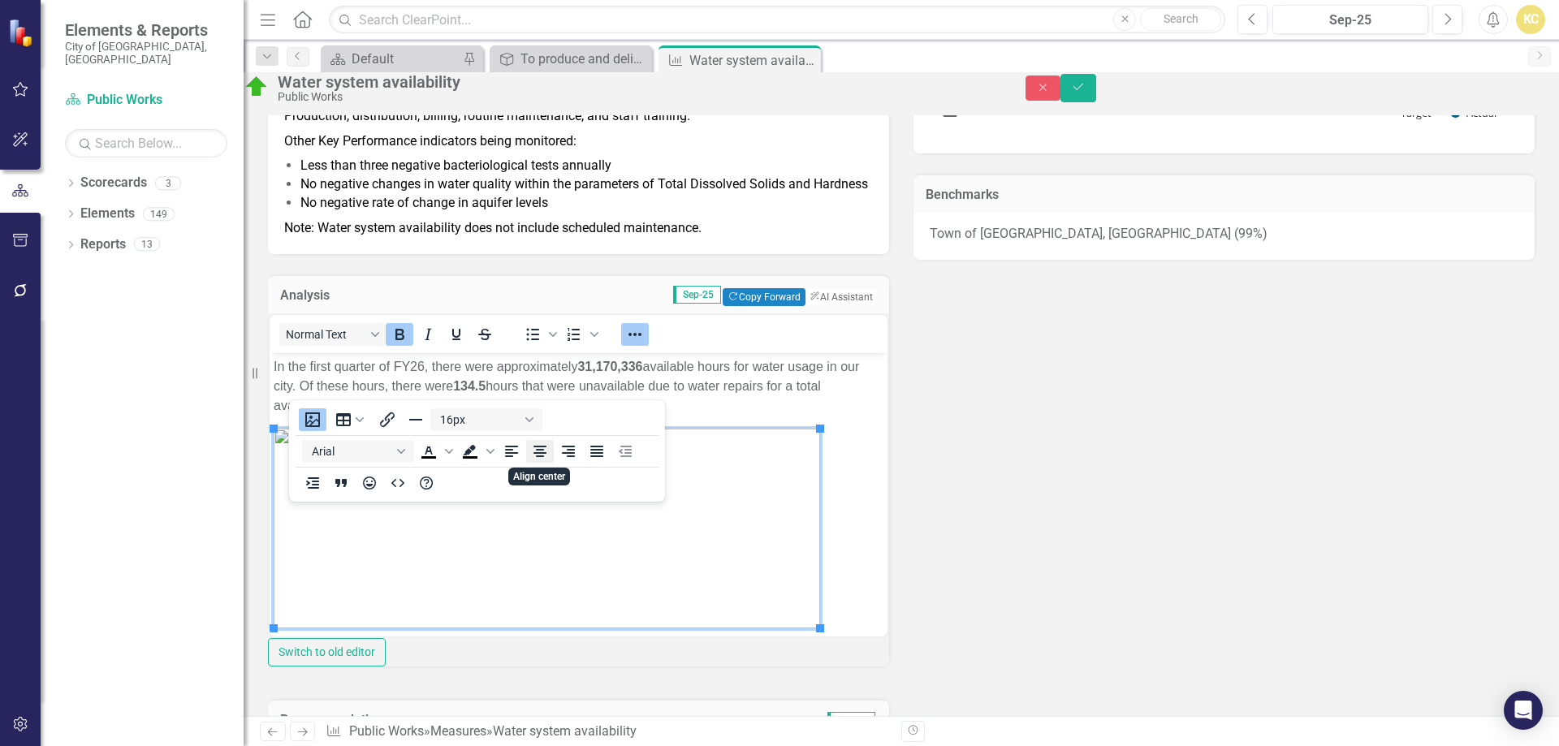
click at [543, 452] on icon "Align center" at bounding box center [540, 451] width 13 height 11
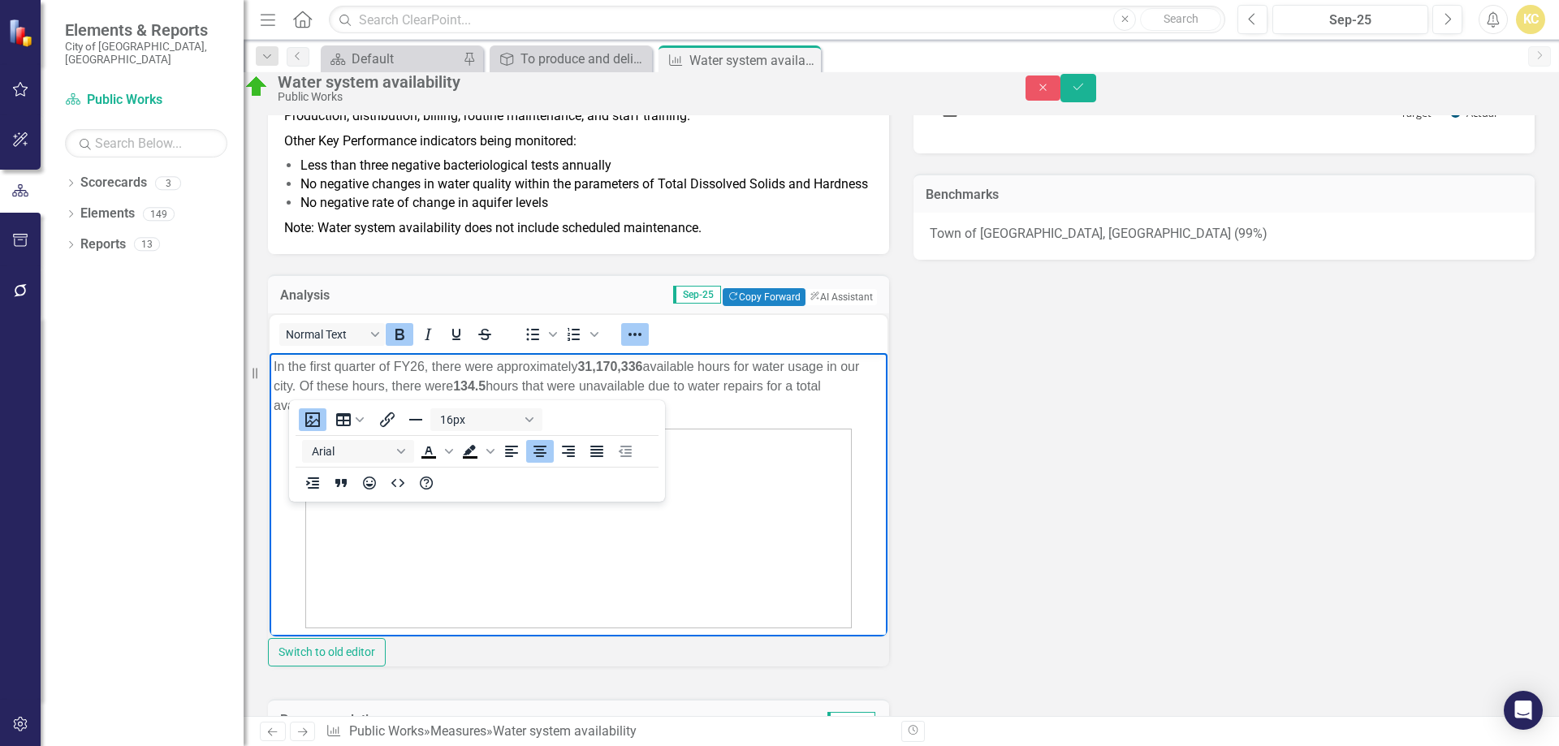
click at [998, 487] on div "Key Product/Service Potable Water Customer Water Users Key Work Process Product…" at bounding box center [901, 322] width 1291 height 1002
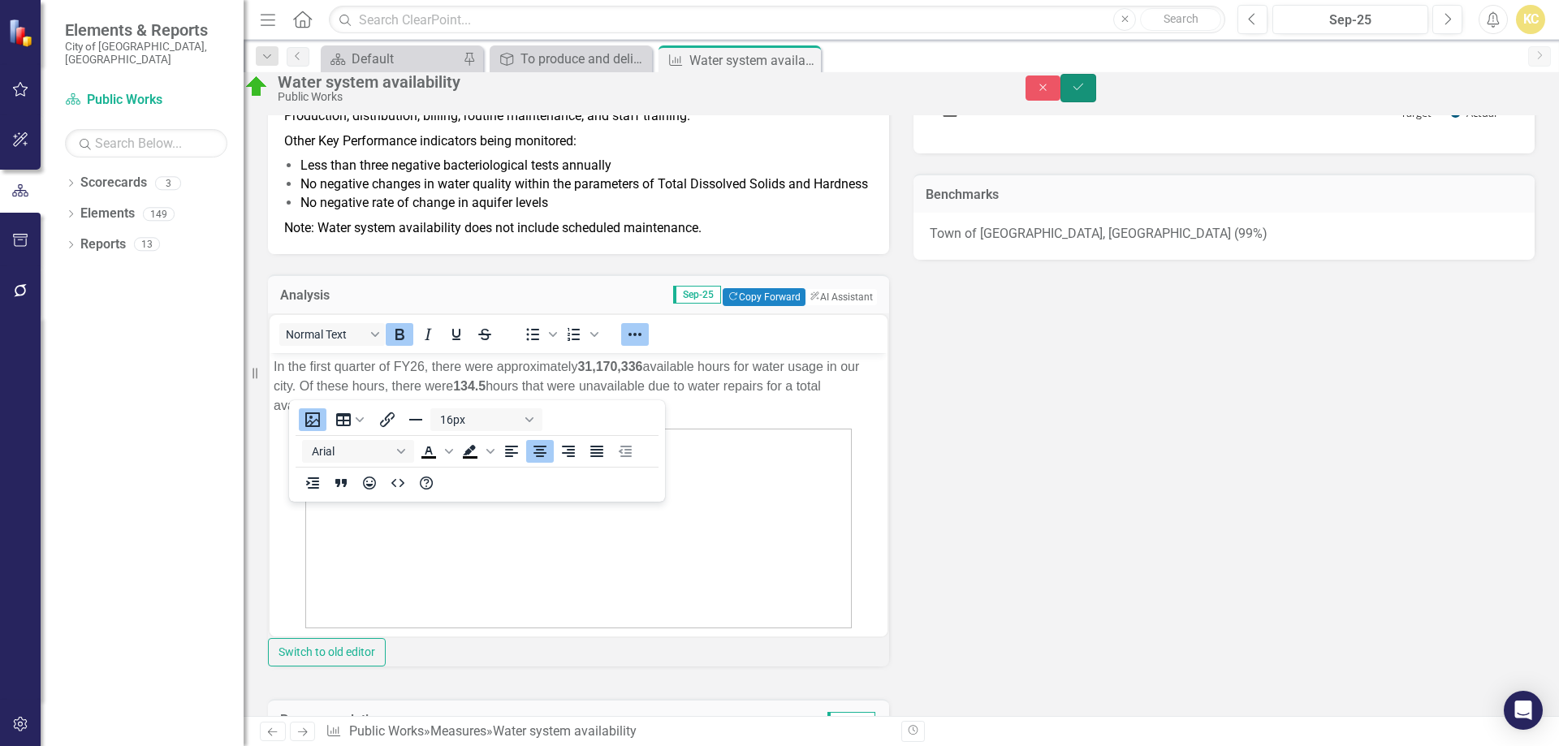
click at [1096, 97] on button "Save" at bounding box center [1079, 88] width 36 height 28
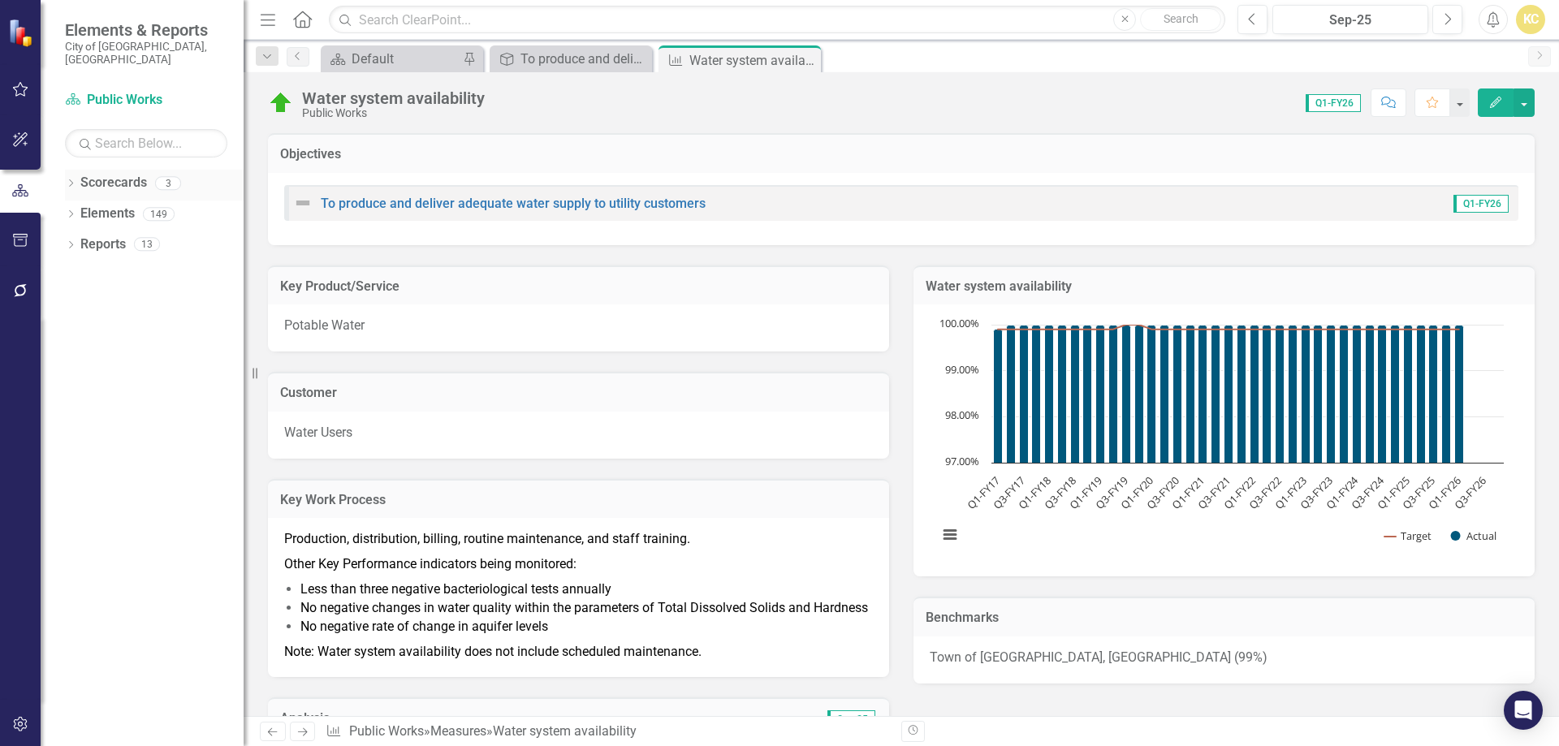
drag, startPoint x: 72, startPoint y: 168, endPoint x: 80, endPoint y: 175, distance: 10.4
click at [72, 180] on icon "Dropdown" at bounding box center [70, 184] width 11 height 9
click at [112, 236] on link "Public Works" at bounding box center [154, 245] width 179 height 19
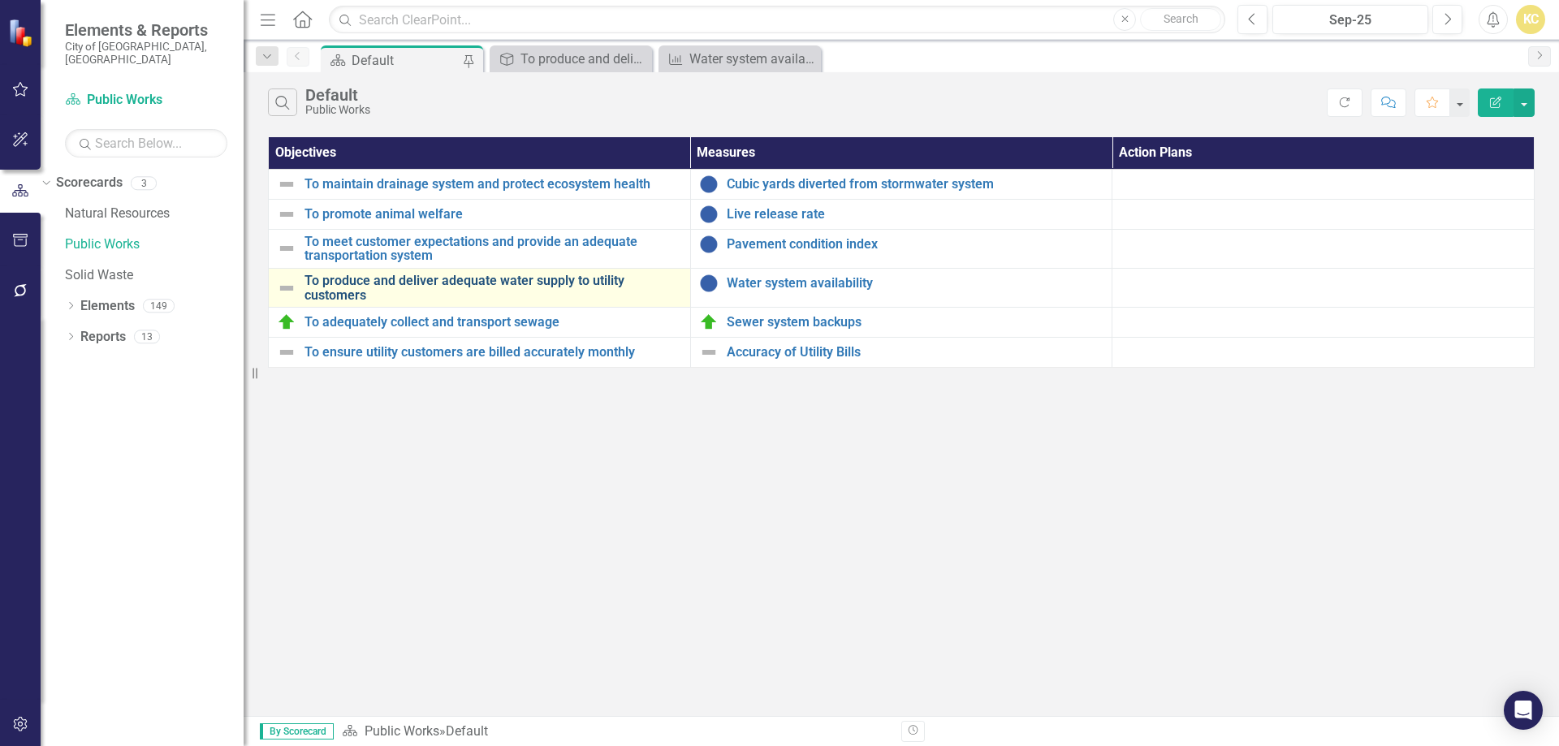
click at [543, 278] on link "To produce and deliver adequate water supply to utility customers" at bounding box center [494, 288] width 378 height 28
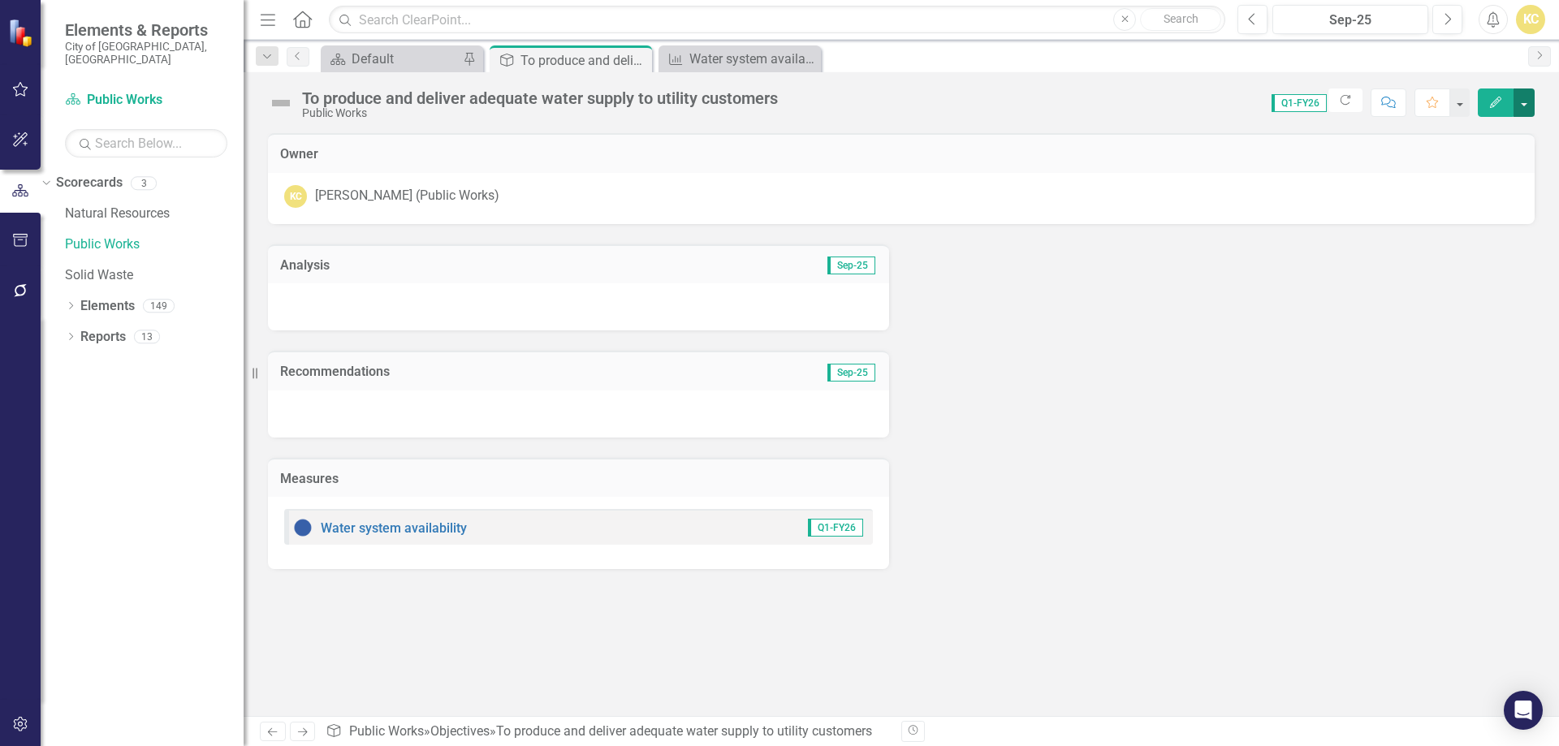
click at [1523, 110] on button "button" at bounding box center [1524, 103] width 21 height 28
click at [1477, 135] on link "Edit Edit Objective" at bounding box center [1469, 133] width 132 height 30
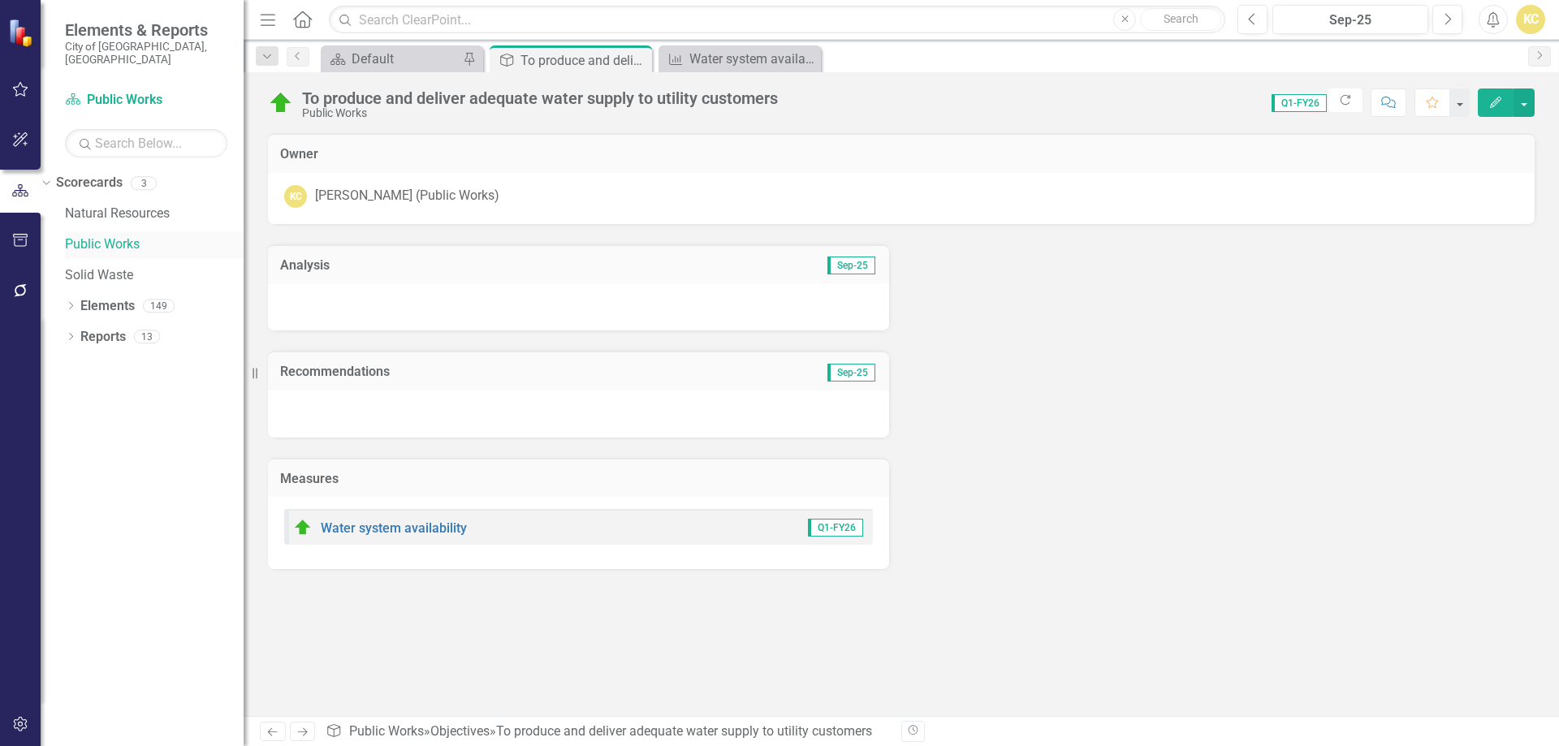
click at [128, 236] on link "Public Works" at bounding box center [154, 245] width 179 height 19
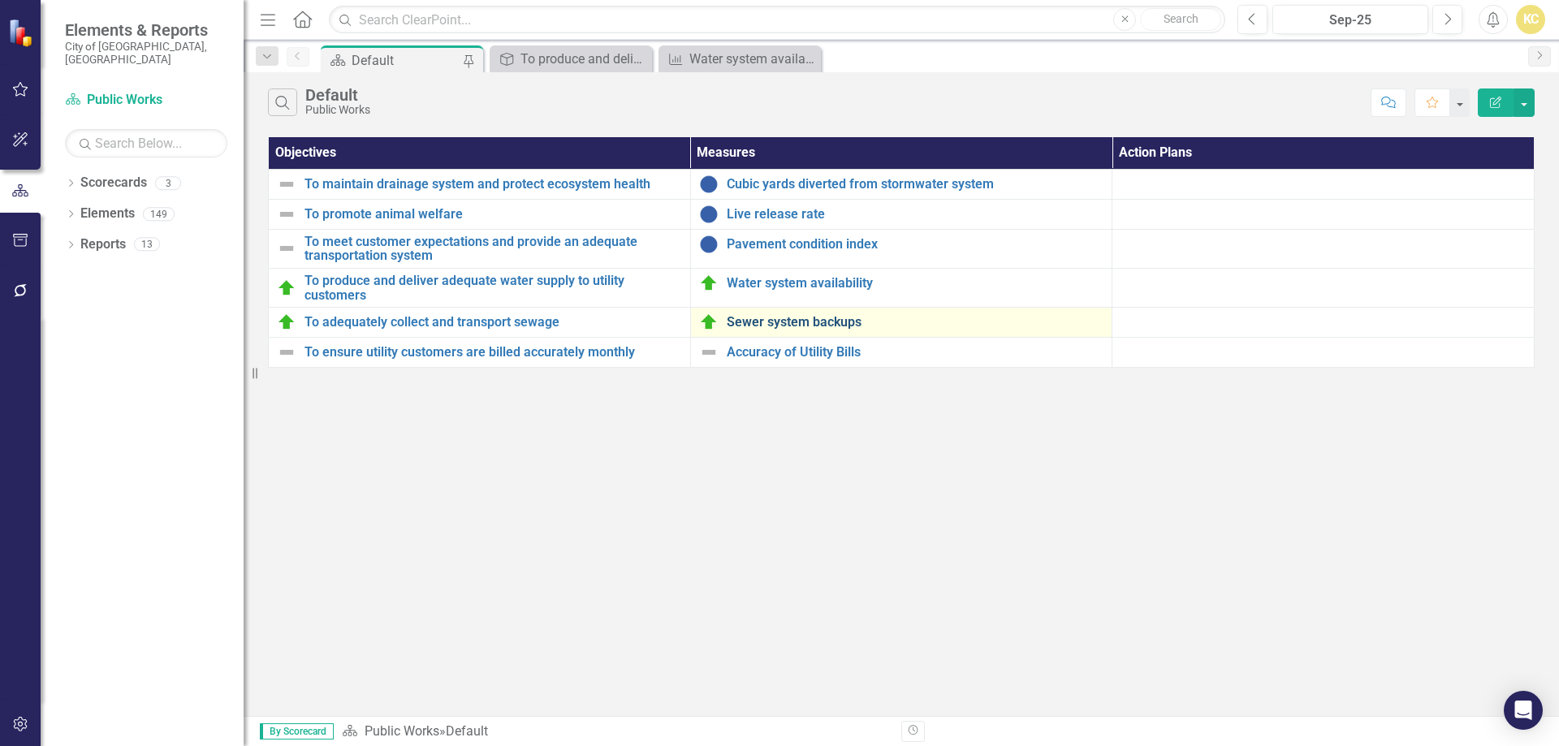
click at [780, 319] on link "Sewer system backups" at bounding box center [916, 322] width 378 height 15
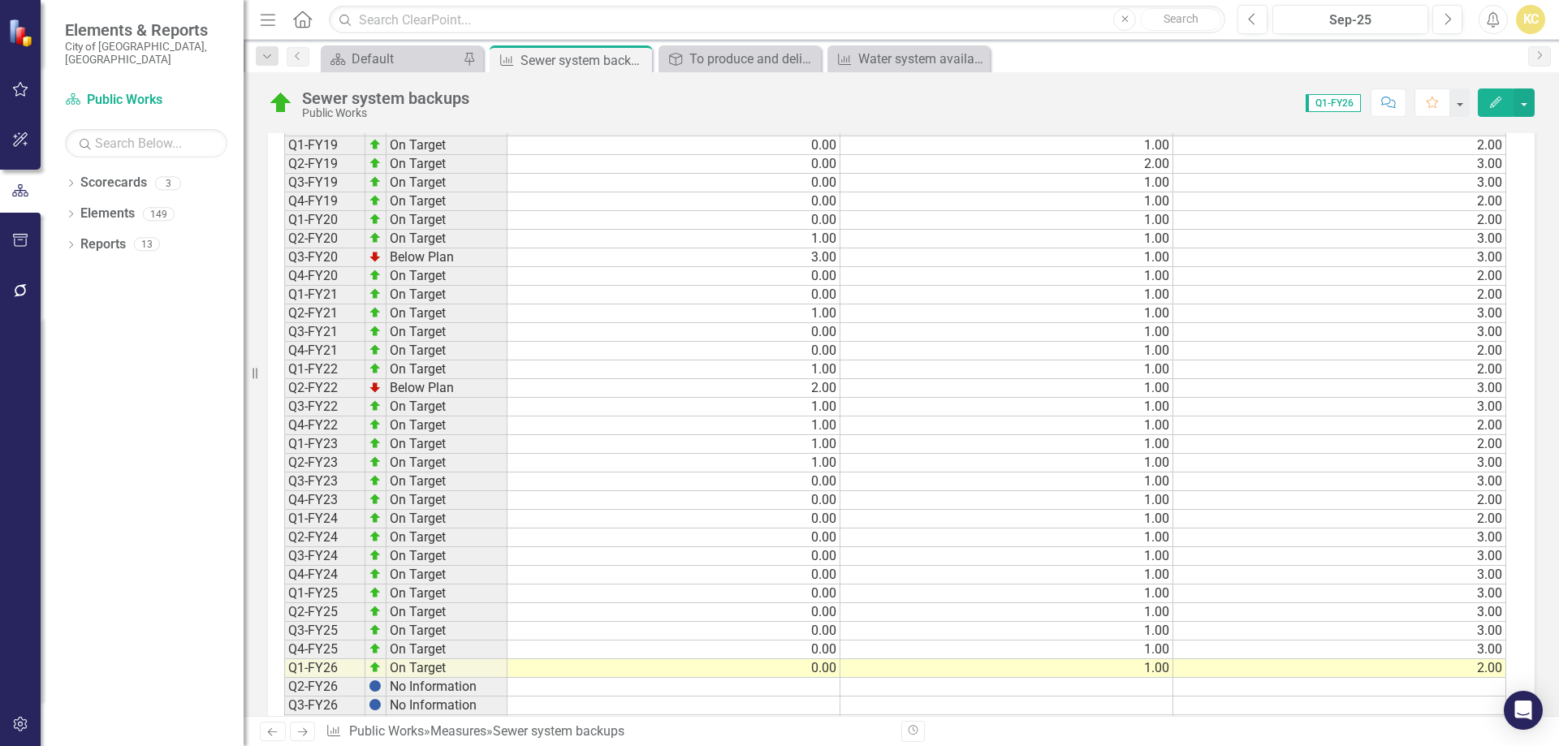
scroll to position [893, 0]
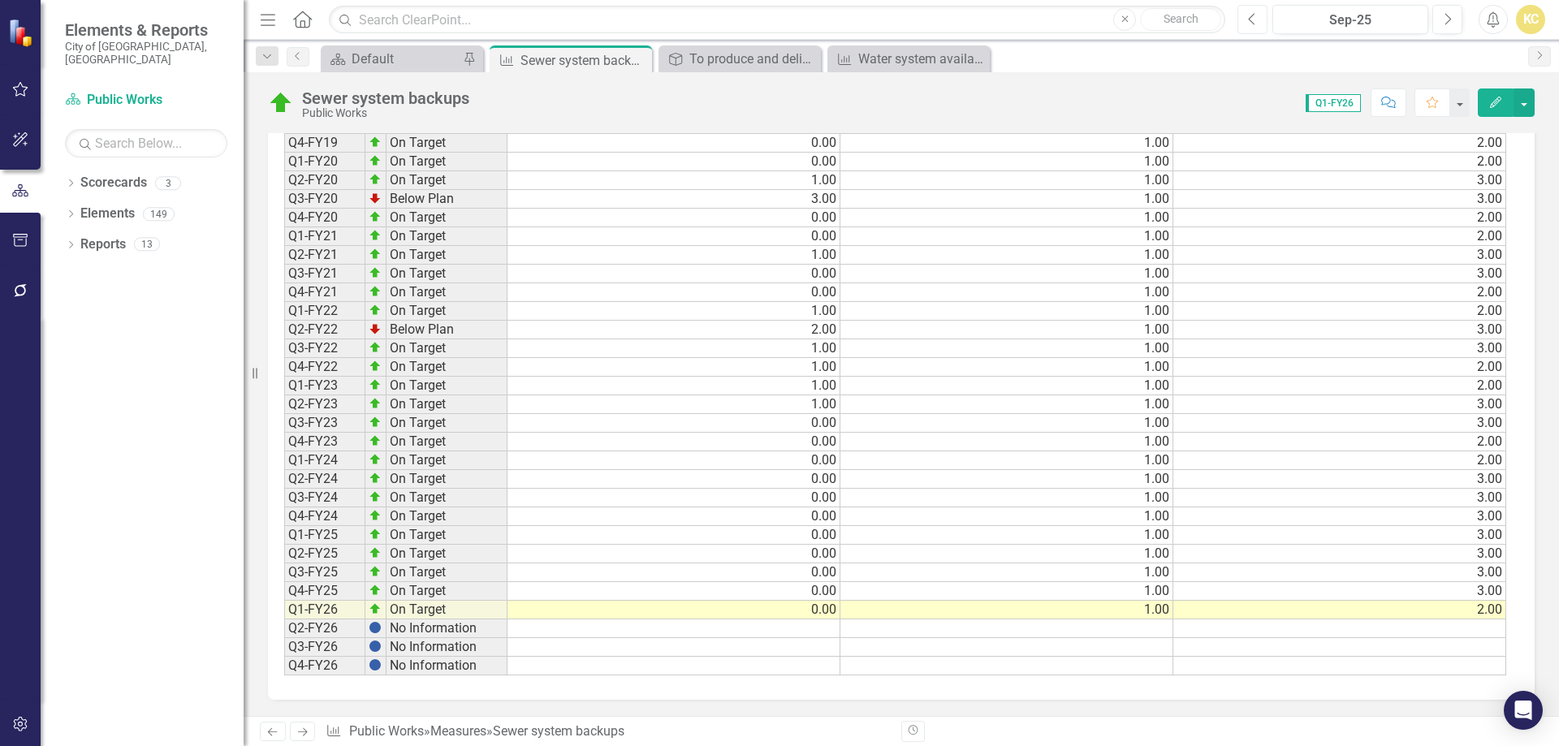
click at [1247, 22] on button "Previous" at bounding box center [1253, 19] width 30 height 29
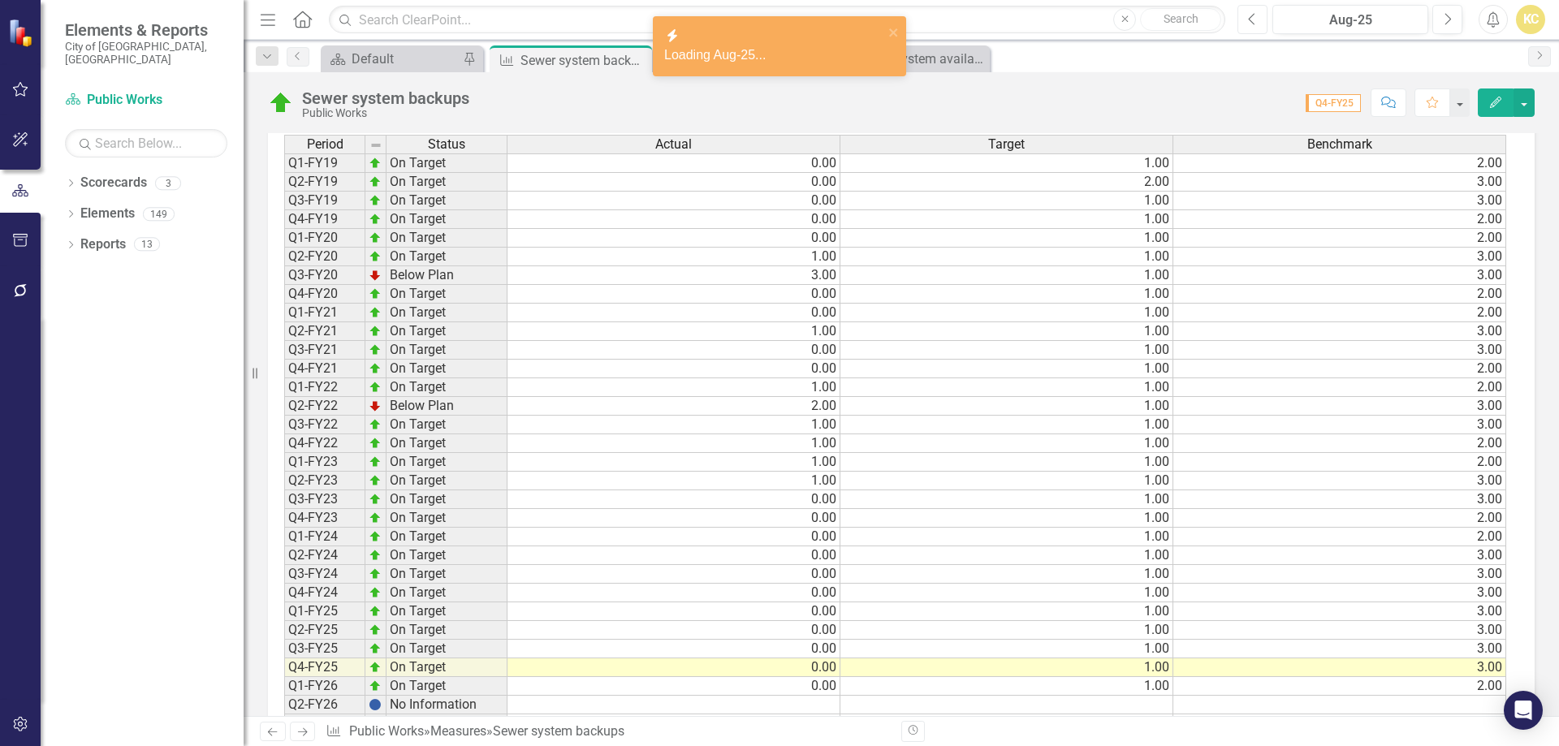
scroll to position [893, 0]
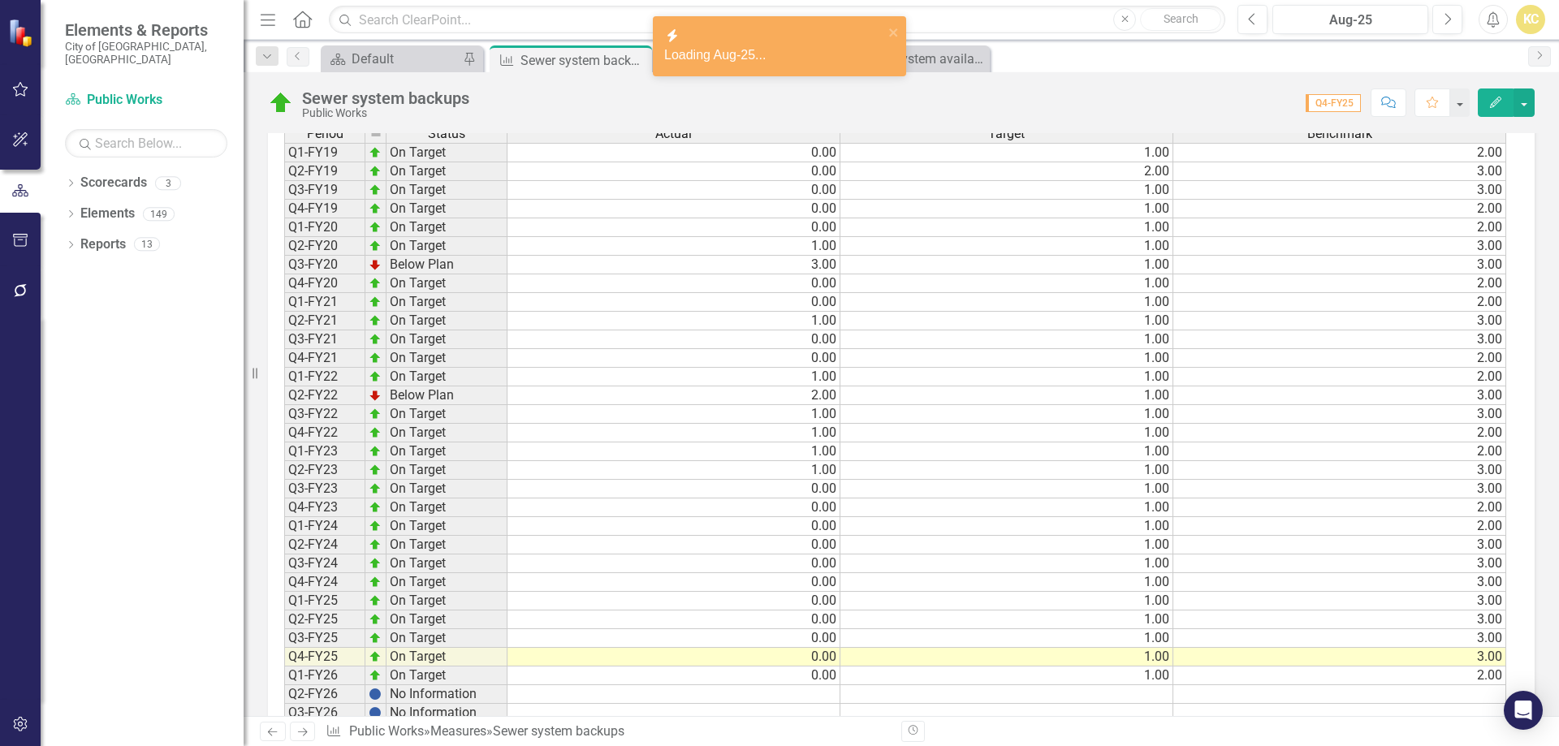
click at [580, 37] on p "Targeted performance measures were exceeded for this key work process during th…" at bounding box center [578, 9] width 589 height 56
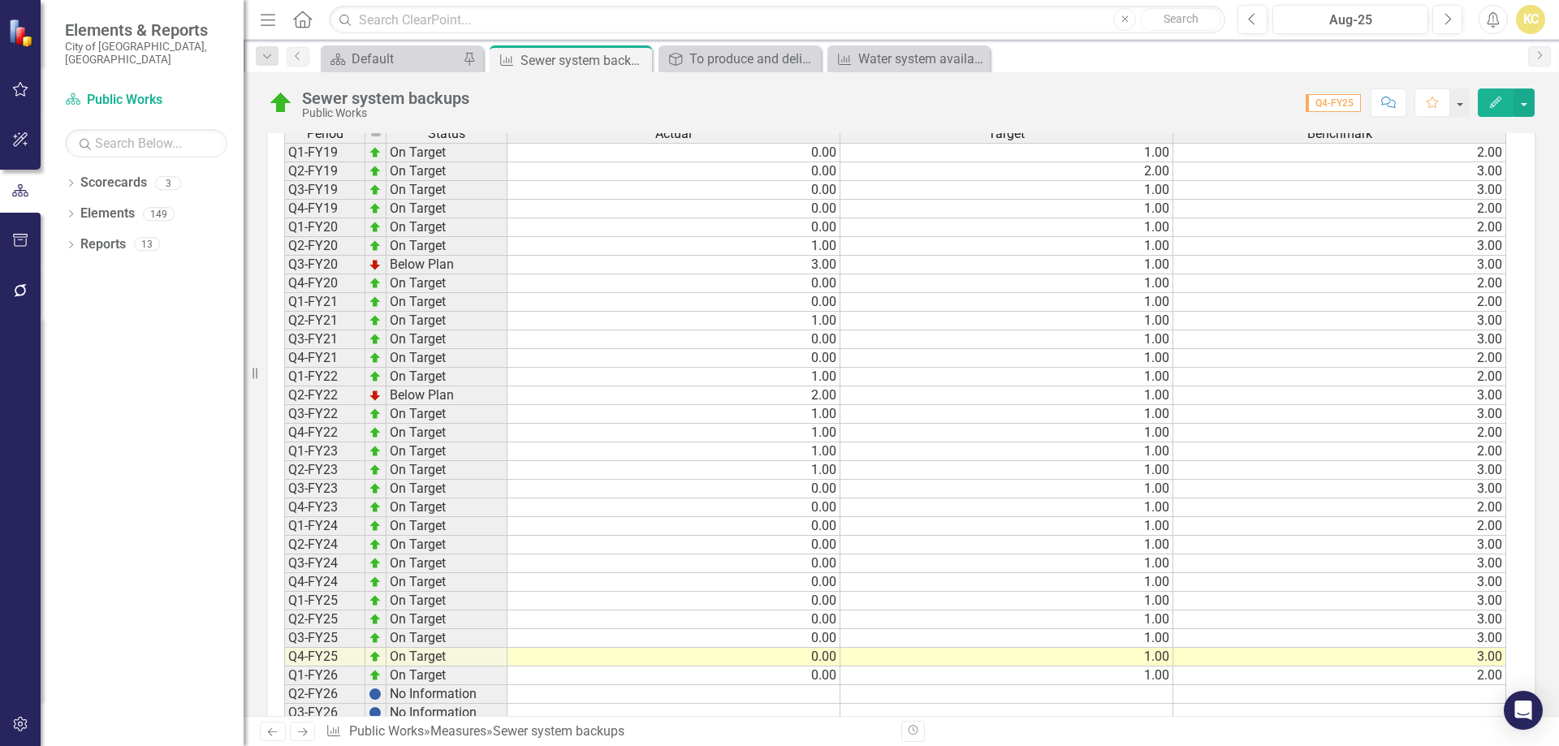
click at [580, 37] on p "Targeted performance measures were exceeded for this key work process during th…" at bounding box center [578, 9] width 589 height 56
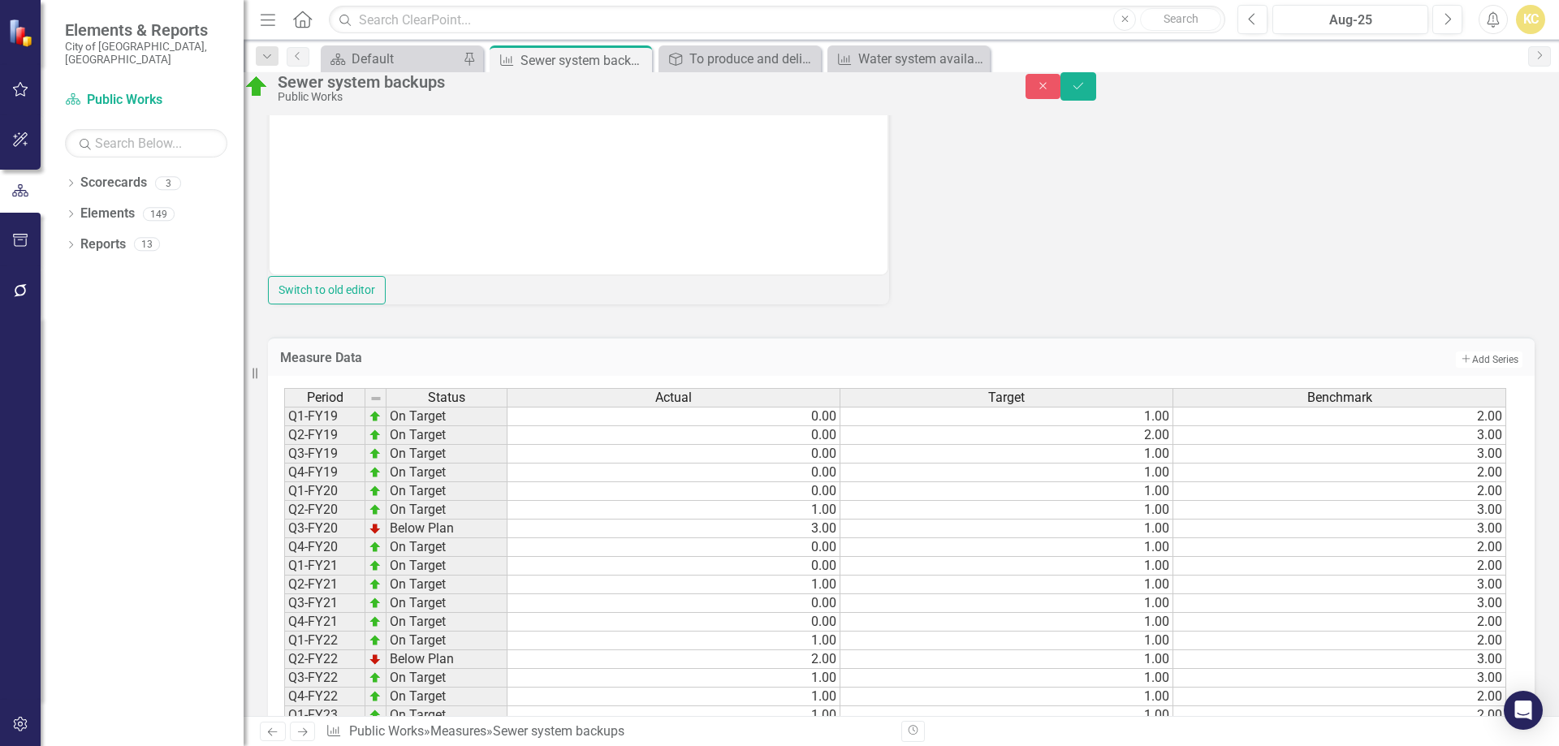
scroll to position [0, 0]
click at [311, 7] on p "Targeted performance measures were exceeded for this key work process during th…" at bounding box center [579, 24] width 610 height 58
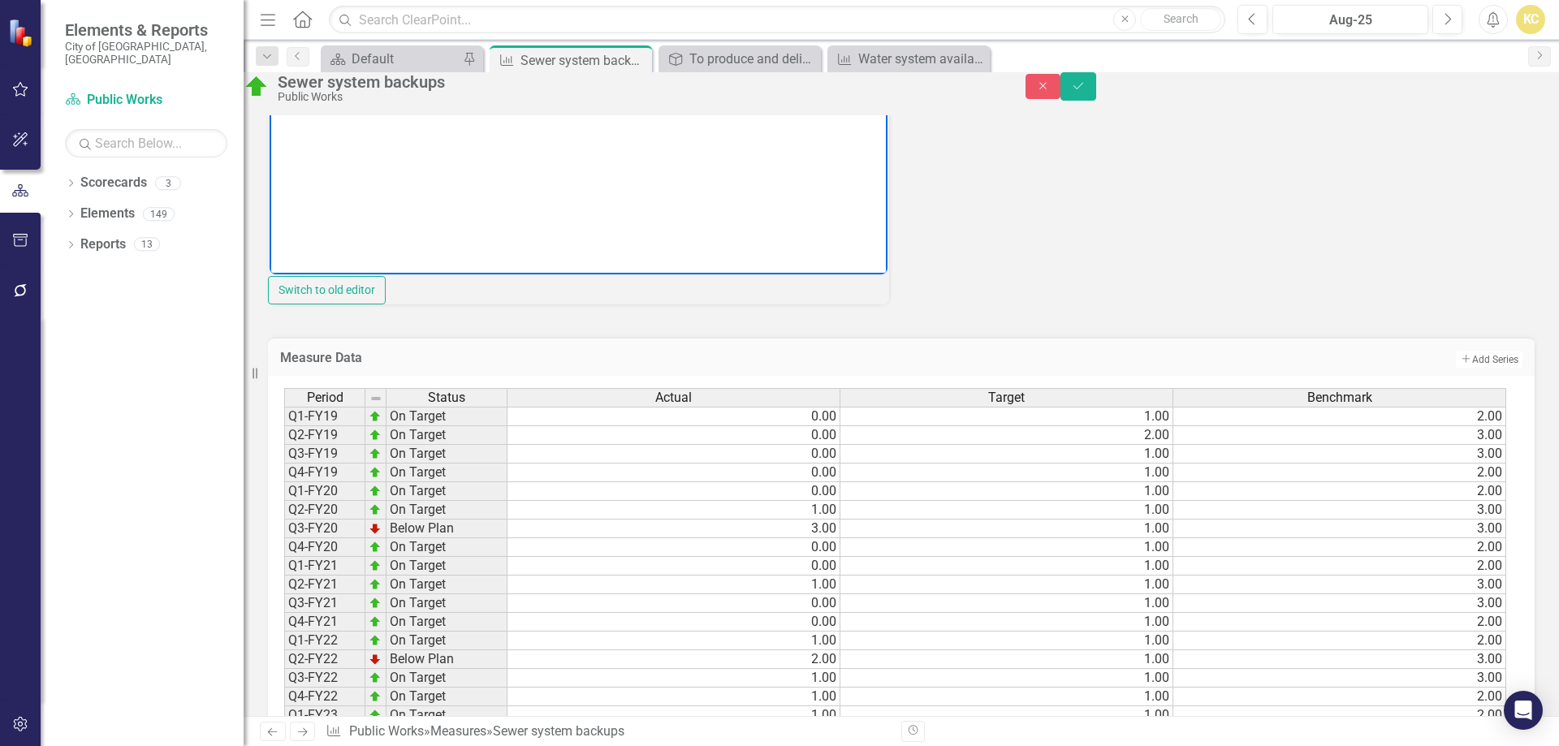
click at [311, 7] on p "Targeted performance measures were exceeded for this key work process during th…" at bounding box center [579, 24] width 610 height 58
copy p "Targeted performance measures were exceeded for this key work process during th…"
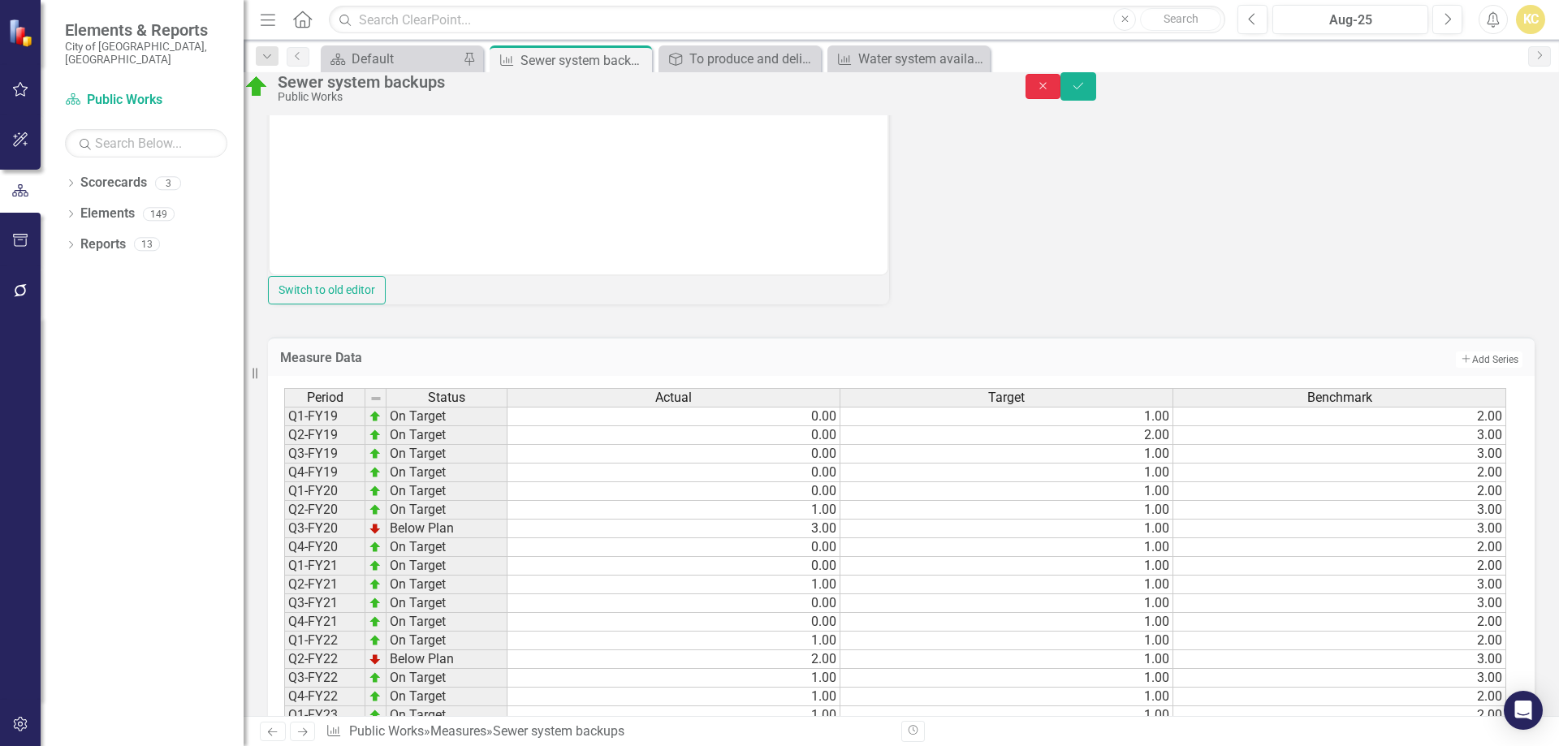
click at [1051, 92] on icon "Close" at bounding box center [1043, 85] width 15 height 11
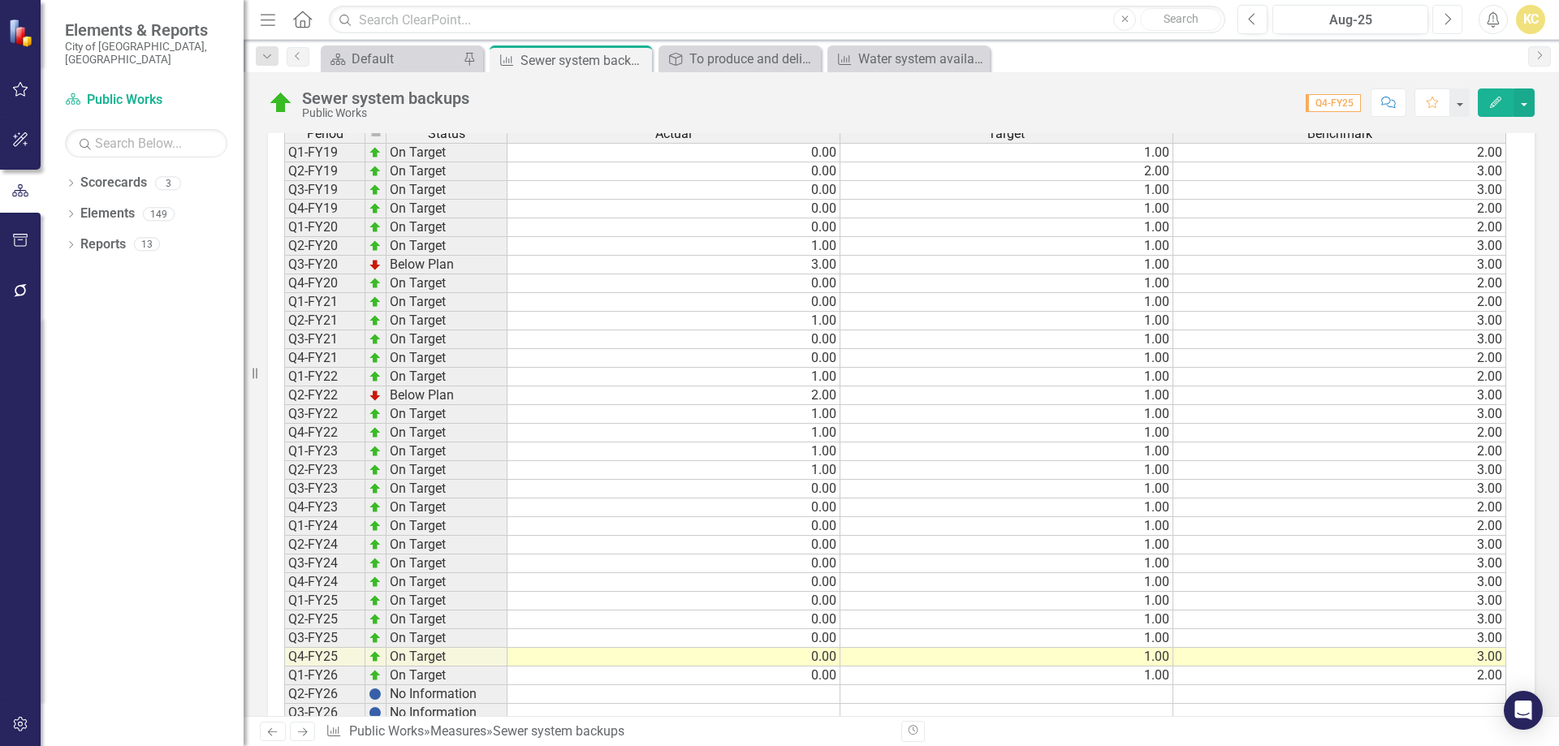
click at [1457, 18] on button "Next" at bounding box center [1448, 19] width 30 height 29
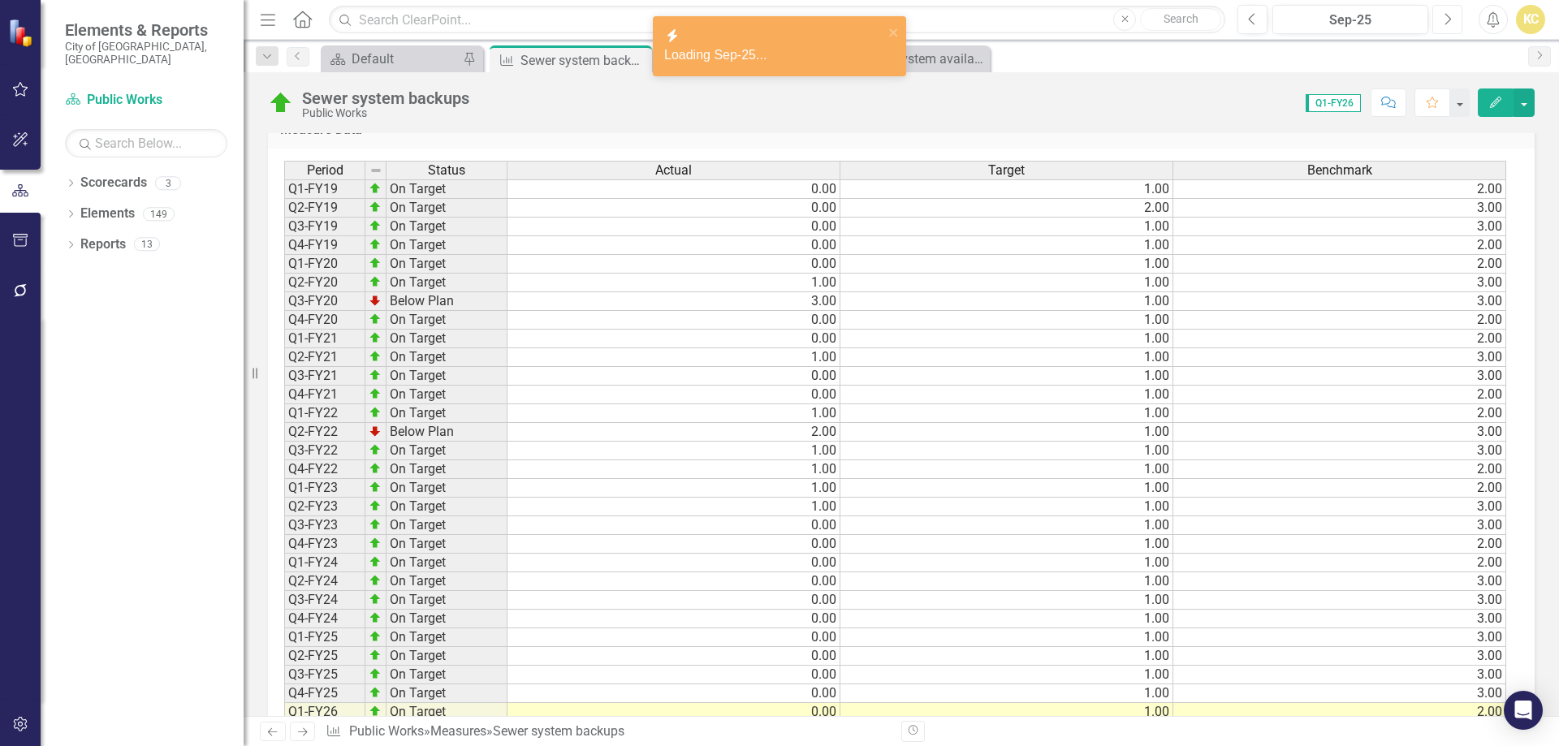
scroll to position [812, 0]
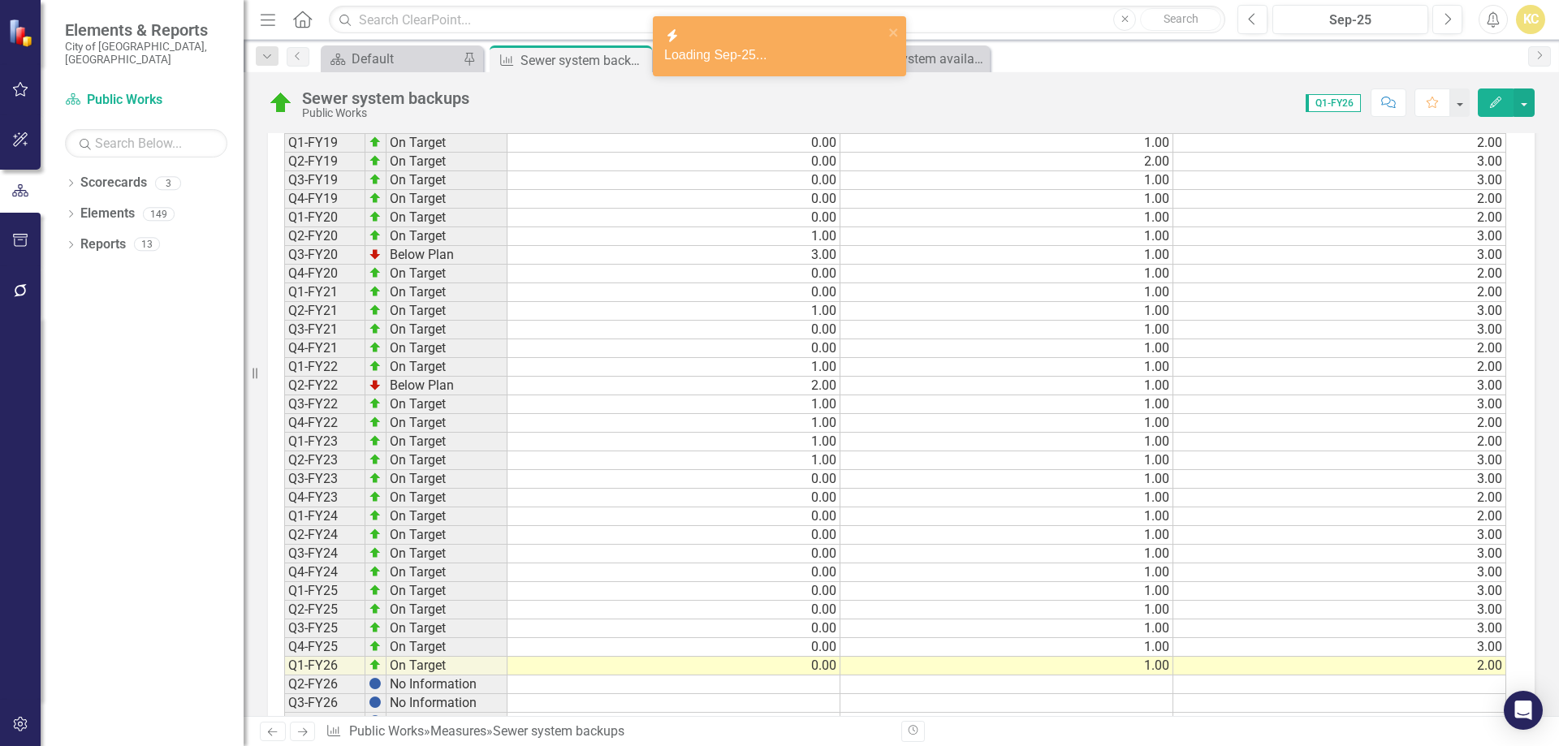
click at [494, 42] on div at bounding box center [578, 18] width 621 height 47
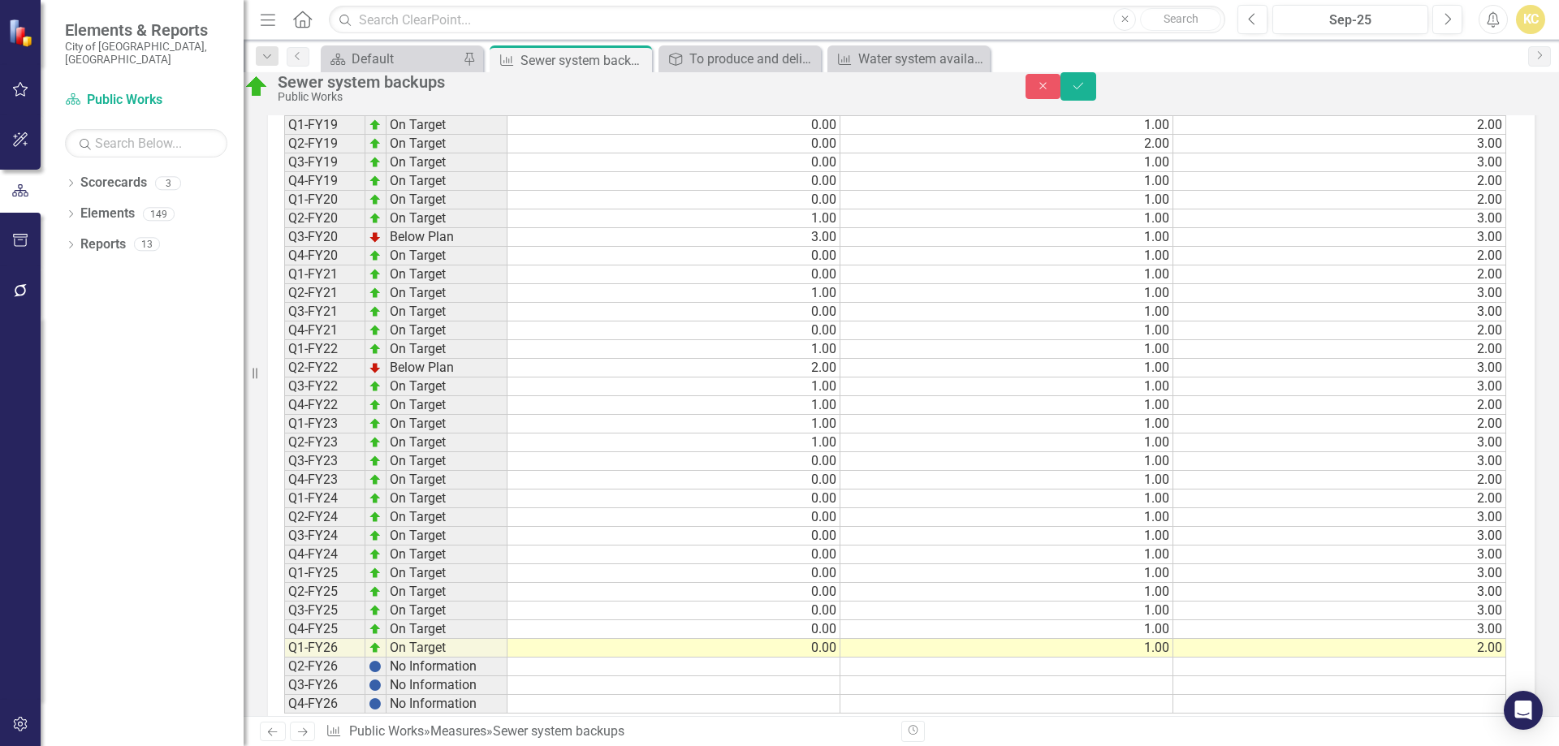
scroll to position [1137, 0]
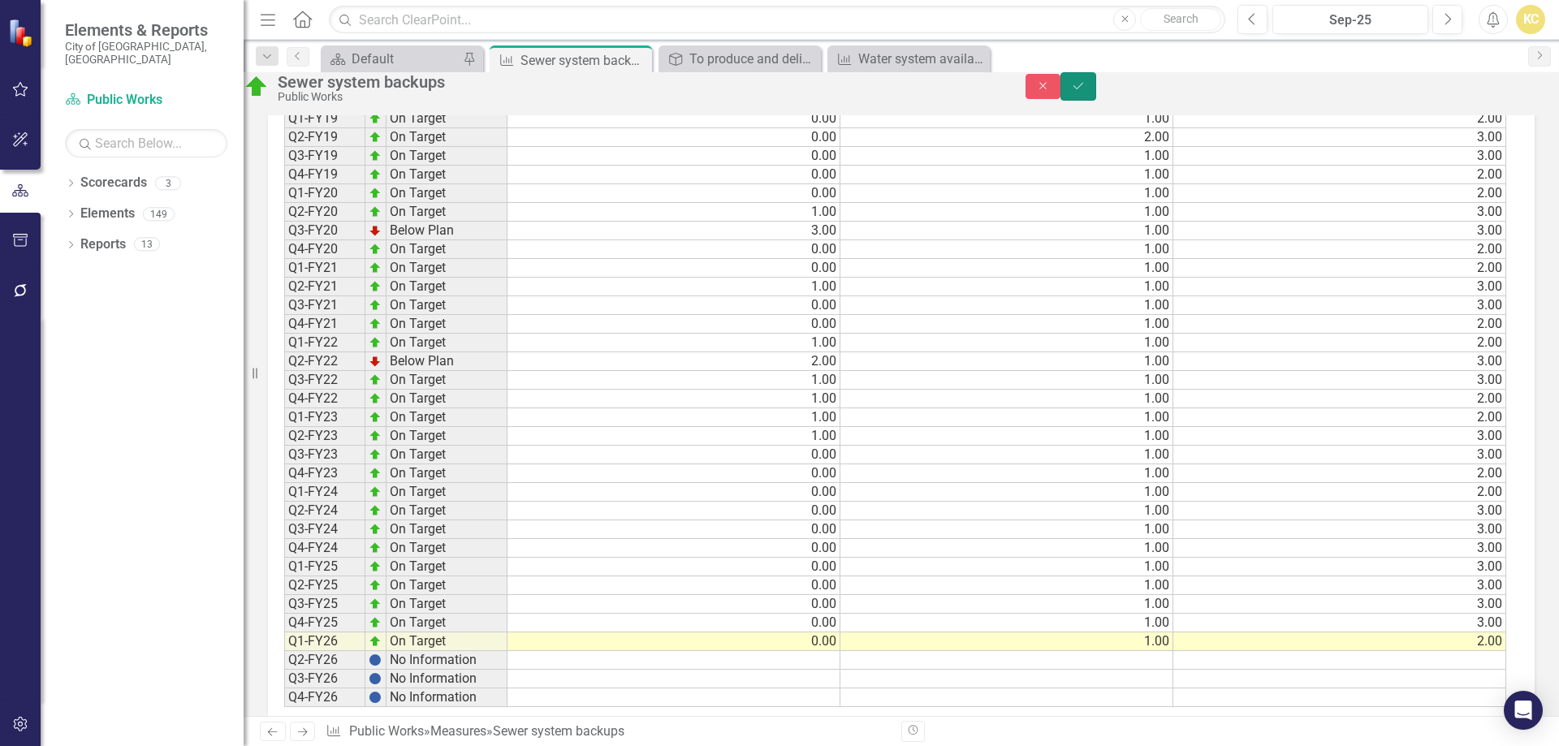
click at [1096, 91] on button "Save" at bounding box center [1079, 86] width 36 height 28
